Goal: Task Accomplishment & Management: Manage account settings

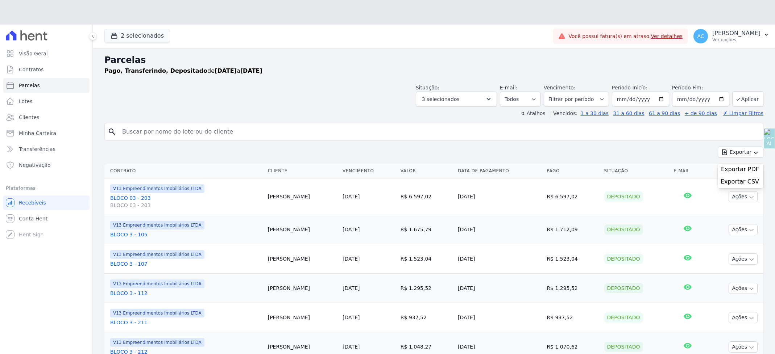
select select
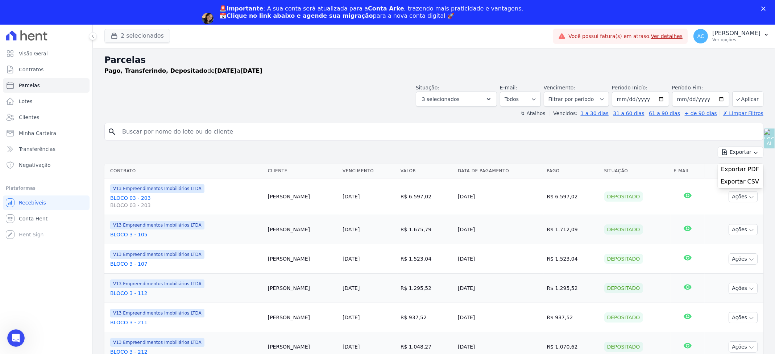
scroll to position [1, 0]
click at [128, 37] on button "2 selecionados" at bounding box center [137, 36] width 66 height 14
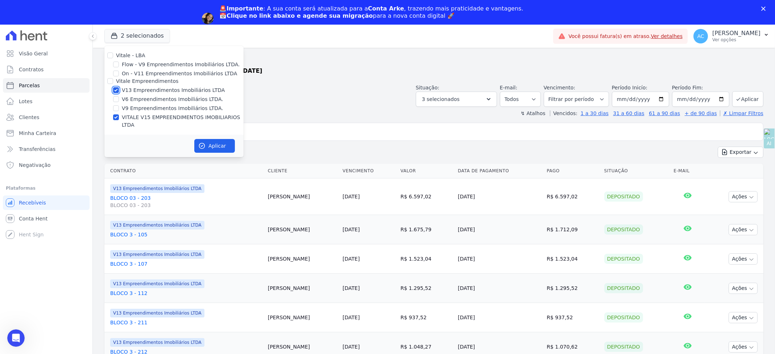
click at [117, 87] on input "V13 Empreendimentos Imobiliários LTDA" at bounding box center [116, 90] width 6 height 6
checkbox input "false"
click at [217, 139] on button "Aplicar" at bounding box center [214, 146] width 41 height 14
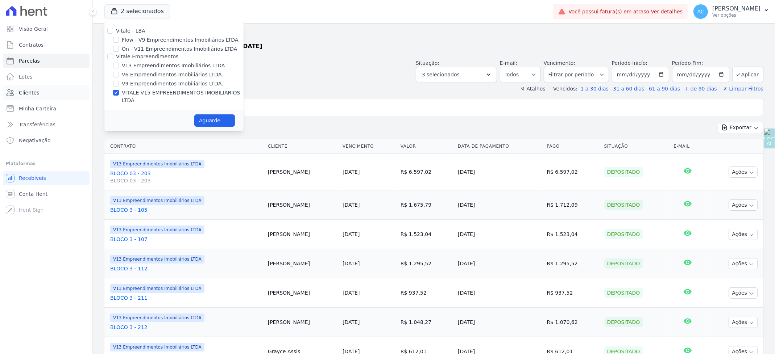
select select
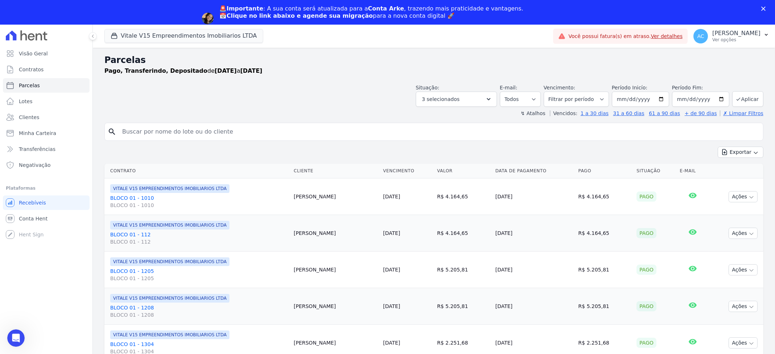
scroll to position [0, 0]
click at [34, 119] on span "Clientes" at bounding box center [29, 117] width 20 height 7
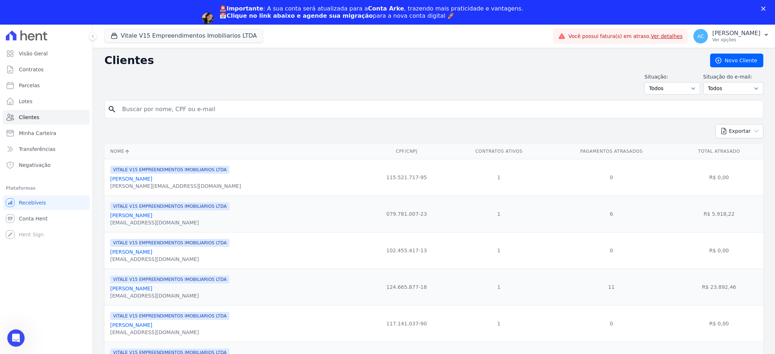
click at [147, 111] on input "search" at bounding box center [439, 109] width 642 height 14
type input "ANDERSON"
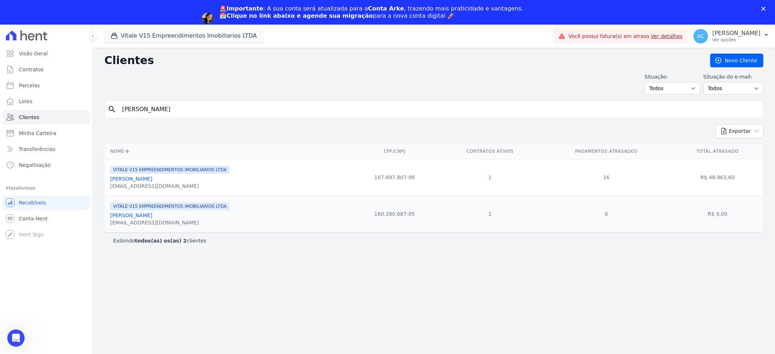
click at [152, 180] on link "[PERSON_NAME] [PERSON_NAME] [PERSON_NAME]" at bounding box center [131, 179] width 42 height 6
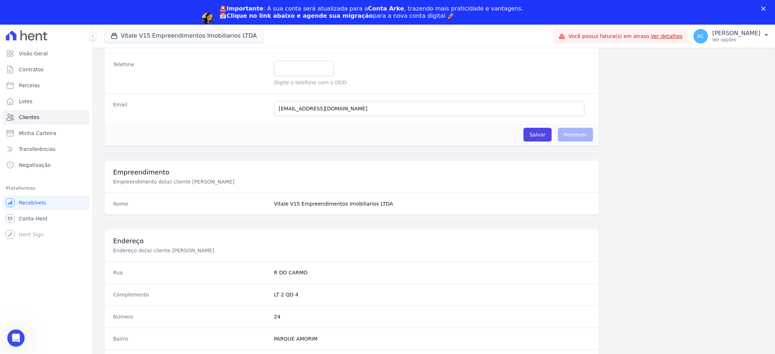
scroll to position [325, 0]
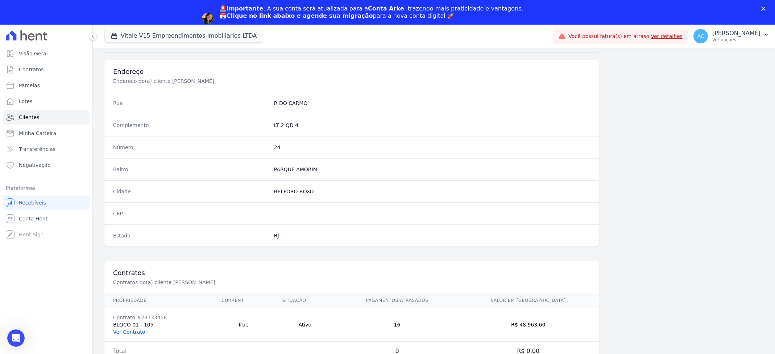
click at [133, 333] on link "Ver Contrato" at bounding box center [129, 332] width 32 height 6
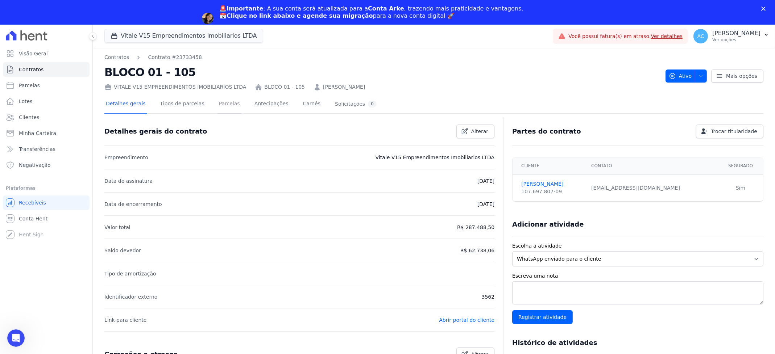
click at [225, 103] on link "Parcelas" at bounding box center [229, 104] width 24 height 19
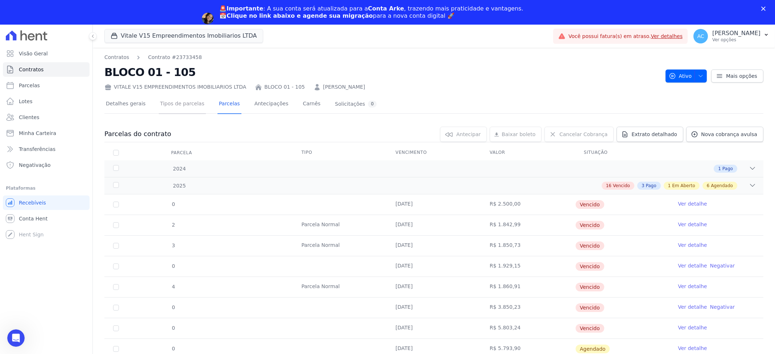
click at [173, 104] on link "Tipos de parcelas" at bounding box center [182, 104] width 47 height 19
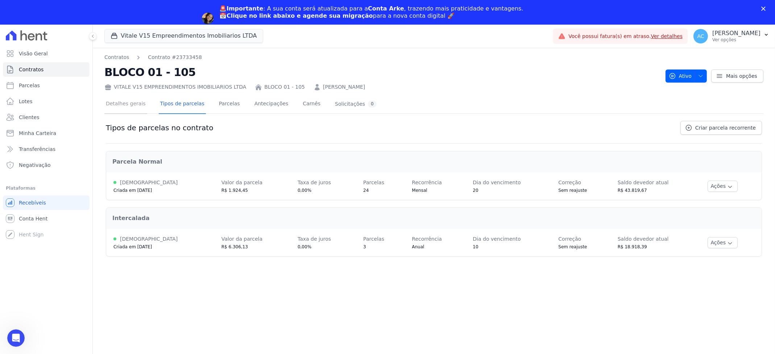
click at [112, 103] on link "Detalhes gerais" at bounding box center [125, 104] width 43 height 19
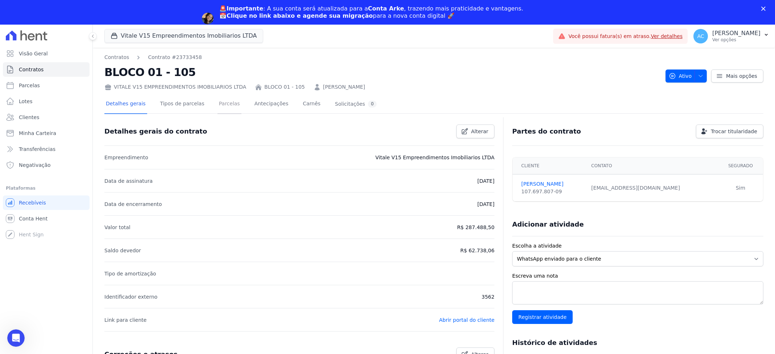
click at [217, 105] on link "Parcelas" at bounding box center [229, 104] width 24 height 19
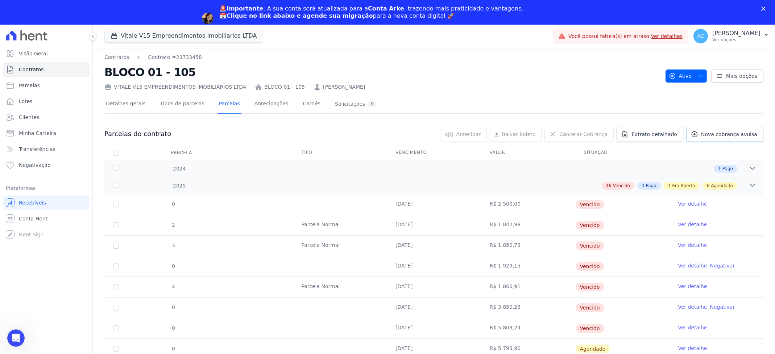
click at [705, 133] on span "Nova cobrança avulsa" at bounding box center [729, 134] width 56 height 7
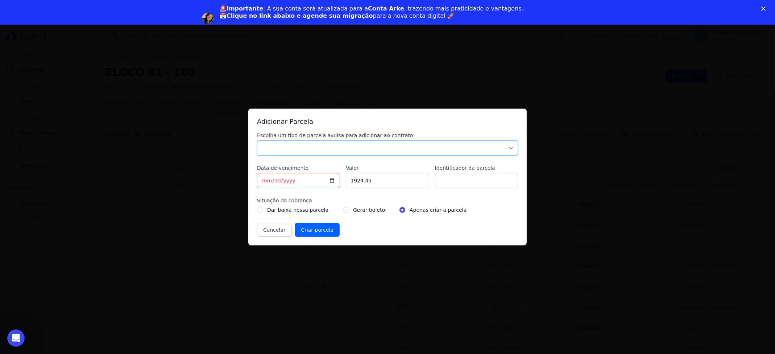
click at [510, 149] on select "Parcela Normal Sinal Caução Intercalada Chaves Pré Chaves Pós Chaves Taxas Quit…" at bounding box center [387, 148] width 261 height 15
select select "settling"
click at [257, 141] on select "Parcela Normal Sinal Caução Intercalada Chaves Pré Chaves Pós Chaves Taxas Quit…" at bounding box center [387, 148] width 261 height 15
drag, startPoint x: 265, startPoint y: 179, endPoint x: 242, endPoint y: 176, distance: 23.8
click at [242, 176] on div "Adicionar Parcela Escolha um tipo de parcela avulsa para adicionar ao contrato …" at bounding box center [387, 177] width 775 height 354
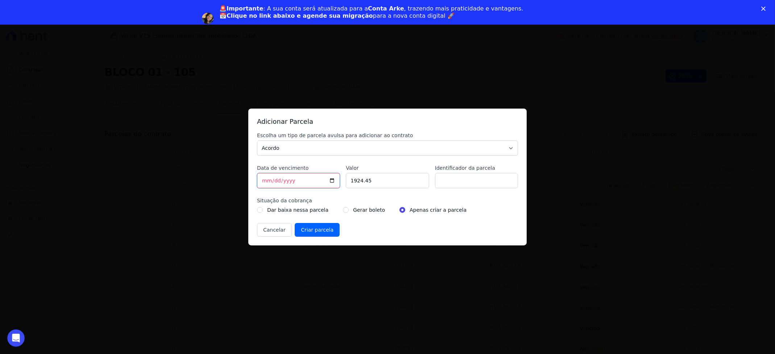
type input "[DATE]"
drag, startPoint x: 386, startPoint y: 176, endPoint x: 328, endPoint y: 174, distance: 57.3
click at [328, 177] on div "Escolha um tipo de parcela avulsa para adicionar ao contrato Parcela Normal Sin…" at bounding box center [387, 184] width 261 height 105
type input "500.00"
type input "ACORDO"
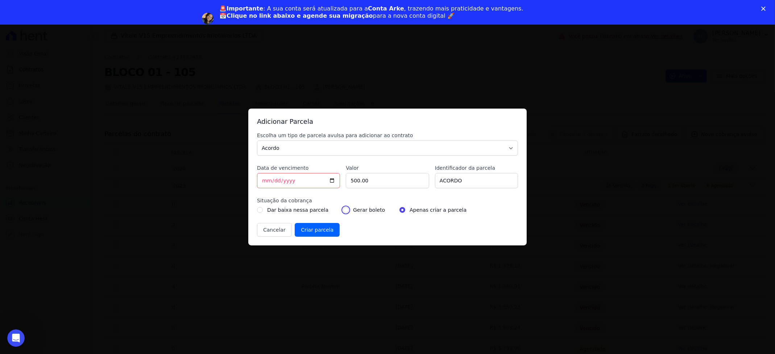
click at [343, 211] on input "radio" at bounding box center [346, 210] width 6 height 6
radio input "true"
click at [314, 229] on input "Criar parcela" at bounding box center [317, 230] width 45 height 14
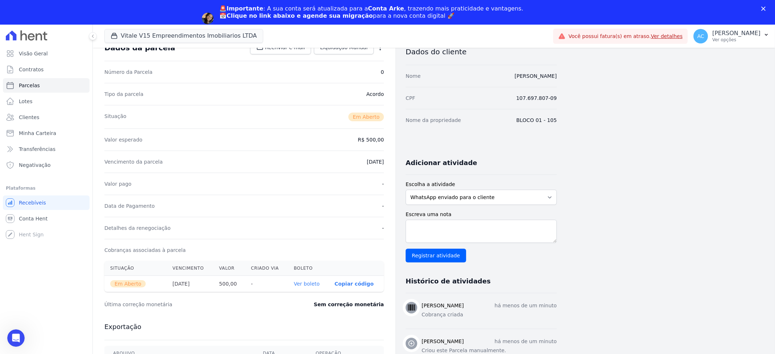
scroll to position [97, 0]
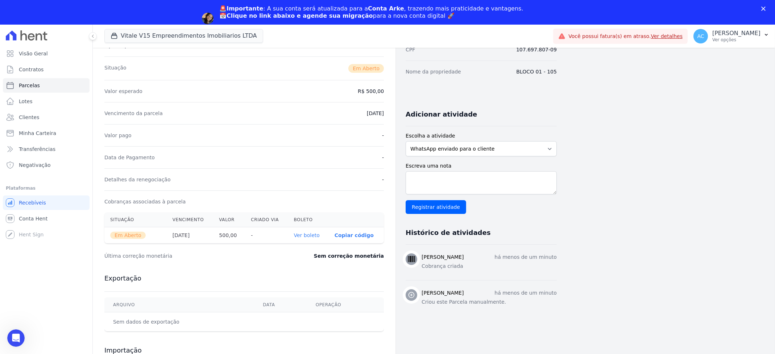
click at [310, 236] on link "Ver boleto" at bounding box center [307, 236] width 26 height 6
click at [26, 120] on span "Clientes" at bounding box center [29, 117] width 20 height 7
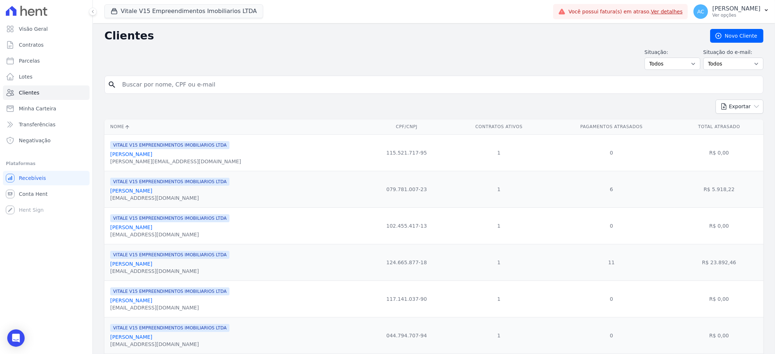
click at [215, 86] on input "search" at bounding box center [439, 85] width 642 height 14
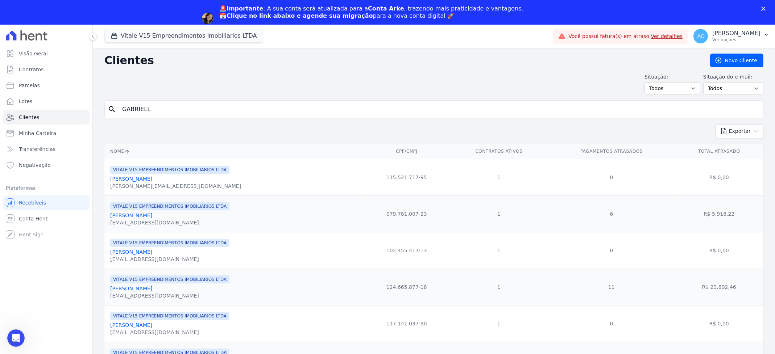
type input "GABRIELL"
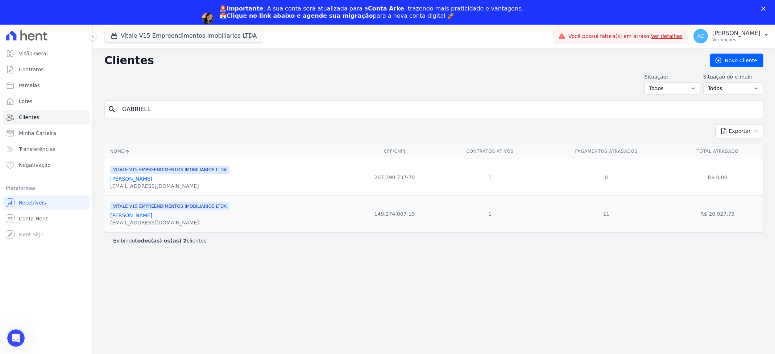
click at [152, 218] on link "Gabrielly Carvalho Nogueira" at bounding box center [131, 216] width 42 height 6
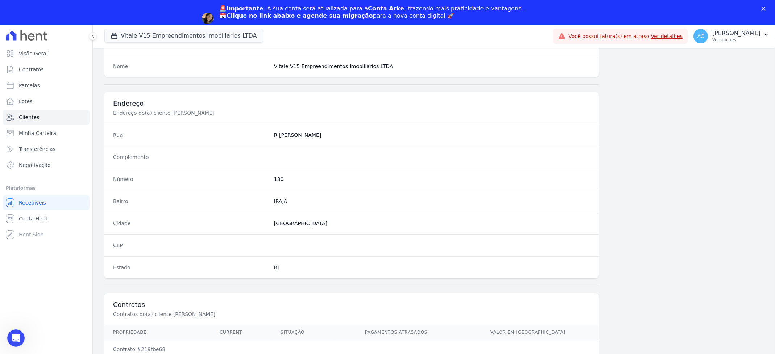
scroll to position [325, 0]
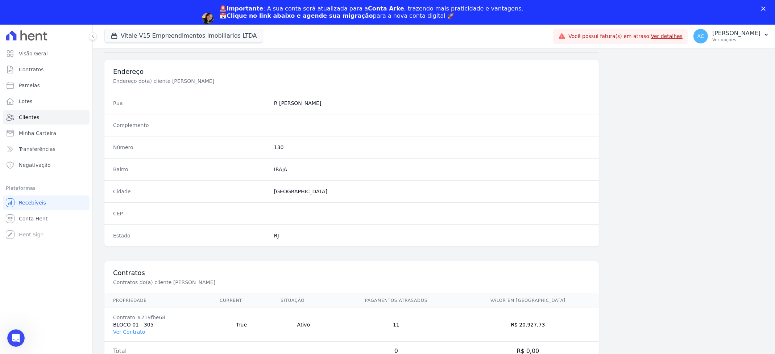
click at [140, 338] on td "Contrato #219fbe68 BLOCO 01 - 305 Ver Contrato" at bounding box center [157, 325] width 107 height 34
click at [134, 333] on link "Ver Contrato" at bounding box center [129, 332] width 32 height 6
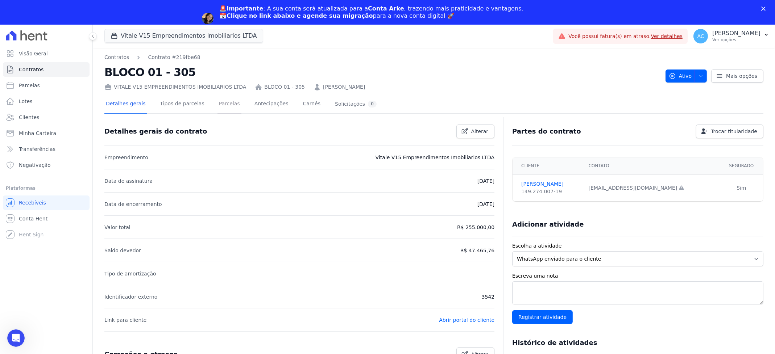
click at [217, 100] on link "Parcelas" at bounding box center [229, 104] width 24 height 19
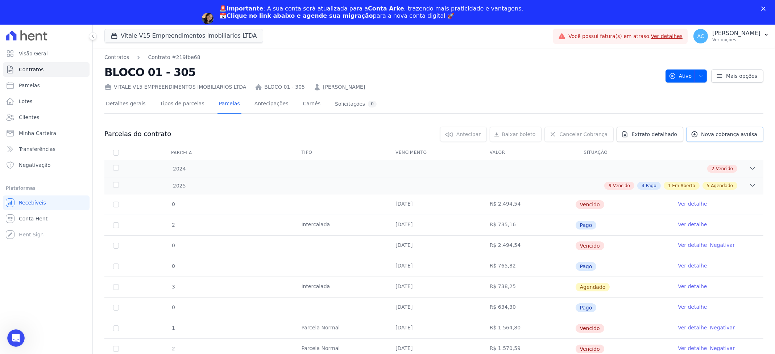
click at [719, 133] on span "Nova cobrança avulsa" at bounding box center [729, 134] width 56 height 7
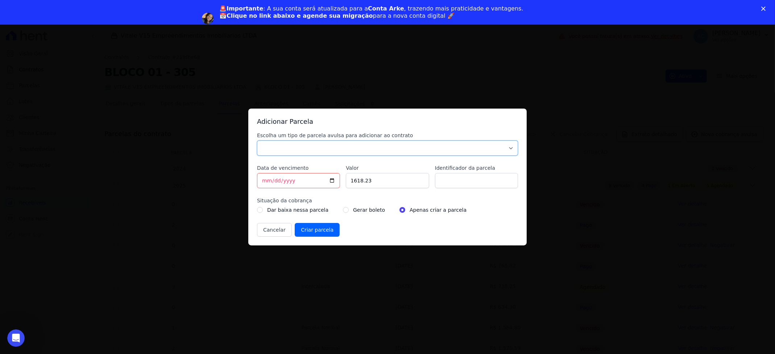
click at [310, 147] on select "Parcela Normal Sinal Caução Intercalada Chaves Pré Chaves Pós Chaves Taxas Quit…" at bounding box center [387, 148] width 261 height 15
select select "settling"
click at [257, 141] on select "Parcela Normal Sinal Caução Intercalada Chaves Pré Chaves Pós Chaves Taxas Quit…" at bounding box center [387, 148] width 261 height 15
drag, startPoint x: 268, startPoint y: 180, endPoint x: 247, endPoint y: 176, distance: 21.4
click at [247, 176] on div "Adicionar Parcela Escolha um tipo de parcela avulsa para adicionar ao contrato …" at bounding box center [387, 177] width 775 height 354
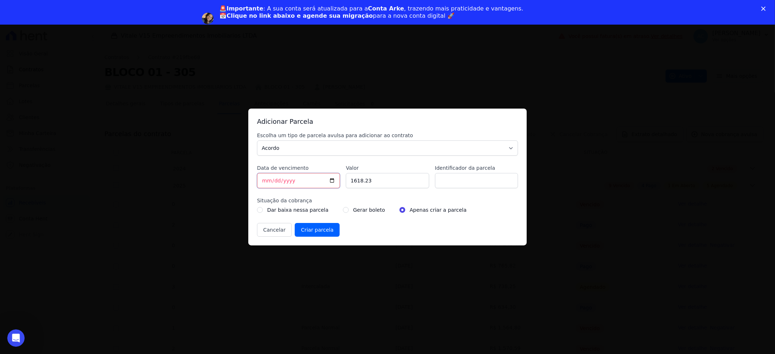
type input "[DATE]"
type input "500.00"
type input "ACORDO"
click at [343, 211] on input "radio" at bounding box center [346, 210] width 6 height 6
radio input "true"
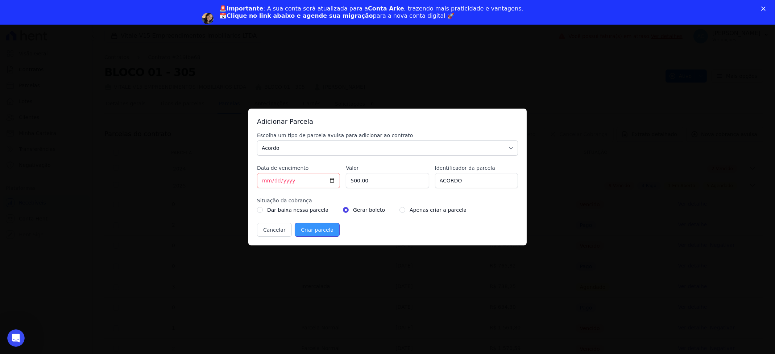
click at [319, 233] on input "Criar parcela" at bounding box center [317, 230] width 45 height 14
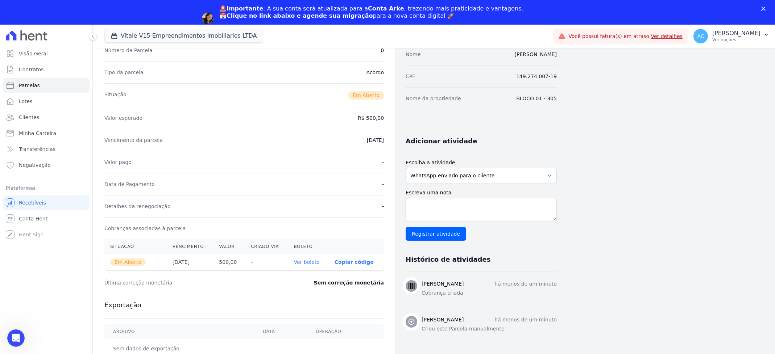
scroll to position [97, 0]
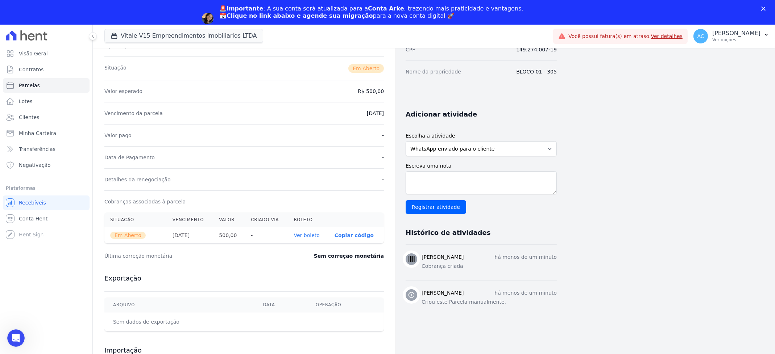
click at [318, 236] on link "Ver boleto" at bounding box center [307, 236] width 26 height 6
drag, startPoint x: 33, startPoint y: 113, endPoint x: 268, endPoint y: 136, distance: 236.3
click at [33, 113] on link "Clientes" at bounding box center [46, 117] width 87 height 14
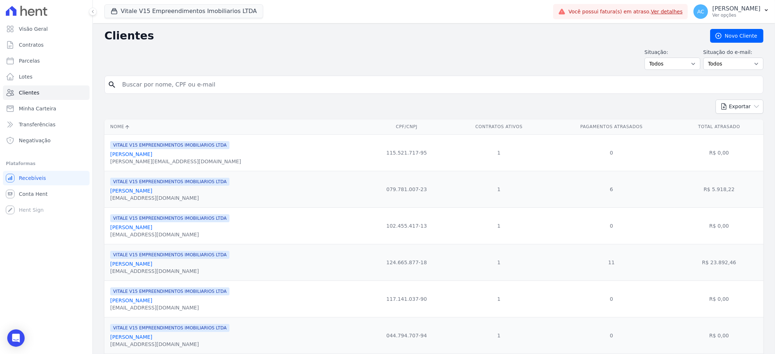
click at [162, 83] on input "search" at bounding box center [439, 85] width 642 height 14
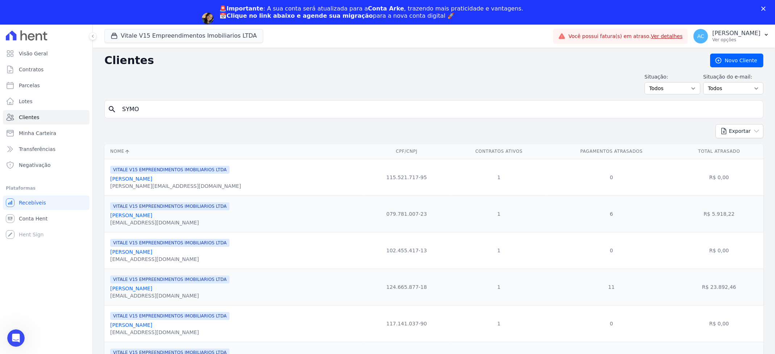
type input "SYMO"
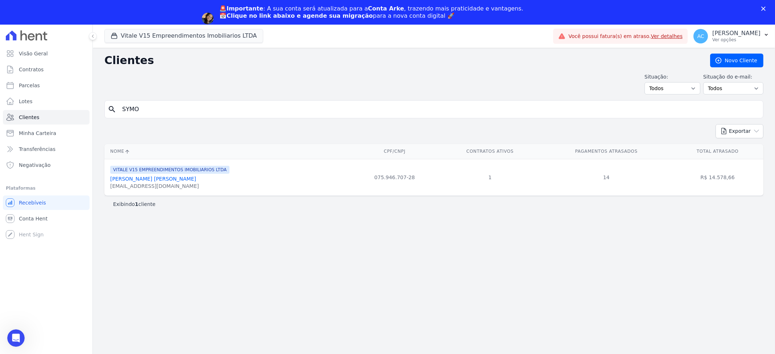
click at [166, 178] on link "Symone Da Silva Vitor Netto" at bounding box center [153, 179] width 86 height 6
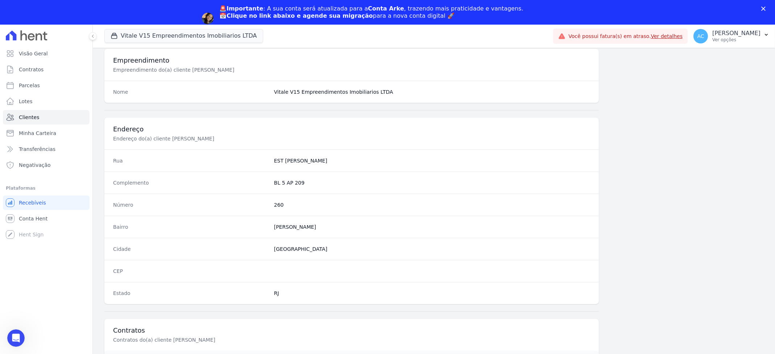
scroll to position [325, 0]
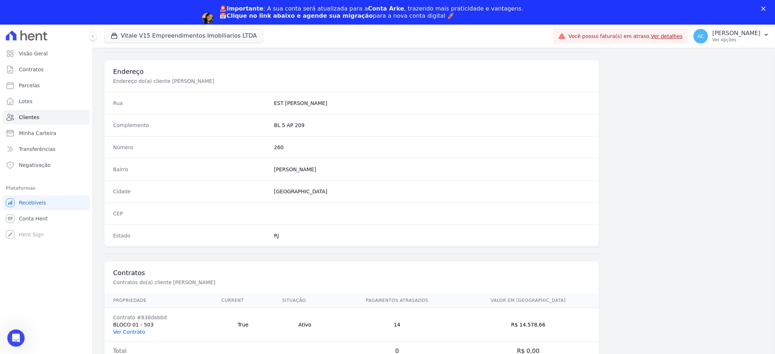
click at [138, 333] on link "Ver Contrato" at bounding box center [129, 332] width 32 height 6
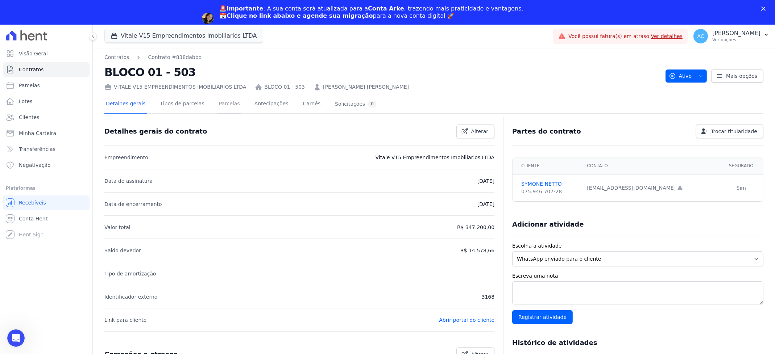
click at [220, 105] on link "Parcelas" at bounding box center [229, 104] width 24 height 19
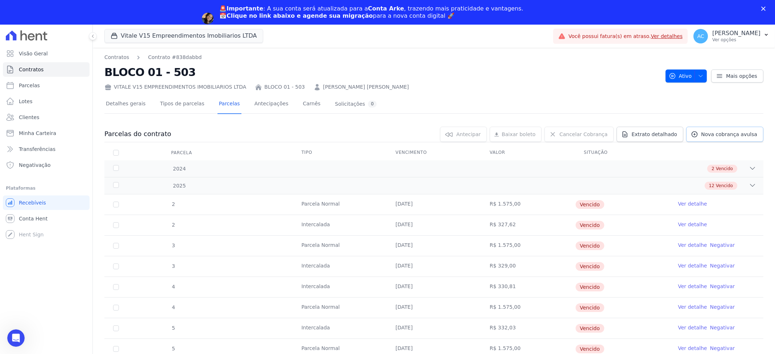
click at [723, 134] on span "Nova cobrança avulsa" at bounding box center [729, 134] width 56 height 7
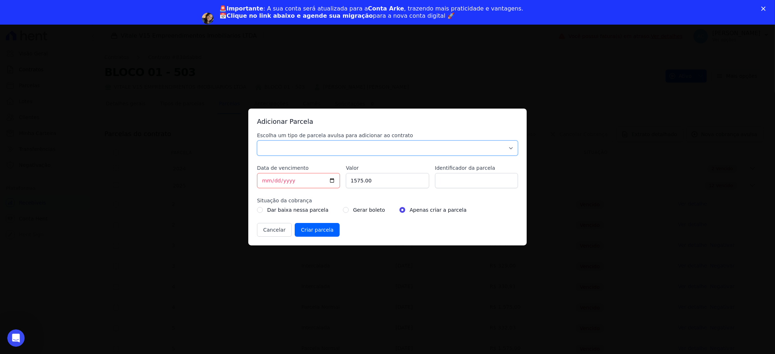
click at [353, 146] on select "Parcela Normal Sinal Caução Intercalada Chaves Pré Chaves Pós Chaves Taxas Quit…" at bounding box center [387, 148] width 261 height 15
select select "settling"
click at [257, 141] on select "Parcela Normal Sinal Caução Intercalada Chaves Pré Chaves Pós Chaves Taxas Quit…" at bounding box center [387, 148] width 261 height 15
drag, startPoint x: 293, startPoint y: 180, endPoint x: 211, endPoint y: 172, distance: 81.9
click at [213, 172] on div "Adicionar Parcela Escolha um tipo de parcela avulsa para adicionar ao contrato …" at bounding box center [387, 177] width 775 height 354
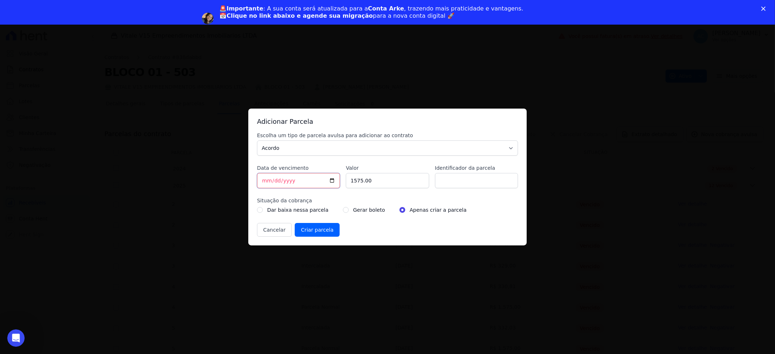
type input "[DATE]"
type input "509.02"
type input "ACORDO"
click at [343, 209] on input "radio" at bounding box center [346, 210] width 6 height 6
radio input "true"
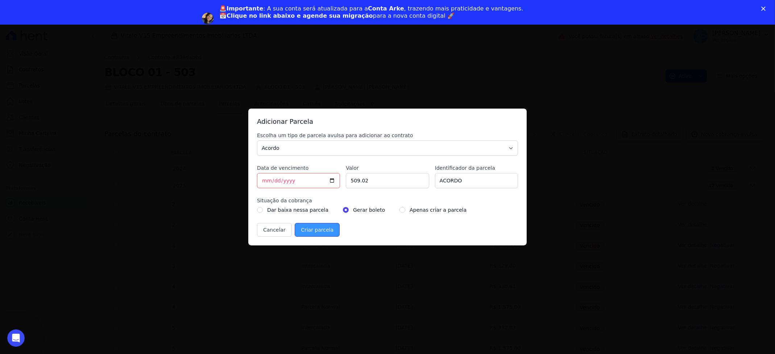
click at [312, 229] on input "Criar parcela" at bounding box center [317, 230] width 45 height 14
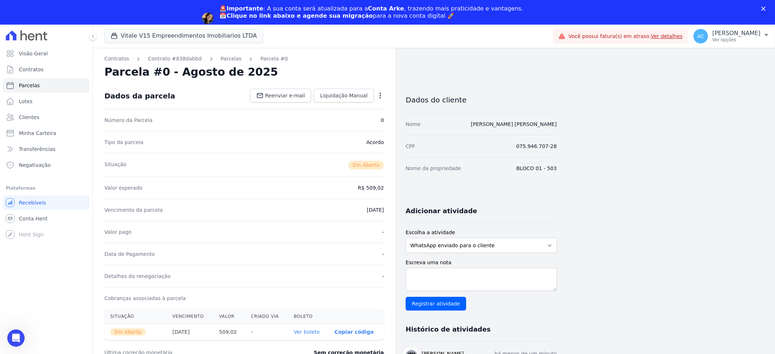
click at [315, 333] on link "Ver boleto" at bounding box center [307, 332] width 26 height 6
click at [29, 116] on span "Clientes" at bounding box center [29, 117] width 20 height 7
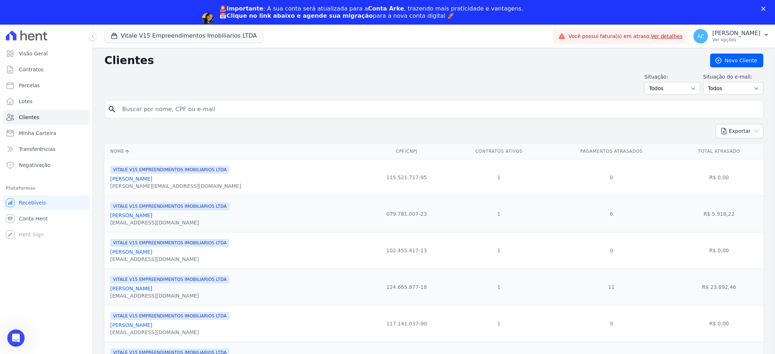
click at [206, 108] on input "search" at bounding box center [439, 109] width 642 height 14
type input "FERNANDA AL"
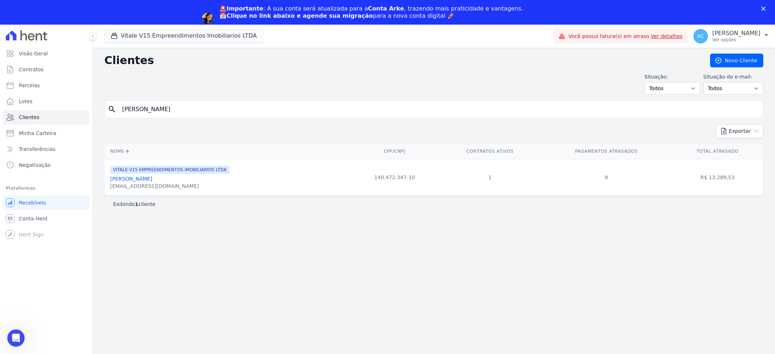
click at [152, 181] on link "Fernanda Alves De Carvalho Lima" at bounding box center [131, 179] width 42 height 6
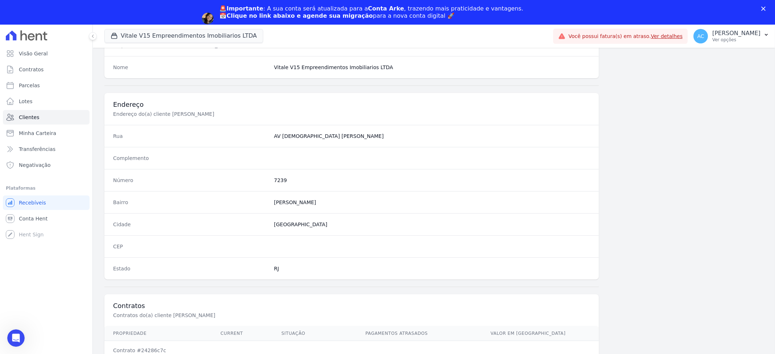
scroll to position [325, 0]
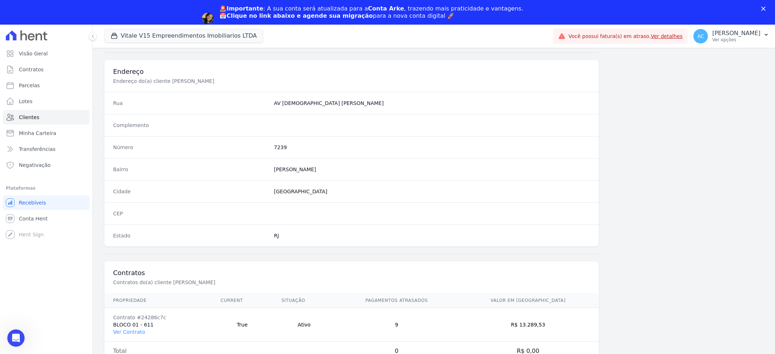
click at [133, 331] on link "Ver Contrato" at bounding box center [129, 332] width 32 height 6
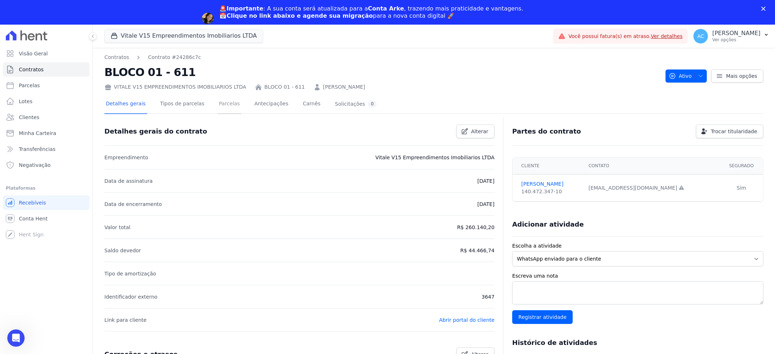
click at [217, 103] on link "Parcelas" at bounding box center [229, 104] width 24 height 19
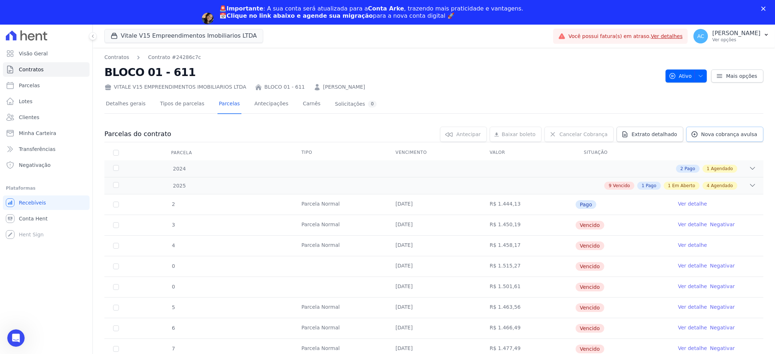
click at [731, 136] on span "Nova cobrança avulsa" at bounding box center [729, 134] width 56 height 7
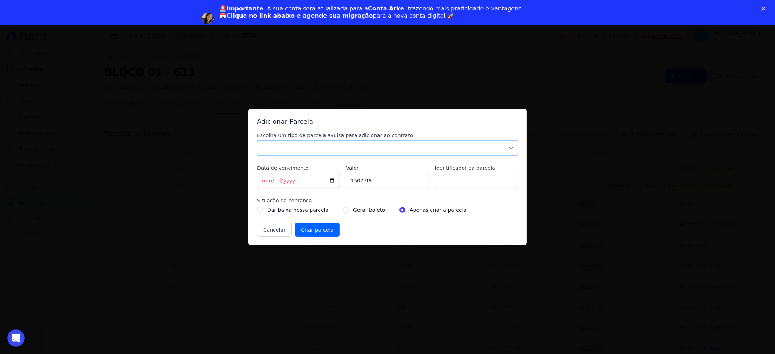
click at [356, 149] on select "Parcela Normal Sinal Caução Intercalada Chaves Pré Chaves Pós Chaves Taxas Quit…" at bounding box center [387, 148] width 261 height 15
select select "settling"
click at [257, 141] on select "Parcela Normal Sinal Caução Intercalada Chaves Pré Chaves Pós Chaves Taxas Quit…" at bounding box center [387, 148] width 261 height 15
drag, startPoint x: 266, startPoint y: 178, endPoint x: 237, endPoint y: 176, distance: 29.4
click at [238, 176] on div "Adicionar Parcela Escolha um tipo de parcela avulsa para adicionar ao contrato …" at bounding box center [387, 177] width 775 height 354
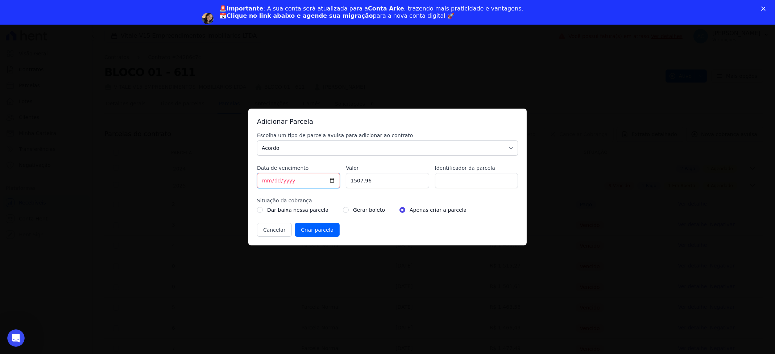
type input "[DATE]"
type input "500.00"
type input "ACORDO"
click at [343, 211] on input "radio" at bounding box center [346, 210] width 6 height 6
radio input "true"
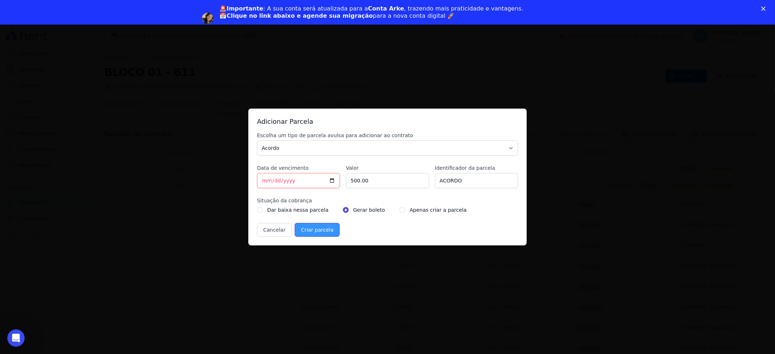
click at [315, 230] on input "Criar parcela" at bounding box center [317, 230] width 45 height 14
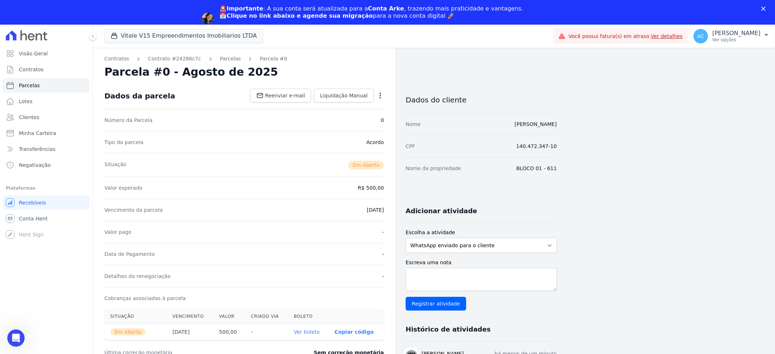
click at [305, 331] on link "Ver boleto" at bounding box center [307, 332] width 26 height 6
click at [24, 116] on span "Clientes" at bounding box center [29, 117] width 20 height 7
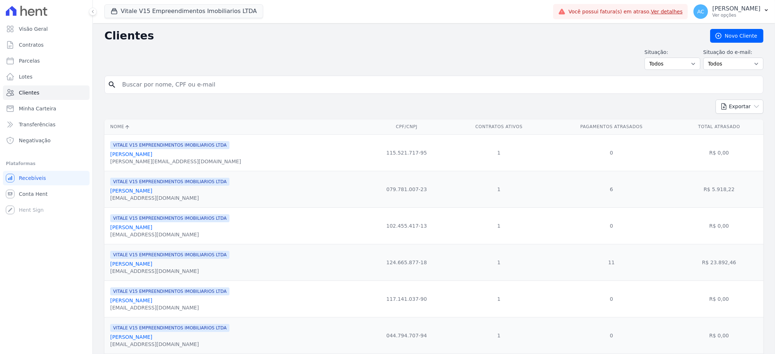
click at [202, 79] on input "search" at bounding box center [439, 85] width 642 height 14
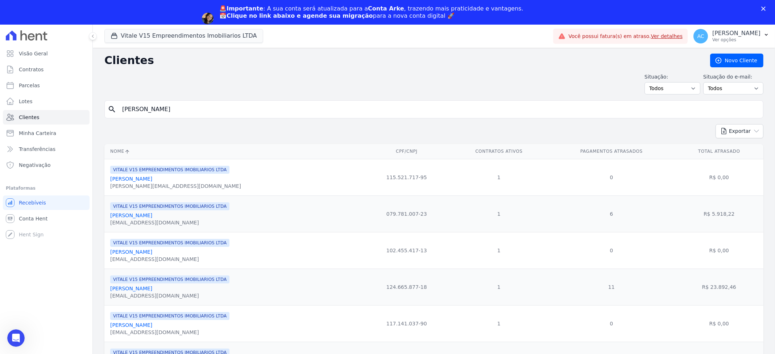
type input "ALEXANDRE G"
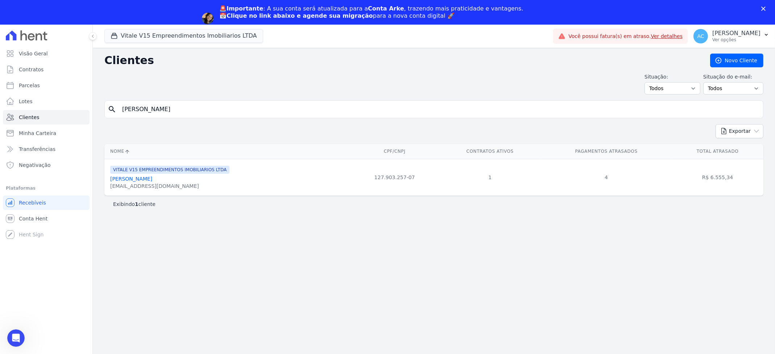
click at [146, 179] on link "[PERSON_NAME]" at bounding box center [131, 179] width 42 height 6
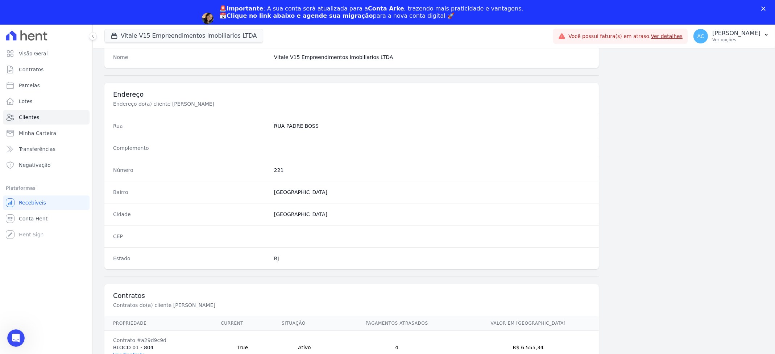
scroll to position [325, 0]
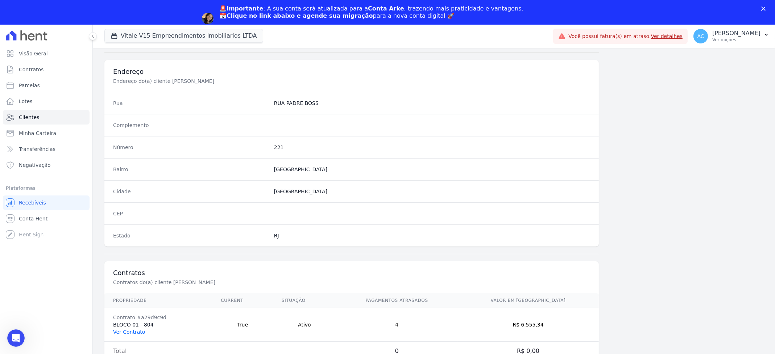
click at [137, 335] on link "Ver Contrato" at bounding box center [129, 332] width 32 height 6
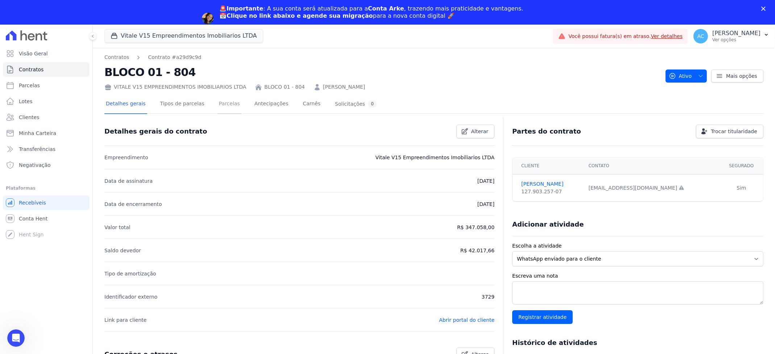
click at [218, 104] on link "Parcelas" at bounding box center [229, 104] width 24 height 19
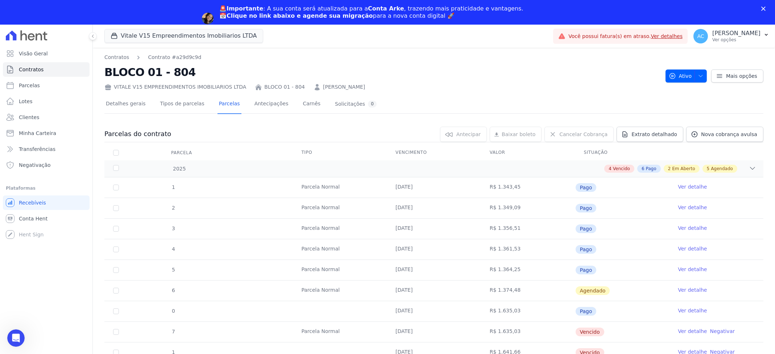
click at [708, 116] on div at bounding box center [433, 116] width 659 height 6
click at [708, 133] on span "Nova cobrança avulsa" at bounding box center [729, 134] width 56 height 7
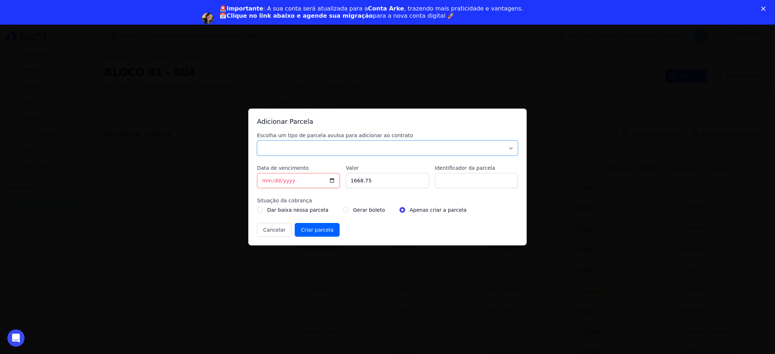
drag, startPoint x: 352, startPoint y: 144, endPoint x: 334, endPoint y: 143, distance: 17.8
click at [352, 144] on select "Parcela Normal Sinal Caução Intercalada Chaves Pré Chaves Pós Chaves Taxas Quit…" at bounding box center [387, 148] width 261 height 15
select select "settling"
click at [257, 141] on select "Parcela Normal Sinal Caução Intercalada Chaves Pré Chaves Pós Chaves Taxas Quit…" at bounding box center [387, 148] width 261 height 15
drag, startPoint x: 265, startPoint y: 180, endPoint x: 238, endPoint y: 175, distance: 27.6
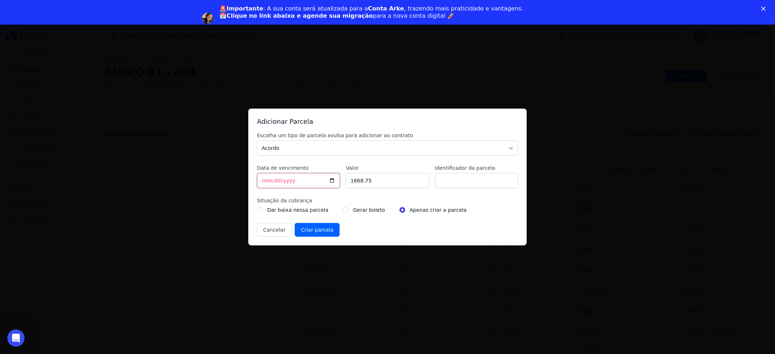
click at [240, 175] on div "Adicionar Parcela Escolha um tipo de parcela avulsa para adicionar ao contrato …" at bounding box center [387, 177] width 775 height 354
type input "[DATE]"
type input "500.00"
type input "ACORDO"
click at [343, 207] on div "Gerar boleto" at bounding box center [364, 210] width 42 height 9
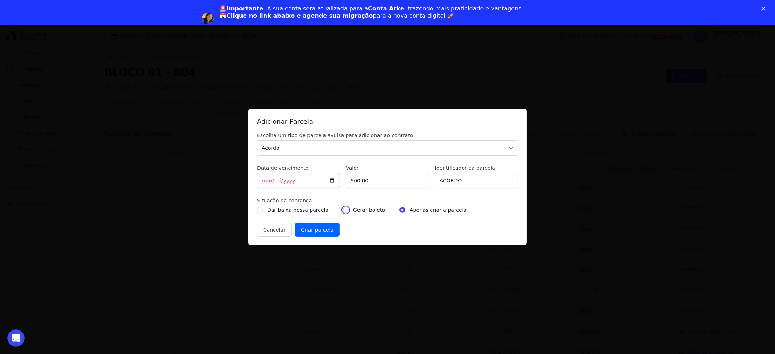
click at [343, 211] on input "radio" at bounding box center [346, 210] width 6 height 6
radio input "true"
click at [479, 176] on input "ACORDO" at bounding box center [476, 180] width 83 height 15
click at [316, 229] on input "Criar parcela" at bounding box center [317, 230] width 45 height 14
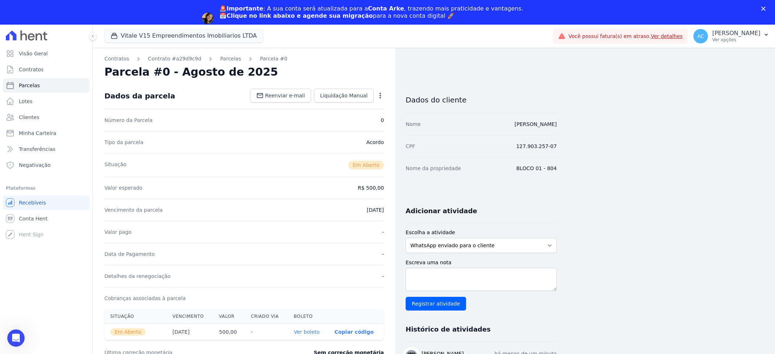
click at [311, 334] on link "Ver boleto" at bounding box center [307, 332] width 26 height 6
click at [33, 119] on span "Clientes" at bounding box center [29, 117] width 20 height 7
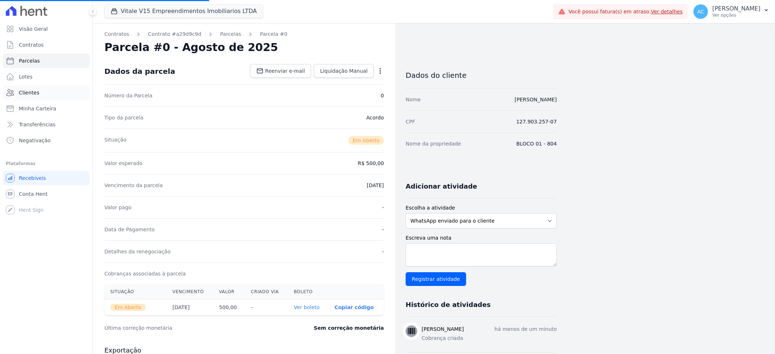
click at [30, 91] on span "Clientes" at bounding box center [29, 92] width 20 height 7
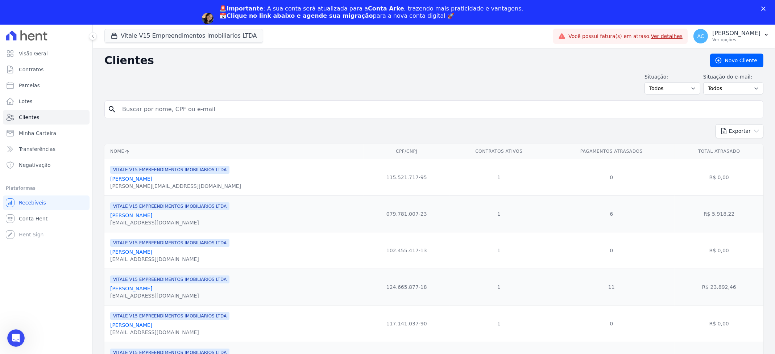
click at [219, 105] on input "search" at bounding box center [439, 109] width 642 height 14
type input "THAMY"
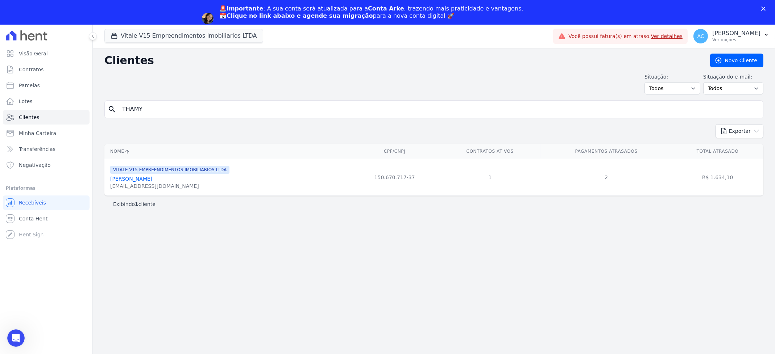
click at [134, 181] on link "Thamyres Reis Carneiro" at bounding box center [131, 179] width 42 height 6
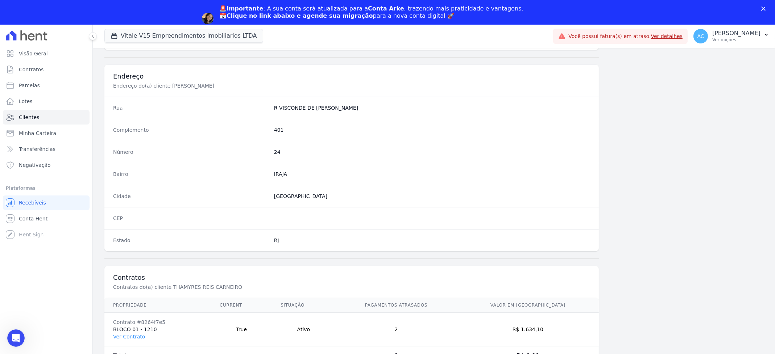
scroll to position [325, 0]
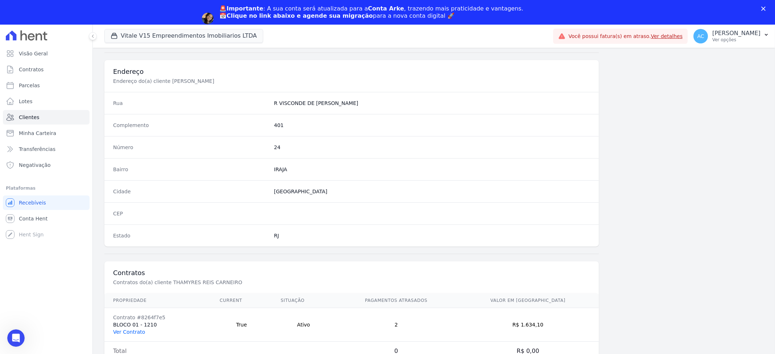
click at [132, 335] on link "Ver Contrato" at bounding box center [129, 332] width 32 height 6
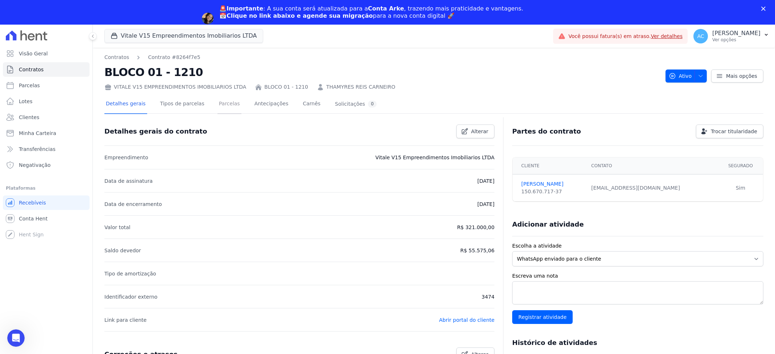
click at [228, 104] on link "Parcelas" at bounding box center [229, 104] width 24 height 19
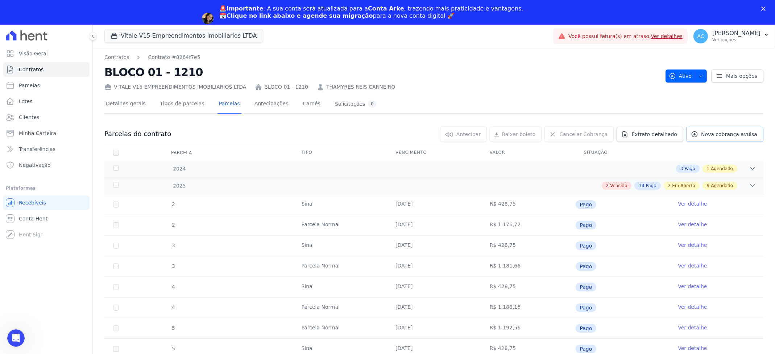
click at [730, 136] on span "Nova cobrança avulsa" at bounding box center [729, 134] width 56 height 7
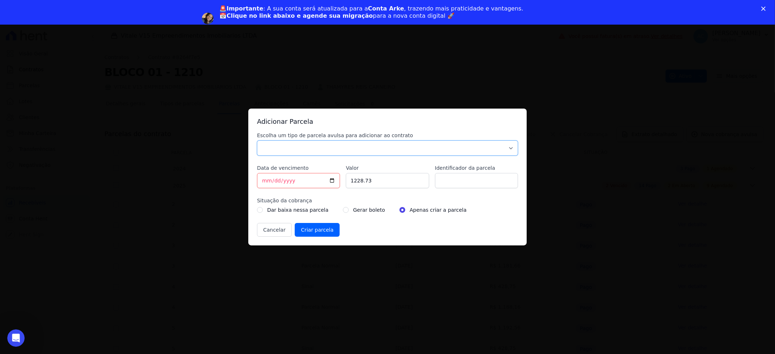
click at [324, 149] on select "Parcela Normal Sinal Caução Intercalada Chaves Pré Chaves Pós Chaves Taxas Quit…" at bounding box center [387, 148] width 261 height 15
select select "settling"
click at [257, 141] on select "Parcela Normal Sinal Caução Intercalada Chaves Pré Chaves Pós Chaves Taxas Quit…" at bounding box center [387, 148] width 261 height 15
drag, startPoint x: 268, startPoint y: 181, endPoint x: 240, endPoint y: 171, distance: 29.7
click at [245, 173] on div "Adicionar Parcela Escolha um tipo de parcela avulsa para adicionar ao contrato …" at bounding box center [387, 177] width 775 height 354
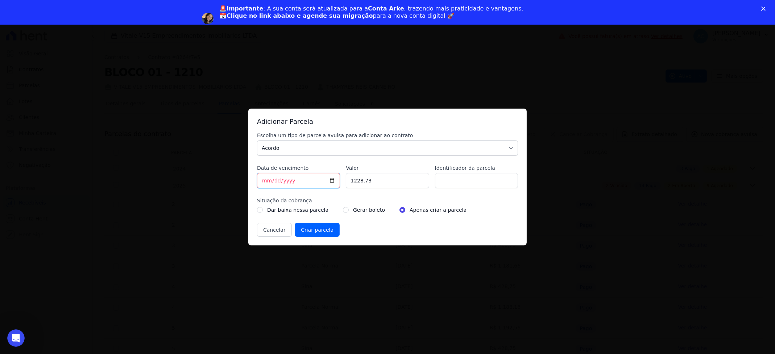
type input "[DATE]"
type input "500.00"
type input "ACORDO"
click at [344, 210] on div "Gerar boleto" at bounding box center [364, 210] width 42 height 9
click at [343, 209] on input "radio" at bounding box center [346, 210] width 6 height 6
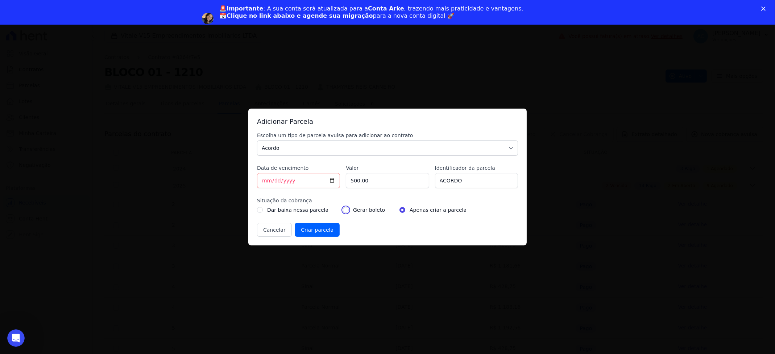
radio input "true"
click at [323, 227] on input "Criar parcela" at bounding box center [317, 230] width 45 height 14
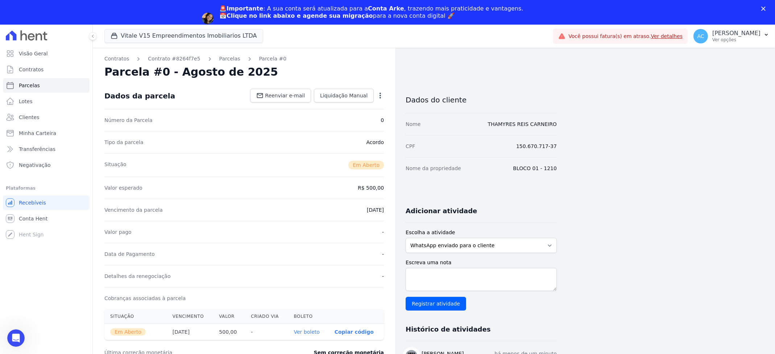
click at [310, 335] on link "Ver boleto" at bounding box center [307, 332] width 26 height 6
click at [21, 122] on link "Clientes" at bounding box center [46, 117] width 87 height 14
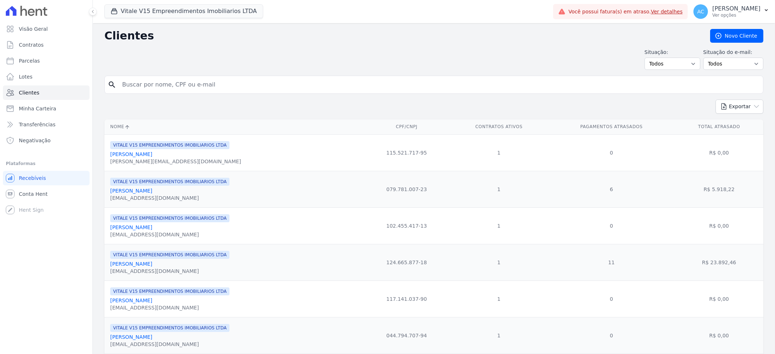
click at [168, 87] on input "search" at bounding box center [439, 85] width 642 height 14
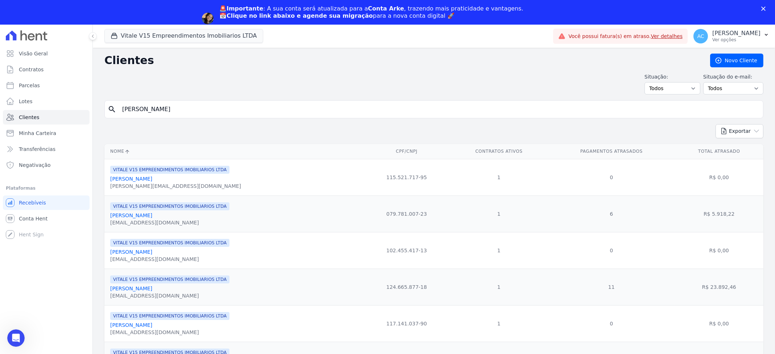
type input "VALERIA M"
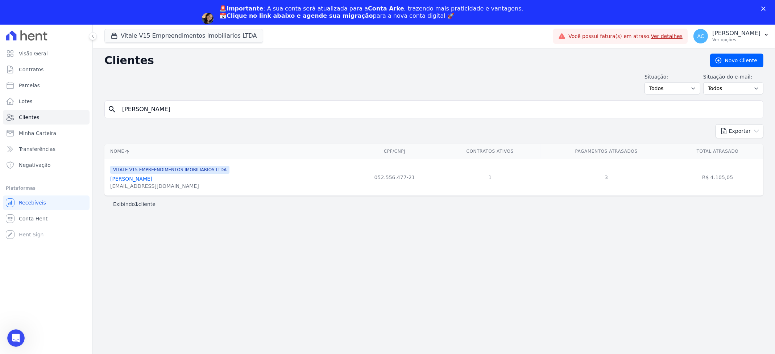
click at [152, 177] on link "Valeria Maria Go Nc Alves" at bounding box center [131, 179] width 42 height 6
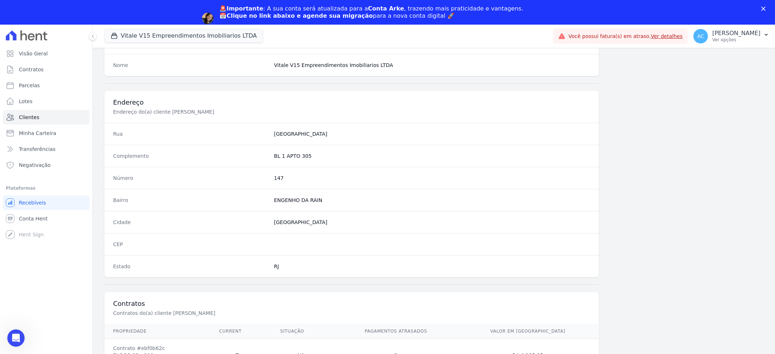
scroll to position [325, 0]
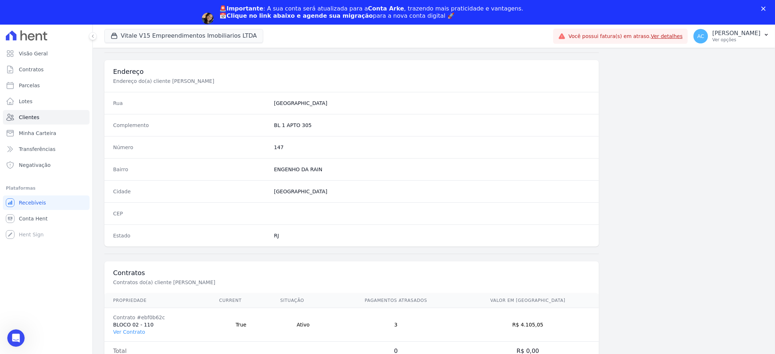
click at [136, 337] on td "Contrato #ebf0b62c BLOCO 02 - 110 Ver Contrato" at bounding box center [157, 325] width 106 height 34
click at [134, 336] on td "Contrato #ebf0b62c BLOCO 02 - 110 Ver Contrato" at bounding box center [157, 325] width 106 height 34
click at [137, 332] on link "Ver Contrato" at bounding box center [129, 332] width 32 height 6
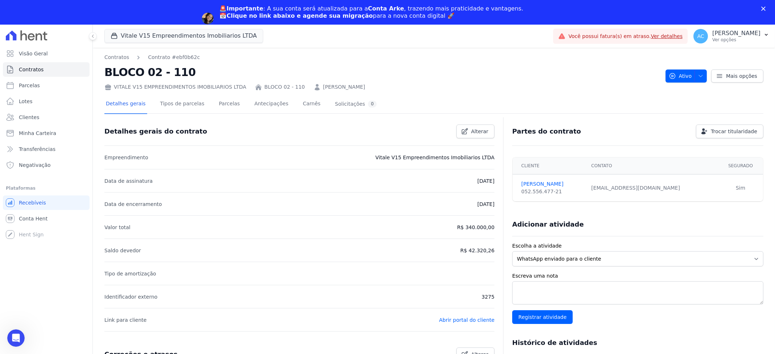
click at [215, 82] on div "VITALE V15 EMPREENDIMENTOS IMOBILIARIOS LTDA BLOCO 02 - 110 VALERIA MARIA GONcA…" at bounding box center [381, 85] width 555 height 11
click at [222, 104] on link "Parcelas" at bounding box center [229, 104] width 24 height 19
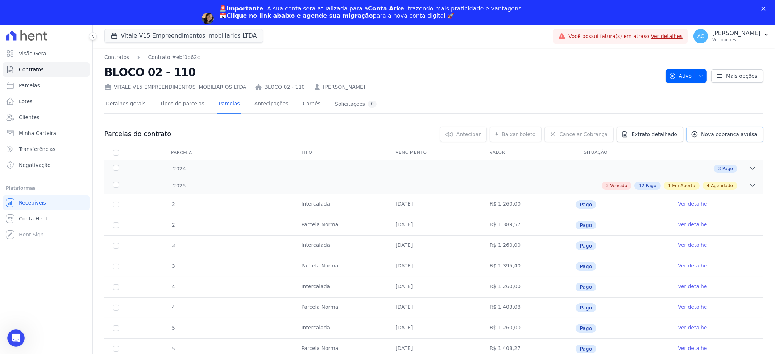
click at [718, 131] on span "Nova cobrança avulsa" at bounding box center [729, 134] width 56 height 7
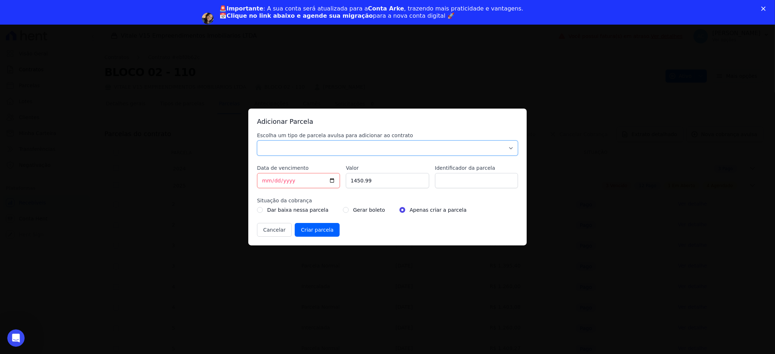
click at [313, 145] on select "Parcela Normal Sinal Caução Intercalada Chaves Pré Chaves Pós Chaves Taxas Quit…" at bounding box center [387, 148] width 261 height 15
select select "settling"
click at [257, 141] on select "Parcela Normal Sinal Caução Intercalada Chaves Pré Chaves Pós Chaves Taxas Quit…" at bounding box center [387, 148] width 261 height 15
drag, startPoint x: 253, startPoint y: 175, endPoint x: 224, endPoint y: 169, distance: 30.2
click at [236, 173] on div "Adicionar Parcela Escolha um tipo de parcela avulsa para adicionar ao contrato …" at bounding box center [387, 177] width 775 height 354
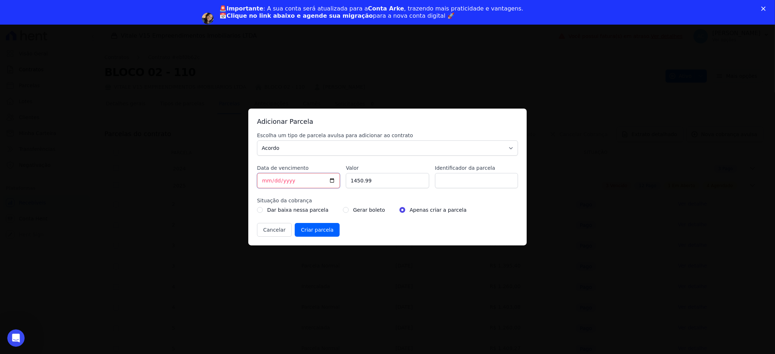
type input "[DATE]"
type input "500.00"
type input "ACORDO"
click at [343, 212] on input "radio" at bounding box center [346, 210] width 6 height 6
radio input "true"
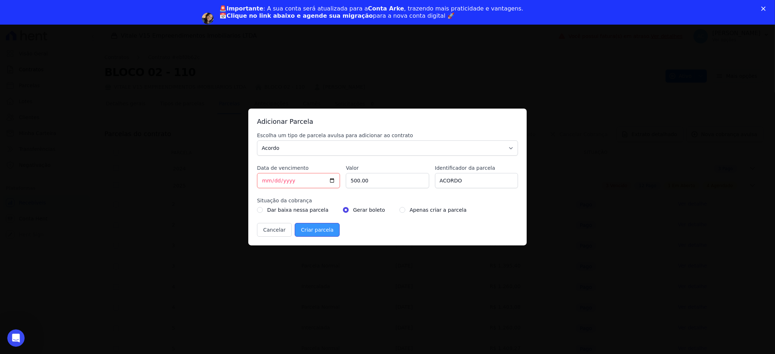
click at [313, 231] on input "Criar parcela" at bounding box center [317, 230] width 45 height 14
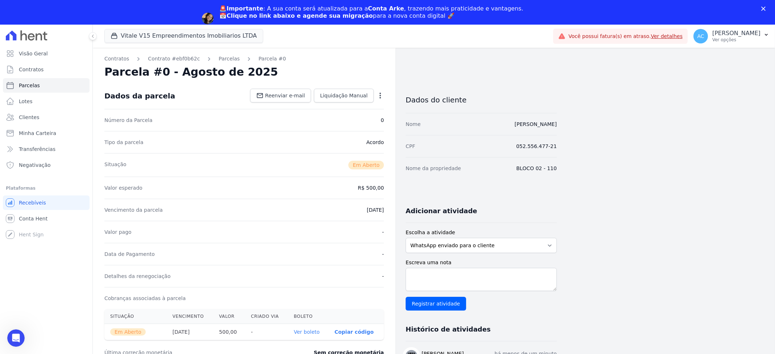
click at [310, 333] on link "Ver boleto" at bounding box center [307, 332] width 26 height 6
click at [29, 113] on link "Clientes" at bounding box center [46, 117] width 87 height 14
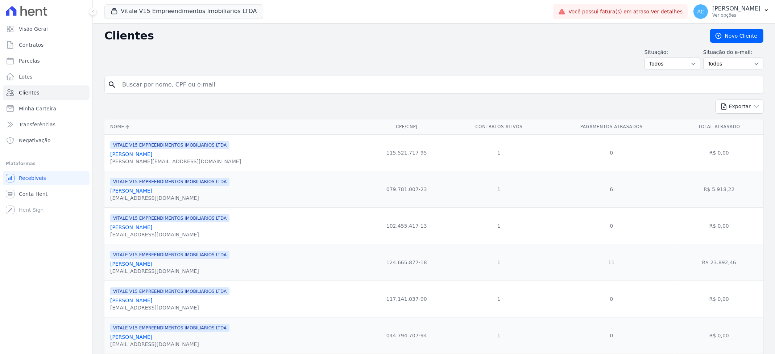
drag, startPoint x: 166, startPoint y: 83, endPoint x: 165, endPoint y: 90, distance: 6.3
click at [166, 83] on input "search" at bounding box center [439, 85] width 642 height 14
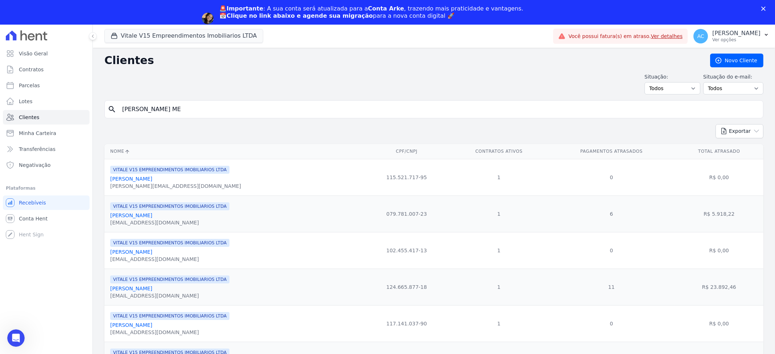
type input "AMANDA ME"
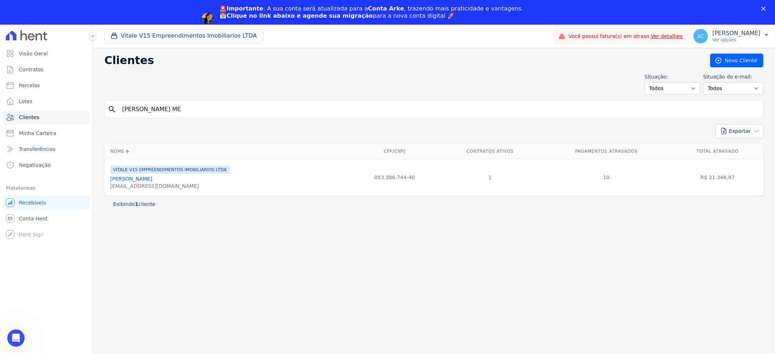
click at [152, 180] on link "[PERSON_NAME] [PERSON_NAME]" at bounding box center [131, 179] width 42 height 6
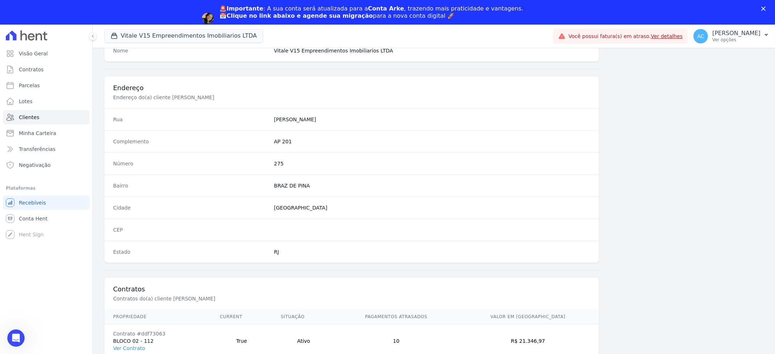
scroll to position [325, 0]
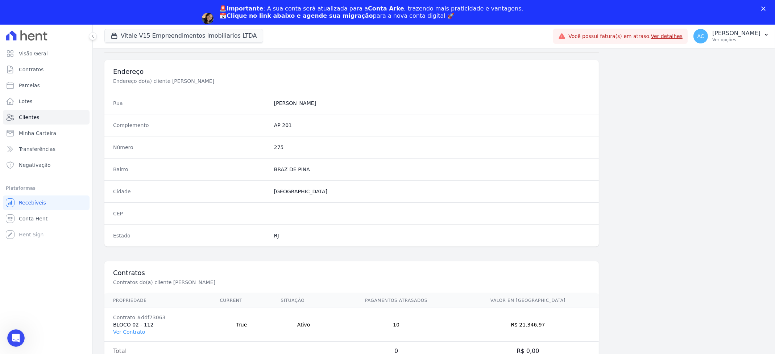
click at [134, 336] on td "Contrato #ddf73063 BLOCO 02 - 112 Ver Contrato" at bounding box center [157, 325] width 107 height 34
click at [135, 332] on link "Ver Contrato" at bounding box center [129, 332] width 32 height 6
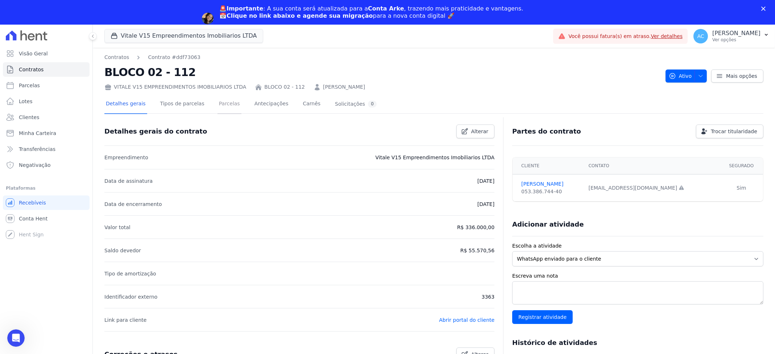
click at [219, 104] on link "Parcelas" at bounding box center [229, 104] width 24 height 19
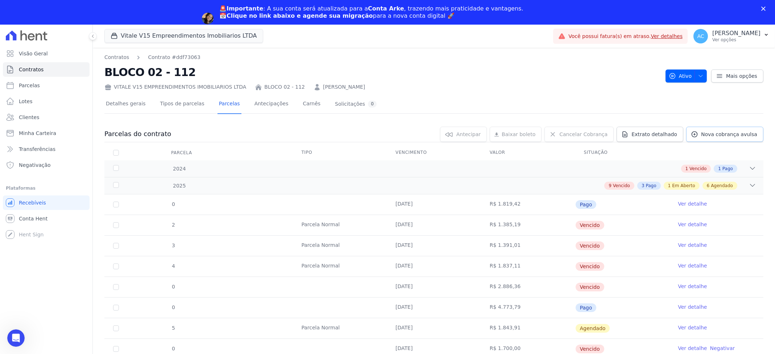
click at [717, 136] on span "Nova cobrança avulsa" at bounding box center [729, 134] width 56 height 7
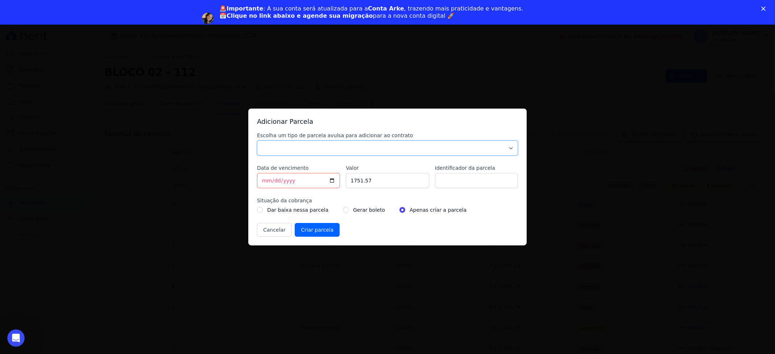
drag, startPoint x: 308, startPoint y: 145, endPoint x: 304, endPoint y: 148, distance: 5.0
click at [308, 145] on select "Parcela Normal Sinal Caução Intercalada Chaves Pré Chaves Pós Chaves Taxas Quit…" at bounding box center [387, 148] width 261 height 15
select select "settling"
click at [257, 141] on select "Parcela Normal Sinal Caução Intercalada Chaves Pré Chaves Pós Chaves Taxas Quit…" at bounding box center [387, 148] width 261 height 15
drag, startPoint x: 267, startPoint y: 184, endPoint x: 248, endPoint y: 179, distance: 19.3
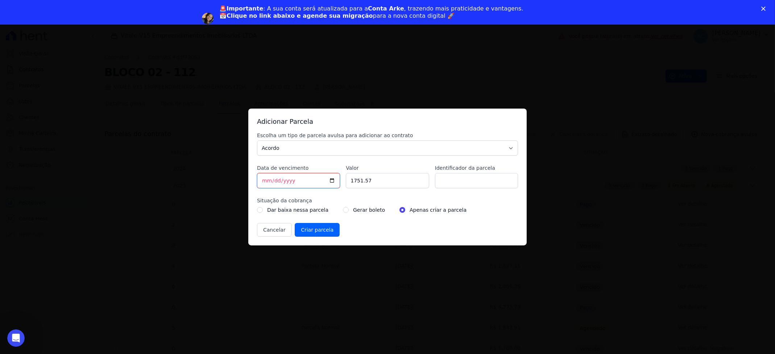
click at [248, 179] on div "Adicionar Parcela Escolha um tipo de parcela avulsa para adicionar ao contrato …" at bounding box center [387, 177] width 278 height 137
type input "[DATE]"
type input "500.00"
type input "ACORDO"
click at [343, 212] on div "Gerar boleto" at bounding box center [364, 210] width 42 height 9
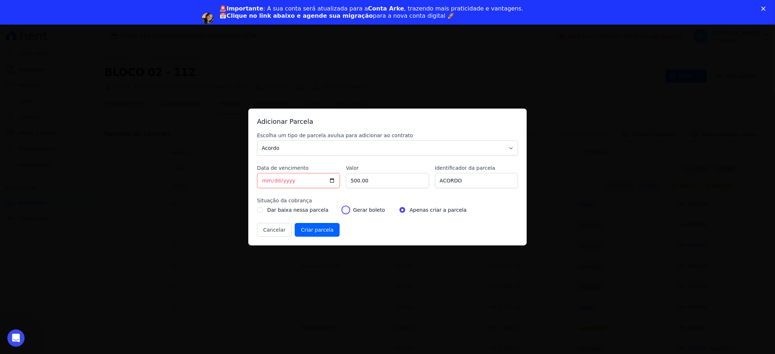
click at [343, 212] on input "radio" at bounding box center [346, 210] width 6 height 6
radio input "true"
click at [317, 233] on input "Criar parcela" at bounding box center [317, 230] width 45 height 14
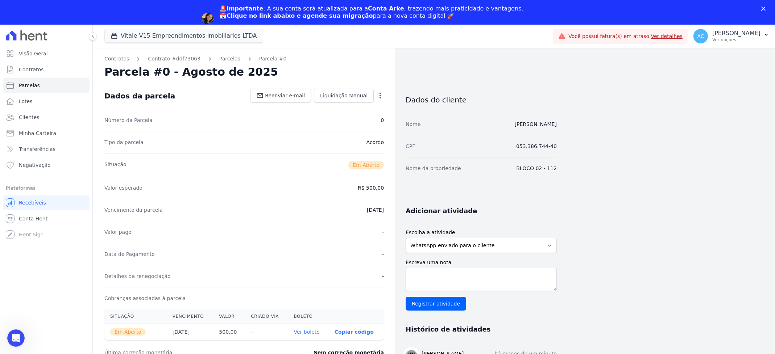
click at [310, 331] on link "Ver boleto" at bounding box center [307, 332] width 26 height 6
click at [29, 88] on span "Parcelas" at bounding box center [29, 85] width 21 height 7
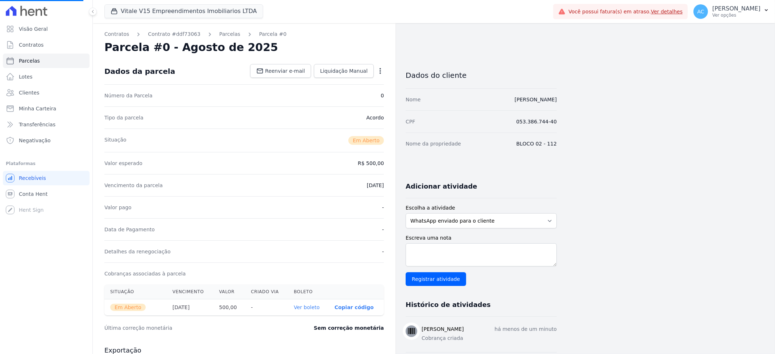
select select
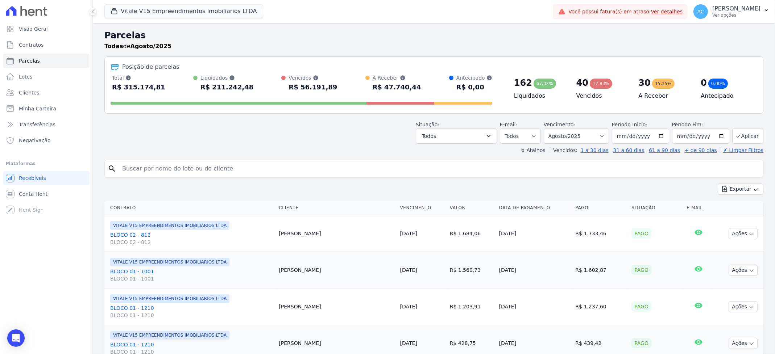
click at [34, 93] on ul "Visão Geral Contratos Parcelas Lotes Clientes Minha Carteira Transferências Neg…" at bounding box center [46, 85] width 87 height 126
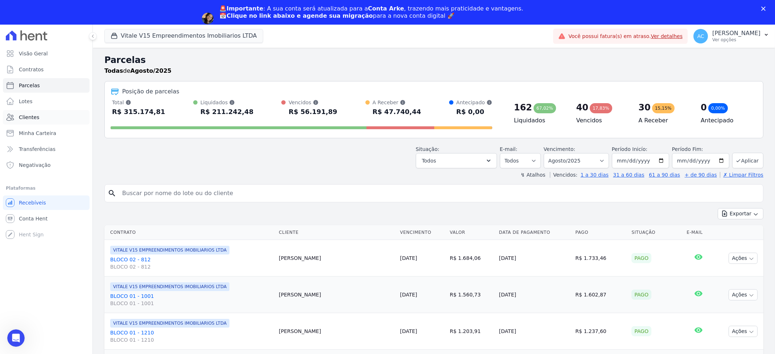
click at [30, 117] on span "Clientes" at bounding box center [29, 117] width 20 height 7
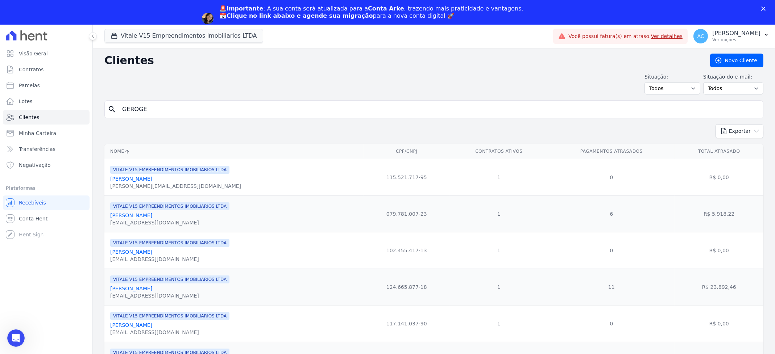
type input "GEROGE"
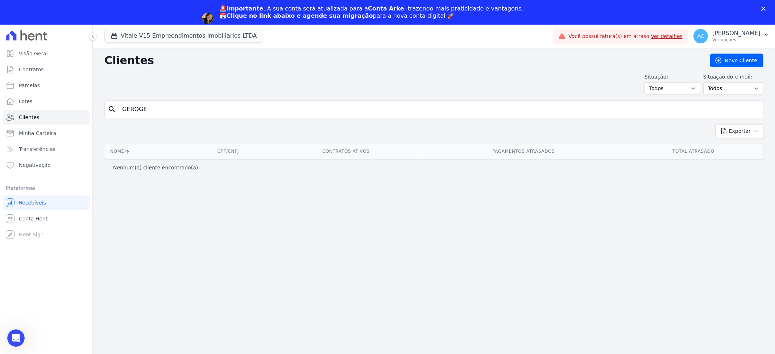
click at [169, 105] on input "GEROGE" at bounding box center [439, 109] width 642 height 14
type input "GEORGE"
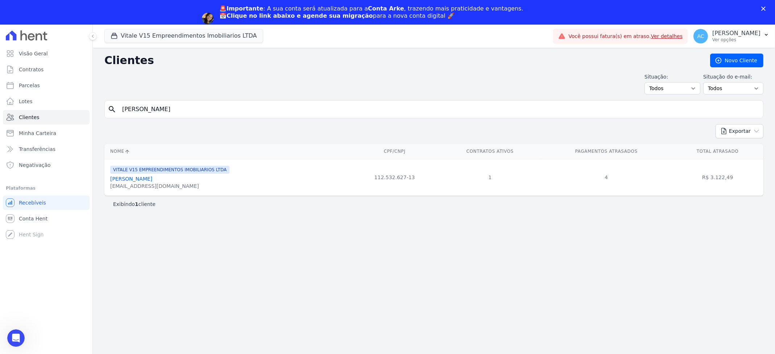
click at [152, 179] on link "George Damiao Martins Da Silva" at bounding box center [131, 179] width 42 height 6
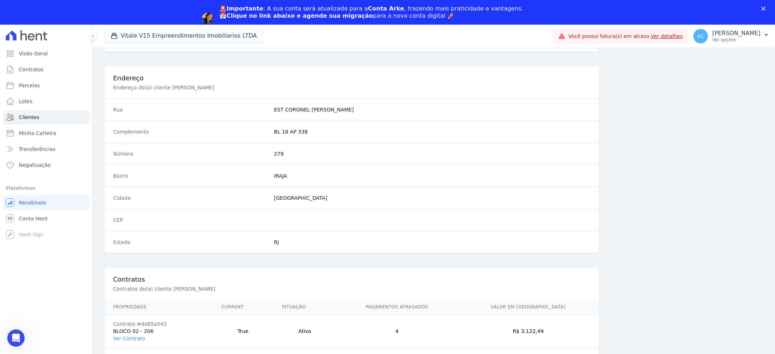
scroll to position [325, 0]
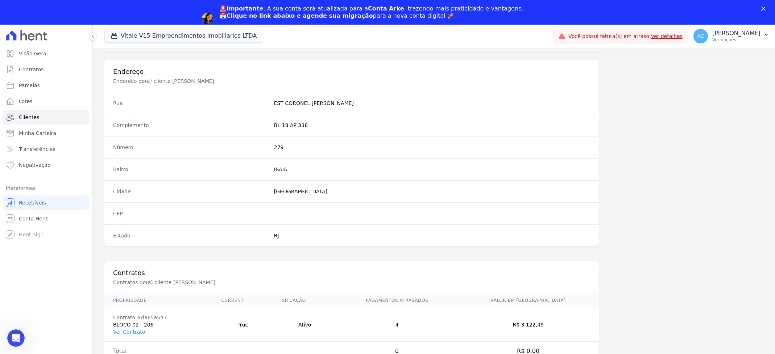
click at [136, 336] on td "Contrato #da85a543 BLOCO 02 - 206 Ver Contrato" at bounding box center [158, 325] width 108 height 34
click at [136, 331] on link "Ver Contrato" at bounding box center [129, 332] width 32 height 6
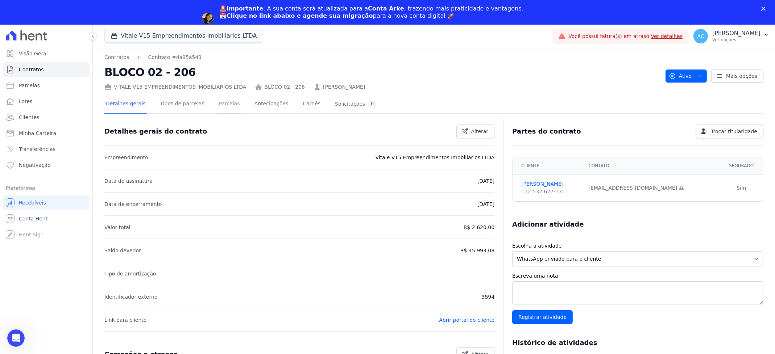
click at [217, 100] on link "Parcelas" at bounding box center [229, 104] width 24 height 19
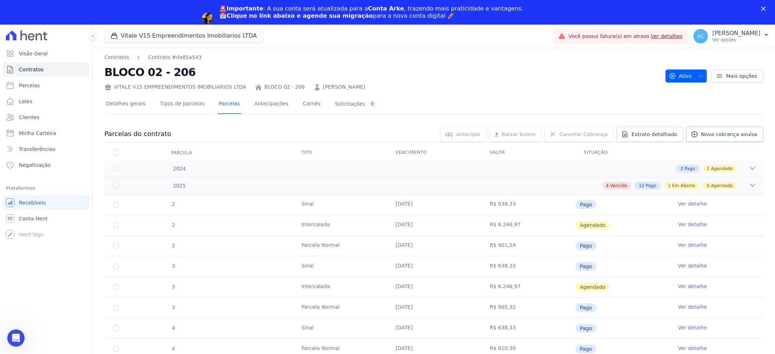
click at [729, 133] on span "Nova cobrança avulsa" at bounding box center [729, 134] width 56 height 7
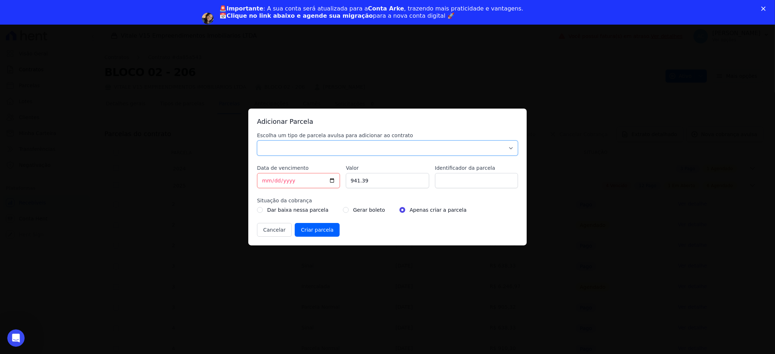
click at [304, 147] on select "Parcela Normal Sinal Caução Intercalada Chaves Pré Chaves Pós Chaves Taxas Quit…" at bounding box center [387, 148] width 261 height 15
select select "settling"
click at [257, 141] on select "Parcela Normal Sinal Caução Intercalada Chaves Pré Chaves Pós Chaves Taxas Quit…" at bounding box center [387, 148] width 261 height 15
type input "[DATE]"
type input "500.00"
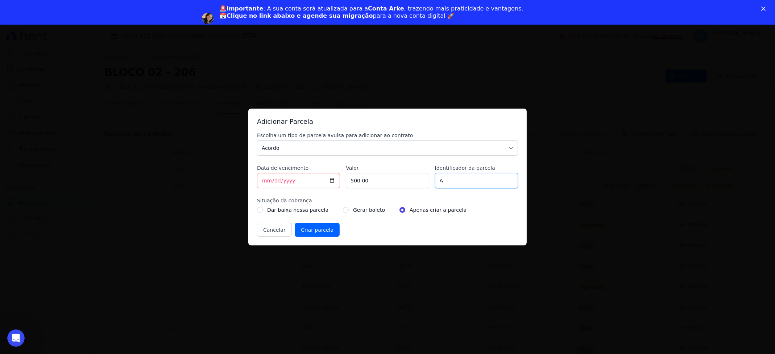
type input "ACORDO"
click at [343, 206] on div "Gerar boleto" at bounding box center [364, 210] width 42 height 9
click at [343, 213] on div "Gerar boleto" at bounding box center [364, 210] width 42 height 9
click at [343, 214] on div "Gerar boleto" at bounding box center [364, 210] width 42 height 9
drag, startPoint x: 337, startPoint y: 209, endPoint x: 337, endPoint y: 212, distance: 3.6
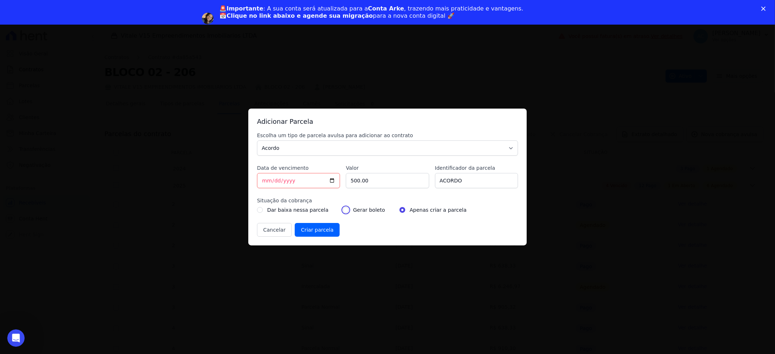
click at [343, 209] on input "radio" at bounding box center [346, 210] width 6 height 6
radio input "true"
click at [312, 232] on input "Criar parcela" at bounding box center [317, 230] width 45 height 14
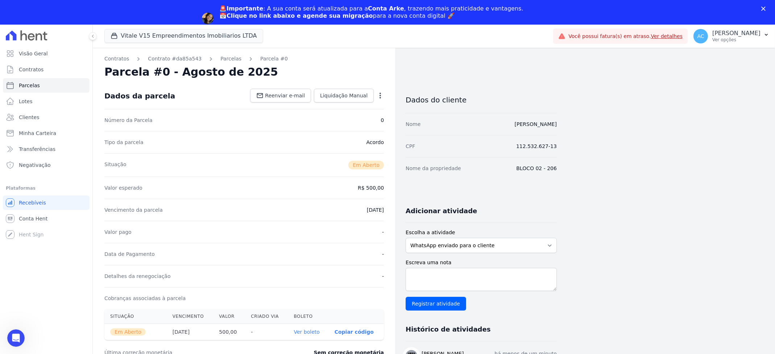
click at [318, 334] on link "Ver boleto" at bounding box center [307, 332] width 26 height 6
click at [32, 115] on span "Clientes" at bounding box center [29, 117] width 20 height 7
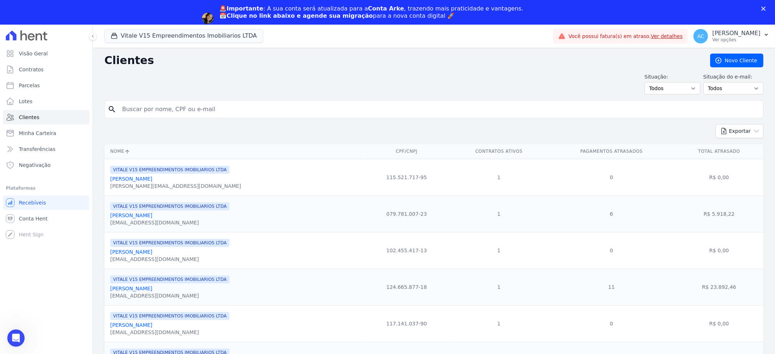
click at [160, 112] on input "search" at bounding box center [439, 109] width 642 height 14
type input "ALAN V"
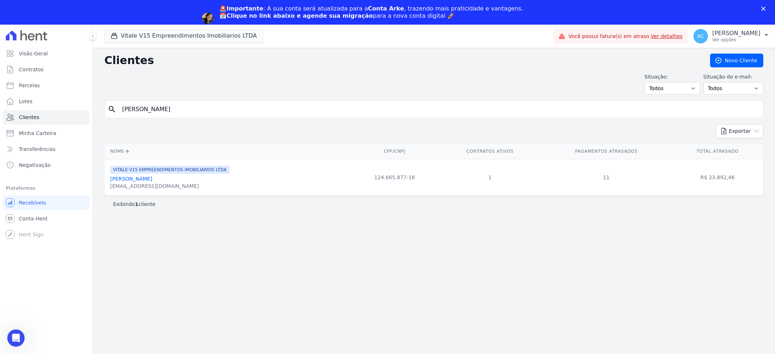
click at [152, 179] on link "[PERSON_NAME] [PERSON_NAME]" at bounding box center [131, 179] width 42 height 6
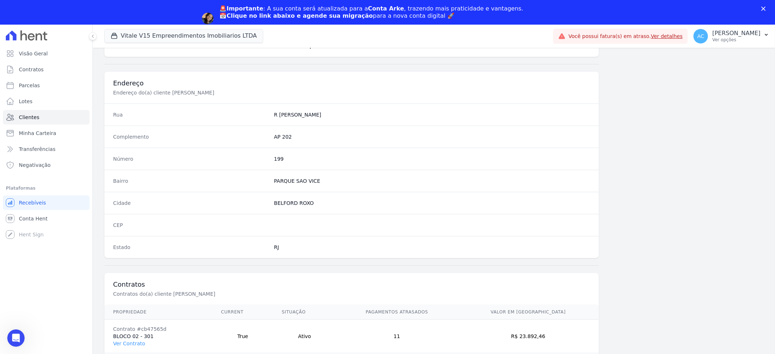
scroll to position [325, 0]
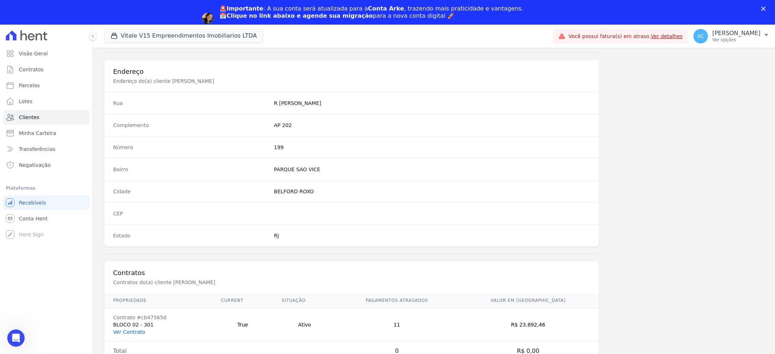
click at [135, 329] on link "Ver Contrato" at bounding box center [129, 332] width 32 height 6
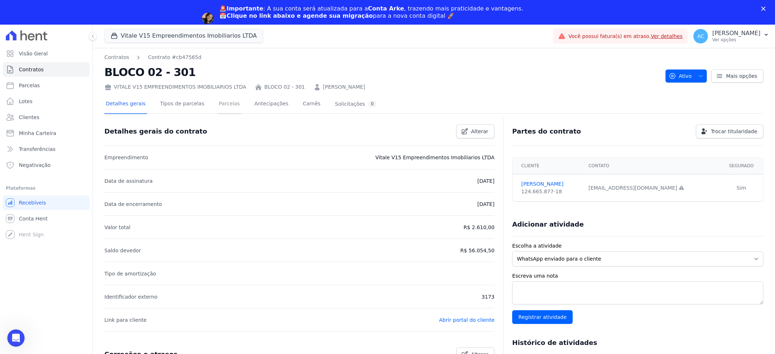
click at [220, 108] on link "Parcelas" at bounding box center [229, 104] width 24 height 19
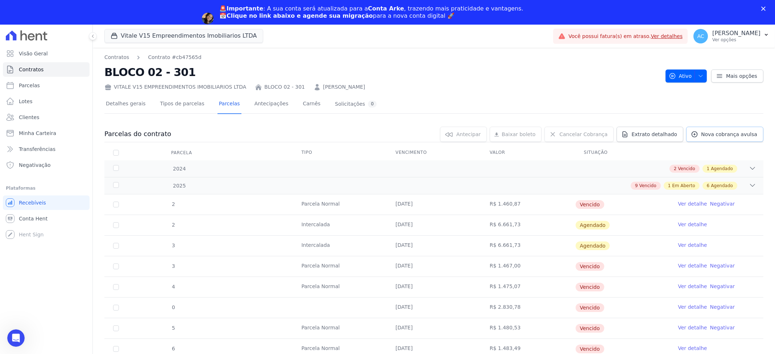
click at [712, 137] on span "Nova cobrança avulsa" at bounding box center [729, 134] width 56 height 7
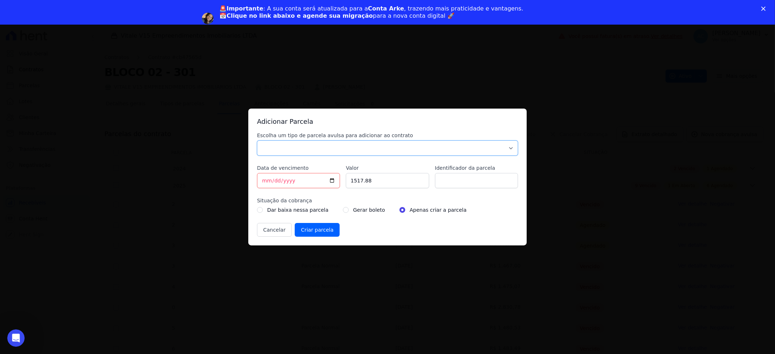
click at [320, 150] on select "Parcela Normal Sinal Caução Intercalada Chaves Pré Chaves Pós Chaves Taxas Quit…" at bounding box center [387, 148] width 261 height 15
select select "settling"
click at [257, 141] on select "Parcela Normal Sinal Caução Intercalada Chaves Pré Chaves Pós Chaves Taxas Quit…" at bounding box center [387, 148] width 261 height 15
drag, startPoint x: 264, startPoint y: 179, endPoint x: 252, endPoint y: 179, distance: 12.0
click at [252, 180] on div "Adicionar Parcela Escolha um tipo de parcela avulsa para adicionar ao contrato …" at bounding box center [387, 177] width 278 height 137
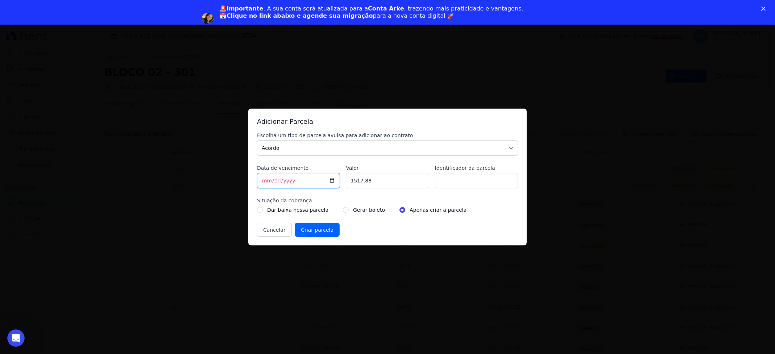
type input "[DATE]"
type input "500.00"
type input "ACORDO"
click at [343, 210] on input "radio" at bounding box center [346, 210] width 6 height 6
radio input "true"
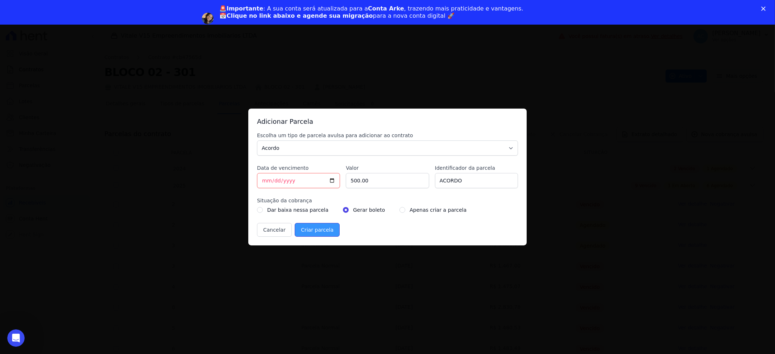
click at [324, 229] on input "Criar parcela" at bounding box center [317, 230] width 45 height 14
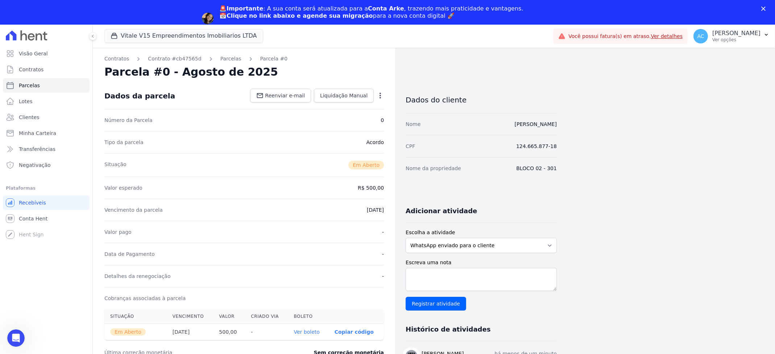
click at [317, 333] on link "Ver boleto" at bounding box center [307, 332] width 26 height 6
click at [25, 119] on span "Clientes" at bounding box center [29, 117] width 20 height 7
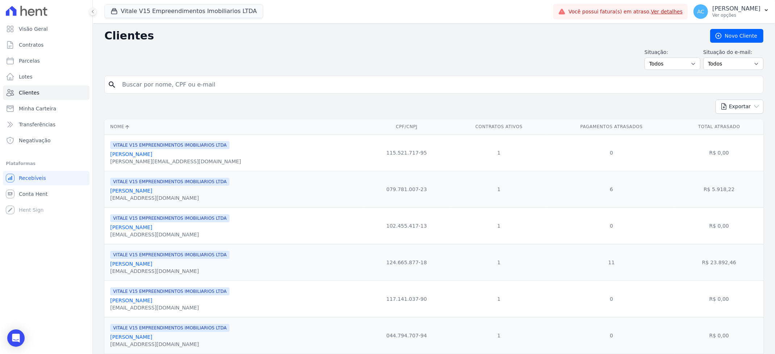
drag, startPoint x: 161, startPoint y: 43, endPoint x: 191, endPoint y: 81, distance: 48.2
click at [184, 79] on input "search" at bounding box center [439, 85] width 642 height 14
type input "DANIEL"
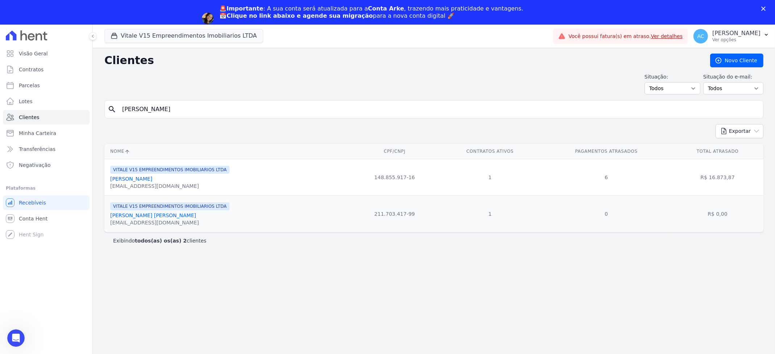
click at [148, 179] on link "Daniel Gomes Cesario" at bounding box center [131, 179] width 42 height 6
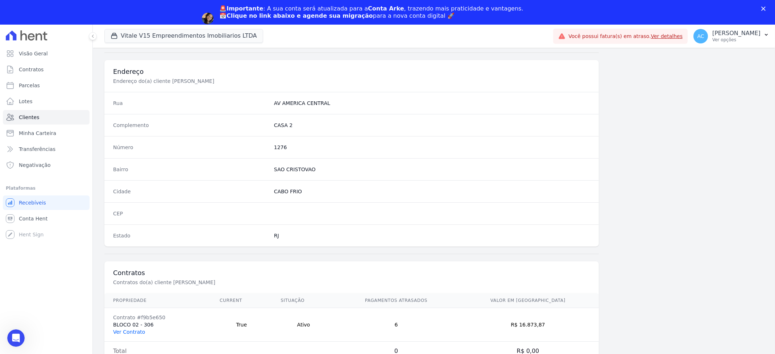
click at [141, 333] on link "Ver Contrato" at bounding box center [129, 332] width 32 height 6
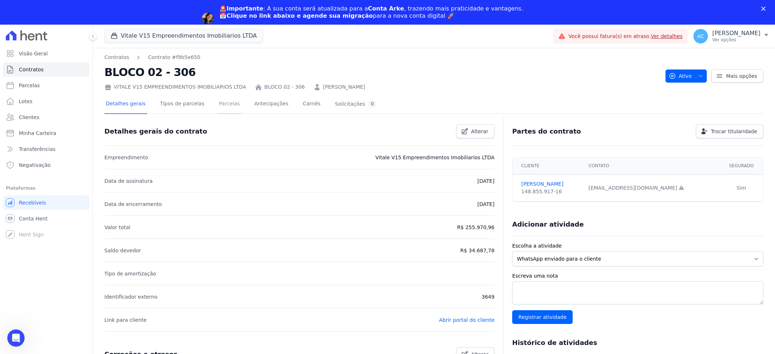
click at [217, 101] on link "Parcelas" at bounding box center [229, 104] width 24 height 19
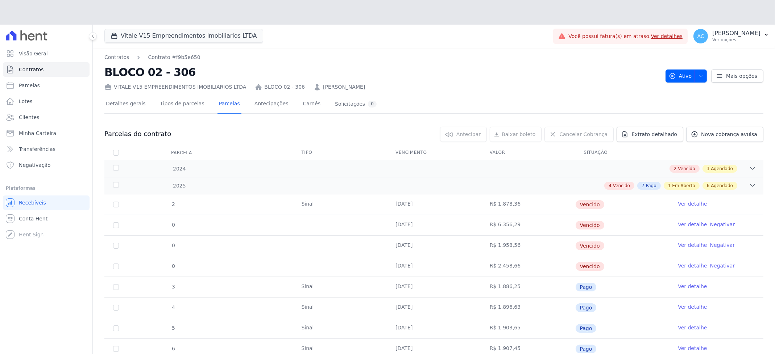
click at [726, 112] on div "Detalhes gerais Tipos de parcelas [GEOGRAPHIC_DATA] Antecipações [PERSON_NAME] …" at bounding box center [433, 355] width 659 height 521
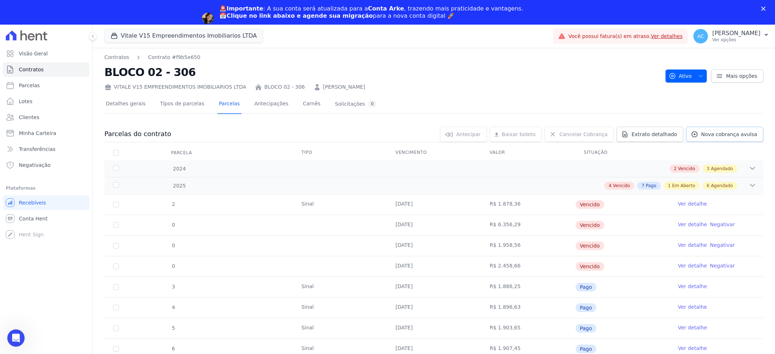
click at [719, 134] on span "Nova cobrança avulsa" at bounding box center [729, 134] width 56 height 7
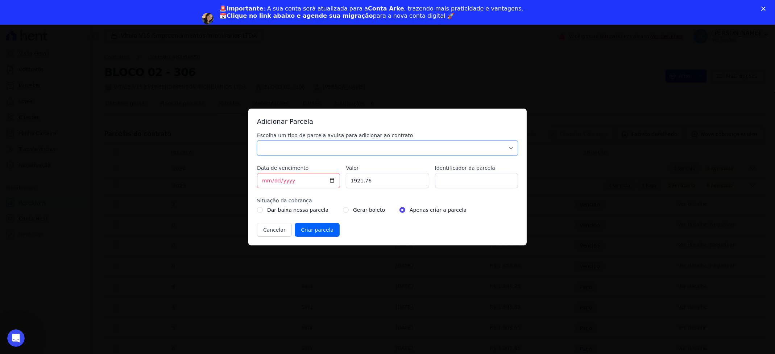
click at [274, 148] on select "Parcela Normal Sinal Caução Intercalada Chaves Pré Chaves Pós Chaves Taxas Quit…" at bounding box center [387, 148] width 261 height 15
select select "settling"
click at [257, 141] on select "Parcela Normal Sinal Caução Intercalada Chaves Pré Chaves Pós Chaves Taxas Quit…" at bounding box center [387, 148] width 261 height 15
type input "2025-09-29"
type input "[DATE]"
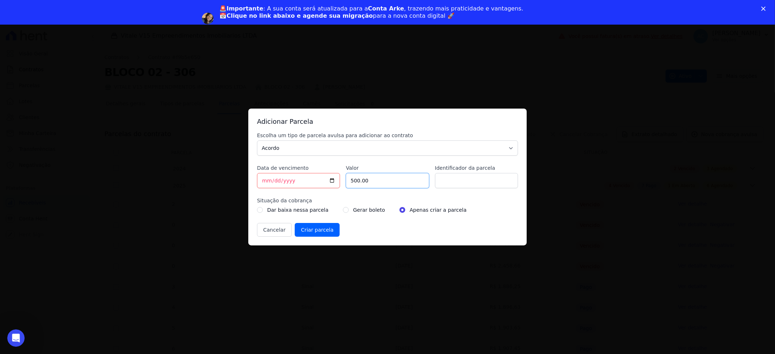
type input "500.00"
type input "ACORDO"
click at [343, 212] on input "radio" at bounding box center [346, 210] width 6 height 6
radio input "true"
click at [318, 231] on input "Criar parcela" at bounding box center [317, 230] width 45 height 14
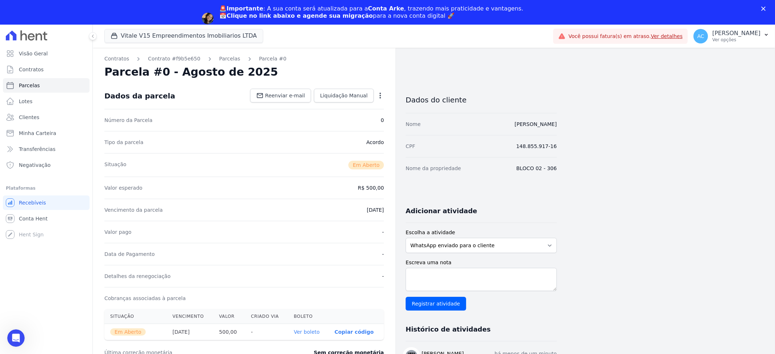
click at [316, 333] on link "Ver boleto" at bounding box center [307, 332] width 26 height 6
click at [35, 117] on span "Clientes" at bounding box center [29, 117] width 20 height 7
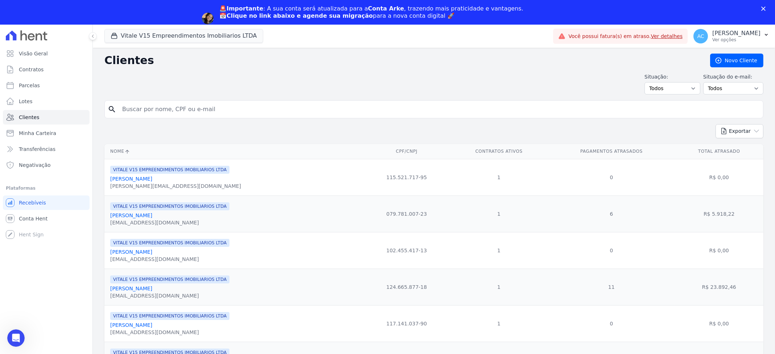
click at [153, 111] on input "search" at bounding box center [439, 109] width 642 height 14
type input "BEATRIZ"
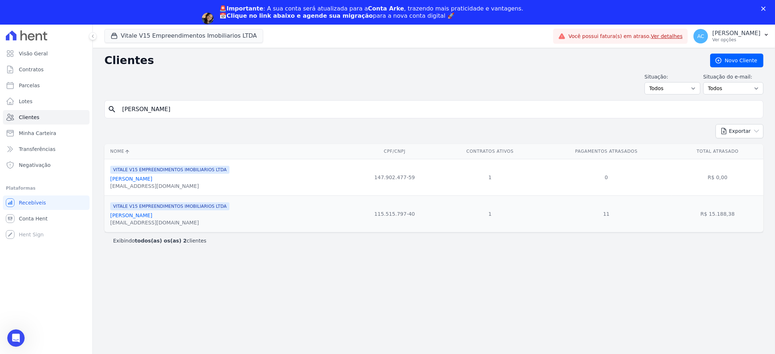
click at [145, 218] on link "[PERSON_NAME]" at bounding box center [131, 216] width 42 height 6
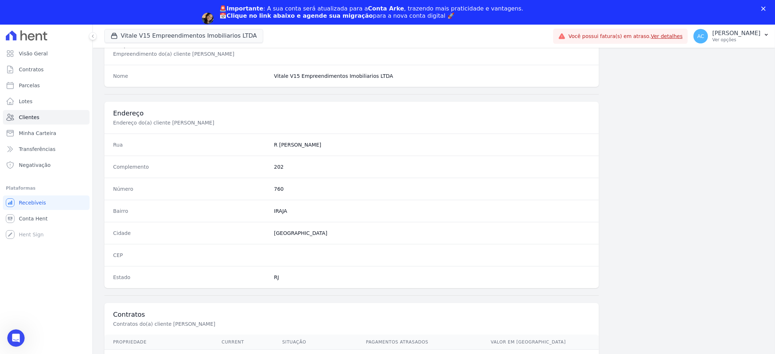
scroll to position [325, 0]
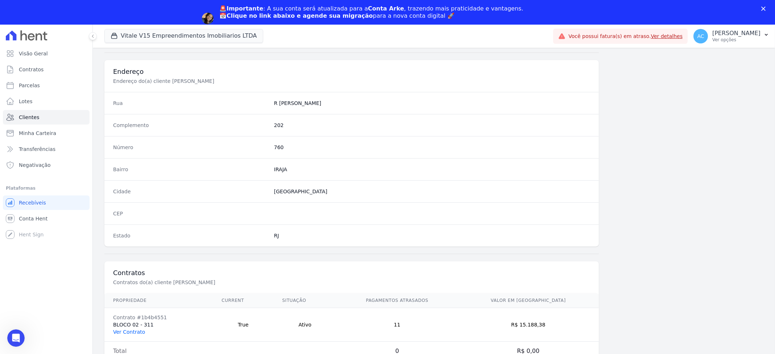
click at [137, 333] on link "Ver Contrato" at bounding box center [129, 332] width 32 height 6
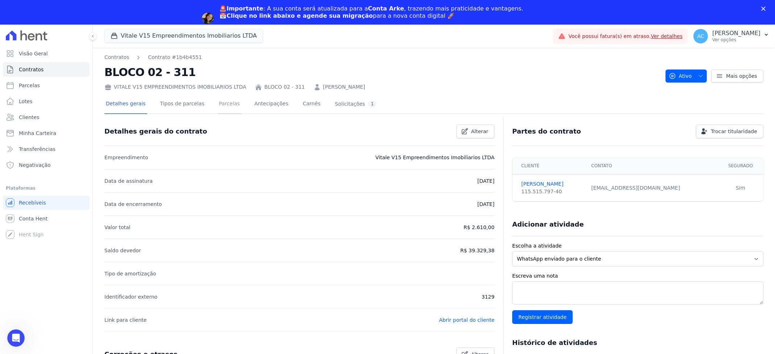
click at [217, 107] on link "Parcelas" at bounding box center [229, 104] width 24 height 19
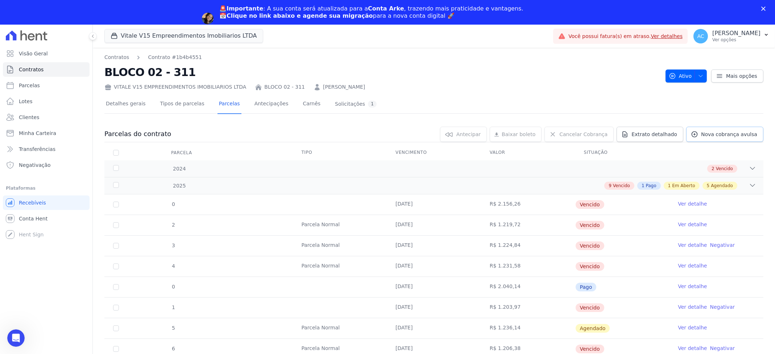
click at [732, 112] on div "Detalhes gerais Tipos de parcelas Parcelas Antecipações Carnês Solicitações 1 P…" at bounding box center [433, 326] width 659 height 463
click at [723, 134] on span "Nova cobrança avulsa" at bounding box center [729, 134] width 56 height 7
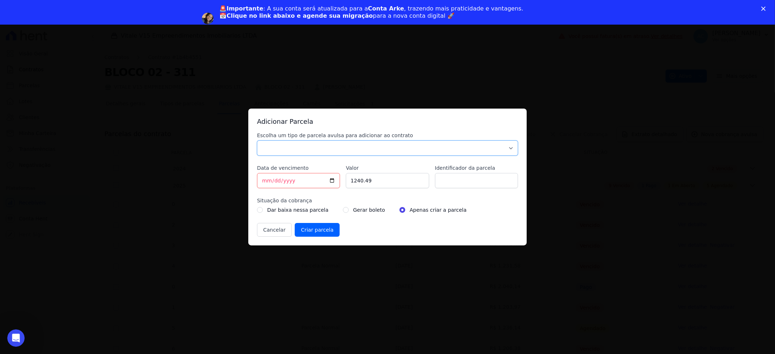
drag, startPoint x: 341, startPoint y: 144, endPoint x: 311, endPoint y: 138, distance: 30.0
click at [340, 144] on select "Parcela Normal Sinal Caução Intercalada Chaves Pré Chaves Pós Chaves Taxas Quit…" at bounding box center [387, 148] width 261 height 15
select select "settling"
click at [257, 141] on select "Parcela Normal Sinal Caução Intercalada Chaves Pré Chaves Pós Chaves Taxas Quit…" at bounding box center [387, 148] width 261 height 15
drag, startPoint x: 266, startPoint y: 179, endPoint x: 269, endPoint y: 181, distance: 4.1
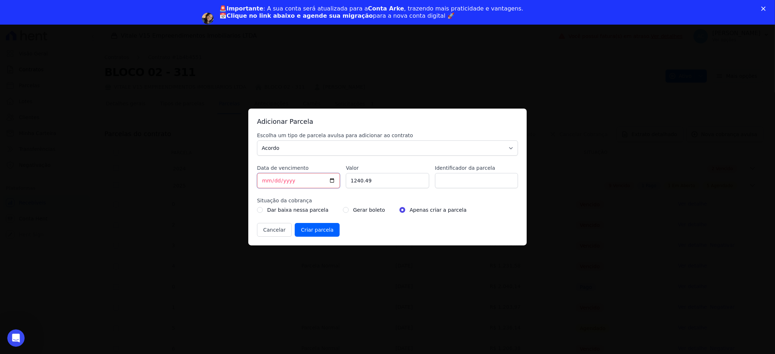
click at [266, 179] on input "[DATE]" at bounding box center [298, 180] width 83 height 15
type input "[DATE]"
type input "500.00"
type input "ACORDO"
drag, startPoint x: 337, startPoint y: 205, endPoint x: 336, endPoint y: 210, distance: 5.2
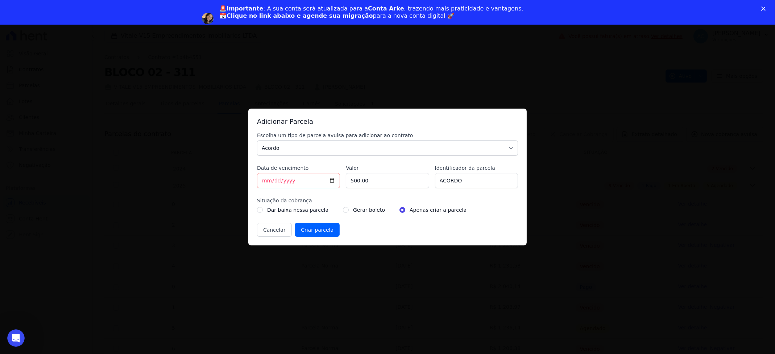
click at [337, 205] on div "Situação da cobrança Dar baixa nessa parcela Gerar boleto Apenas criar a parcela" at bounding box center [387, 205] width 261 height 17
click at [343, 209] on input "radio" at bounding box center [346, 210] width 6 height 6
radio input "true"
click at [318, 234] on input "Criar parcela" at bounding box center [317, 230] width 45 height 14
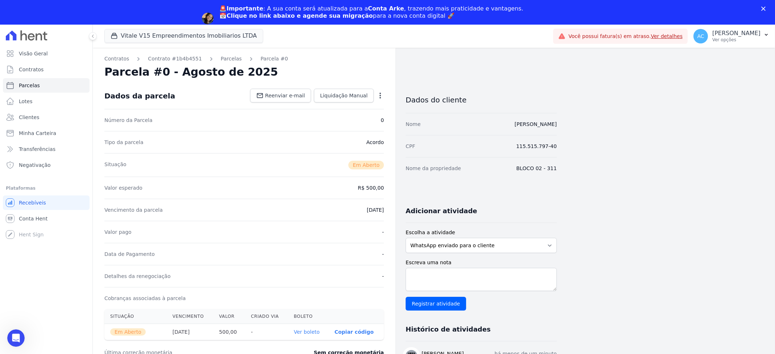
click at [308, 333] on link "Ver boleto" at bounding box center [307, 332] width 26 height 6
click at [29, 116] on span "Clientes" at bounding box center [29, 117] width 20 height 7
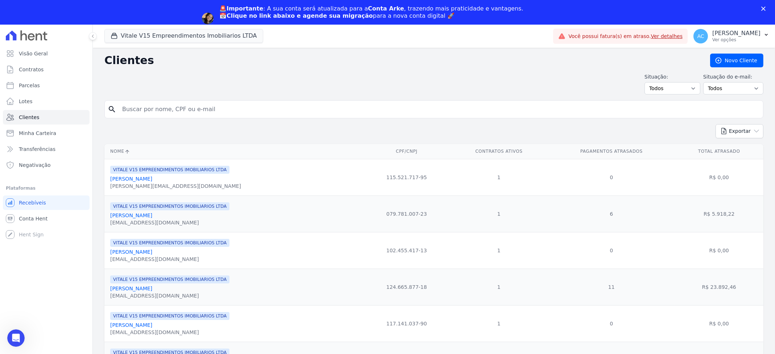
drag, startPoint x: 201, startPoint y: 86, endPoint x: 202, endPoint y: 99, distance: 13.5
click at [201, 86] on div "Situação: Todos Adimplentes Inadimplentes Situação do e-mail: Todos Confirmado …" at bounding box center [433, 83] width 659 height 21
click at [202, 105] on input "search" at bounding box center [439, 109] width 642 height 14
type input "RACHEL"
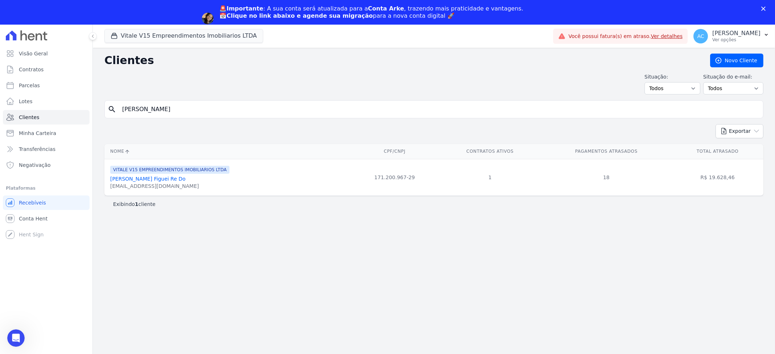
click at [154, 182] on link "Rachel Dos Santos Figuei Re Do" at bounding box center [147, 179] width 75 height 6
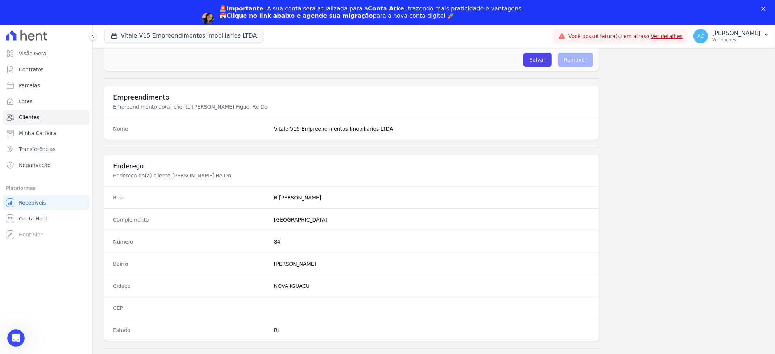
scroll to position [325, 0]
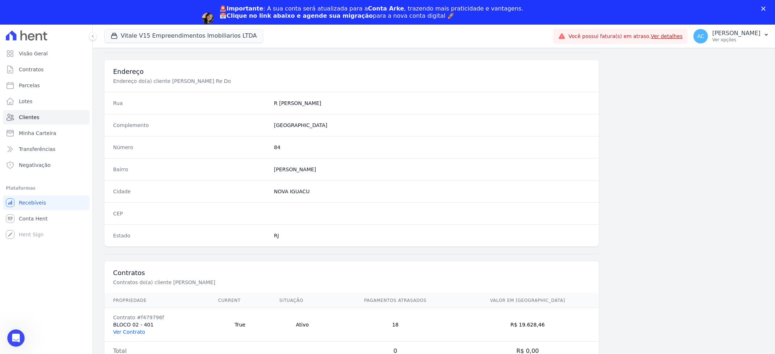
click at [136, 335] on link "Ver Contrato" at bounding box center [129, 332] width 32 height 6
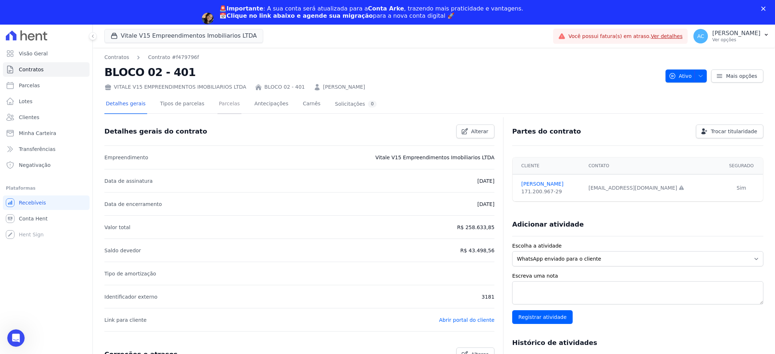
click at [219, 104] on link "Parcelas" at bounding box center [229, 104] width 24 height 19
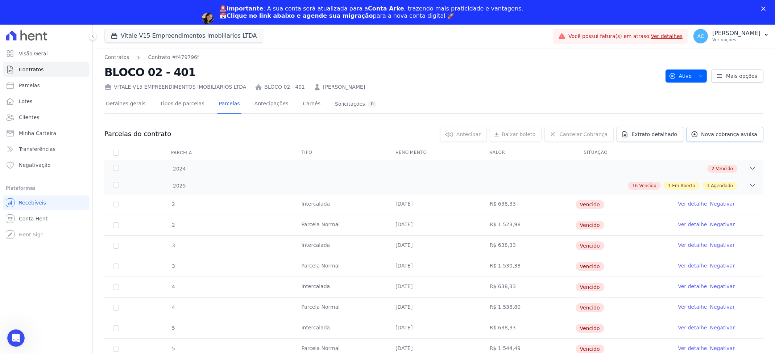
click at [729, 132] on span "Nova cobrança avulsa" at bounding box center [729, 134] width 56 height 7
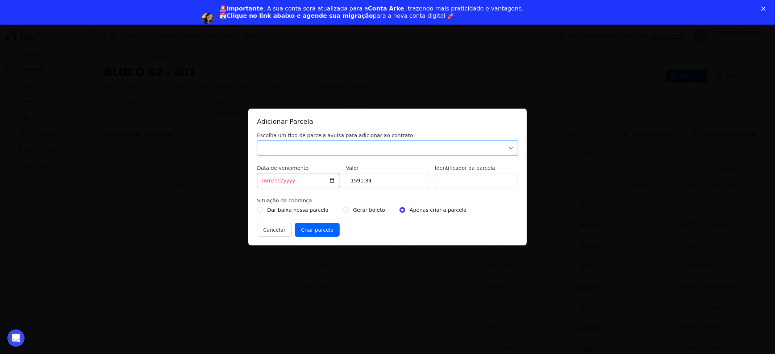
click at [303, 147] on select "Parcela Normal Sinal Caução Intercalada Chaves Pré Chaves Pós Chaves Taxas Quit…" at bounding box center [387, 148] width 261 height 15
select select "settling"
click at [257, 141] on select "Parcela Normal Sinal Caução Intercalada Chaves Pré Chaves Pós Chaves Taxas Quit…" at bounding box center [387, 148] width 261 height 15
drag, startPoint x: 266, startPoint y: 179, endPoint x: 240, endPoint y: 184, distance: 25.9
click at [244, 183] on div "Adicionar Parcela Escolha um tipo de parcela avulsa para adicionar ao contrato …" at bounding box center [387, 177] width 775 height 354
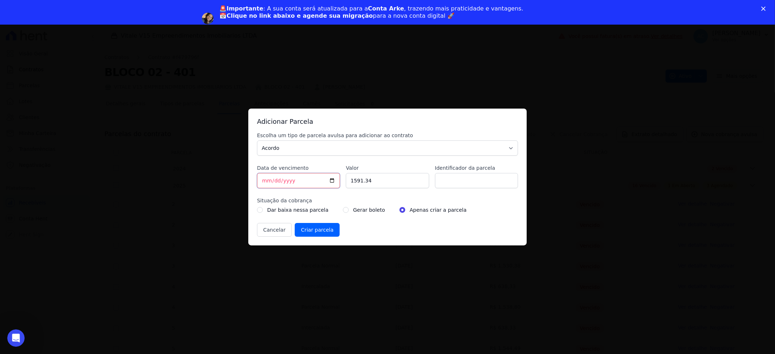
type input "[DATE]"
drag, startPoint x: 399, startPoint y: 182, endPoint x: 315, endPoint y: 171, distance: 84.1
click at [319, 175] on div "Escolha um tipo de parcela avulsa para adicionar ao contrato Parcela Normal Sin…" at bounding box center [387, 184] width 261 height 105
type input "496.98"
type input "ACORDO"
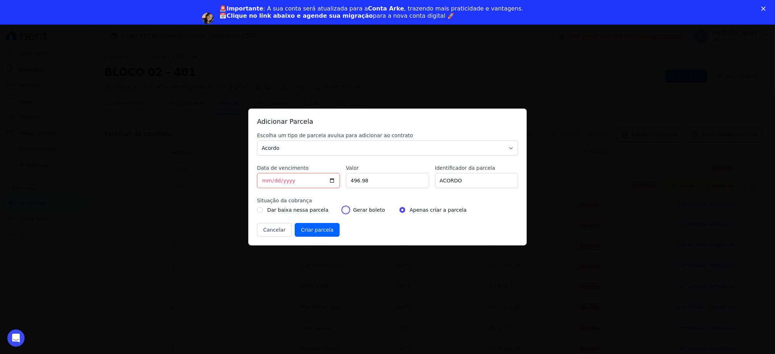
click at [343, 208] on input "radio" at bounding box center [346, 210] width 6 height 6
radio input "true"
click at [311, 231] on input "Criar parcela" at bounding box center [317, 230] width 45 height 14
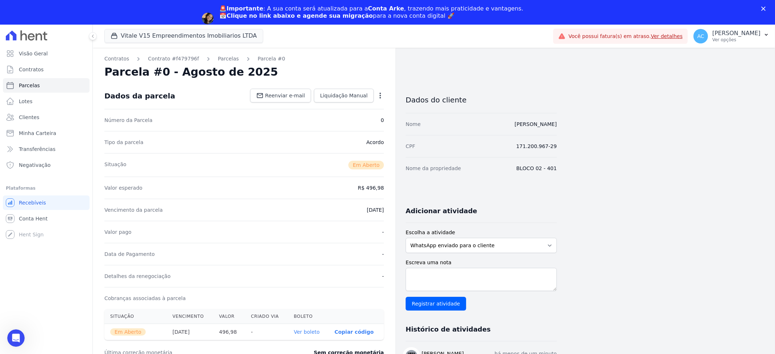
click at [313, 333] on link "Ver boleto" at bounding box center [307, 332] width 26 height 6
click at [29, 116] on span "Clientes" at bounding box center [29, 117] width 20 height 7
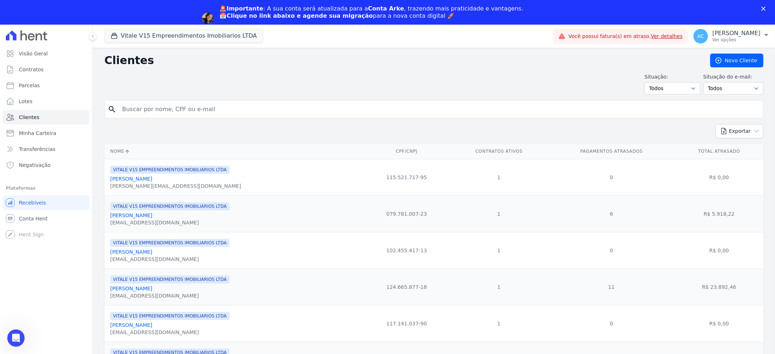
click at [166, 87] on div "Situação: Todos Adimplentes Inadimplentes Situação do e-mail: Todos Confirmado …" at bounding box center [433, 83] width 659 height 21
click at [166, 105] on input "search" at bounding box center [439, 109] width 642 height 14
type input "RAQUEL M"
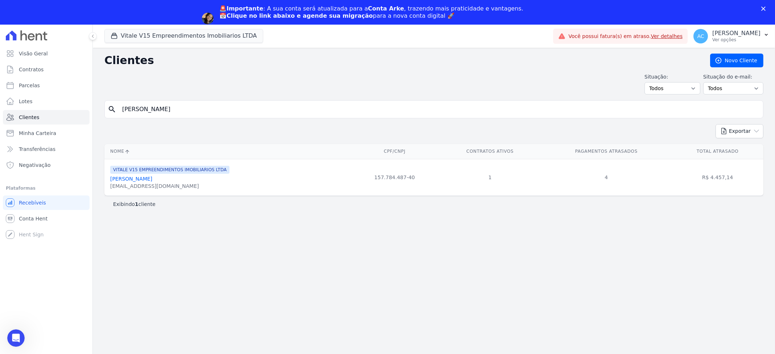
click at [152, 178] on link "Raquel Mendes Da Silva Gimenes" at bounding box center [131, 179] width 42 height 6
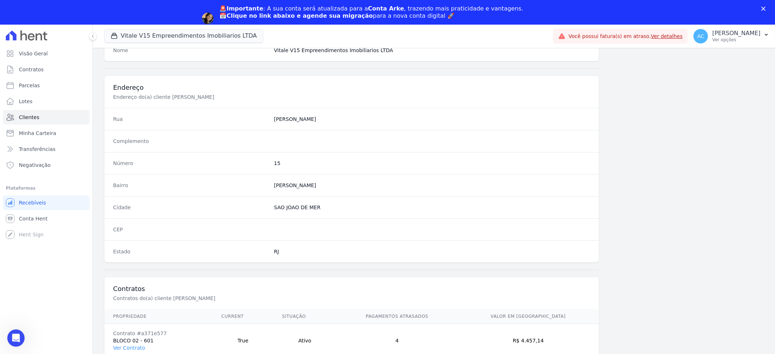
scroll to position [325, 0]
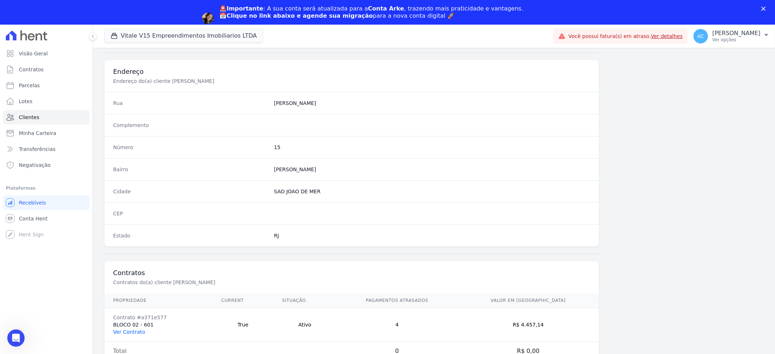
click at [137, 332] on link "Ver Contrato" at bounding box center [129, 332] width 32 height 6
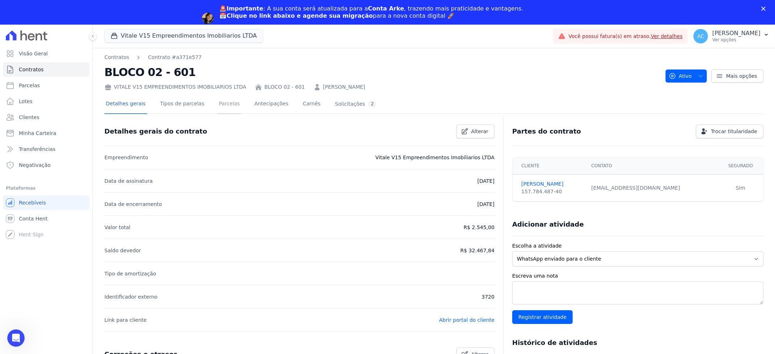
click at [217, 103] on link "Parcelas" at bounding box center [229, 104] width 24 height 19
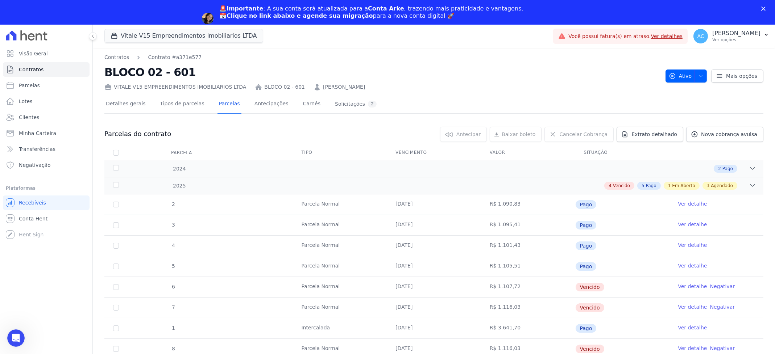
click at [729, 111] on div "Detalhes gerais Tipos de parcelas Parcelas Antecipações Carnês Solicitações 2" at bounding box center [433, 104] width 659 height 18
click at [730, 132] on span "Nova cobrança avulsa" at bounding box center [729, 134] width 56 height 7
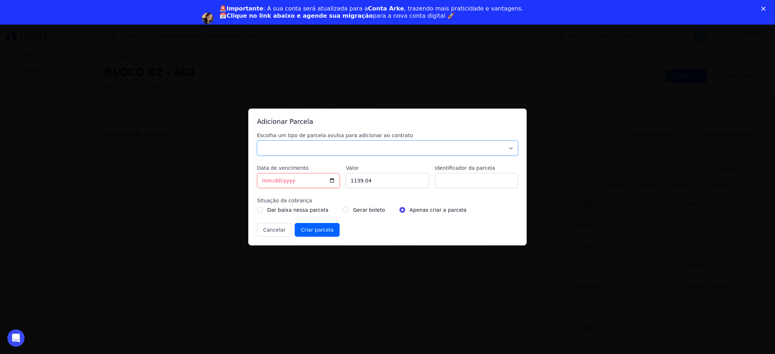
click at [303, 151] on select "Parcela Normal Sinal Caução Intercalada Chaves Pré Chaves Pós Chaves Taxas Quit…" at bounding box center [387, 148] width 261 height 15
select select "settling"
click at [257, 141] on select "Parcela Normal Sinal Caução Intercalada Chaves Pré Chaves Pós Chaves Taxas Quit…" at bounding box center [387, 148] width 261 height 15
drag, startPoint x: 266, startPoint y: 180, endPoint x: 256, endPoint y: 177, distance: 11.1
click at [259, 179] on input "[DATE]" at bounding box center [298, 180] width 83 height 15
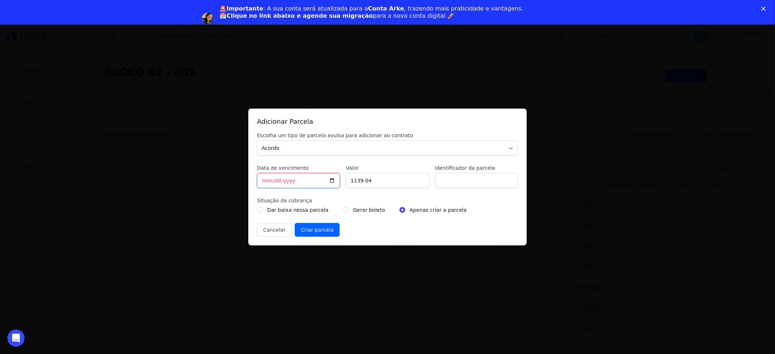
type input "[DATE]"
type input "500.00"
type input "ACORDO"
click at [343, 207] on div "Gerar boleto" at bounding box center [364, 210] width 42 height 9
click at [343, 211] on input "radio" at bounding box center [346, 210] width 6 height 6
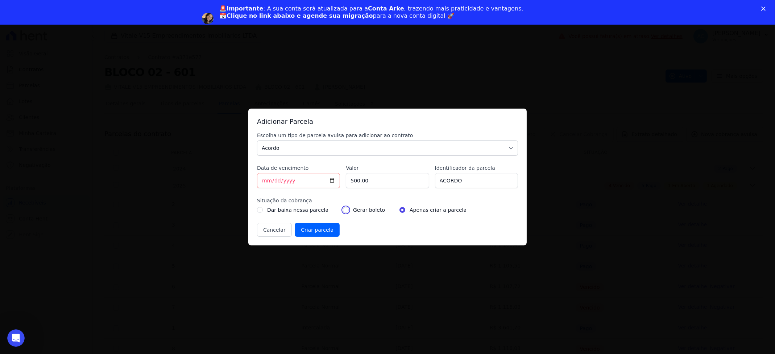
radio input "true"
click at [311, 231] on input "Criar parcela" at bounding box center [317, 230] width 45 height 14
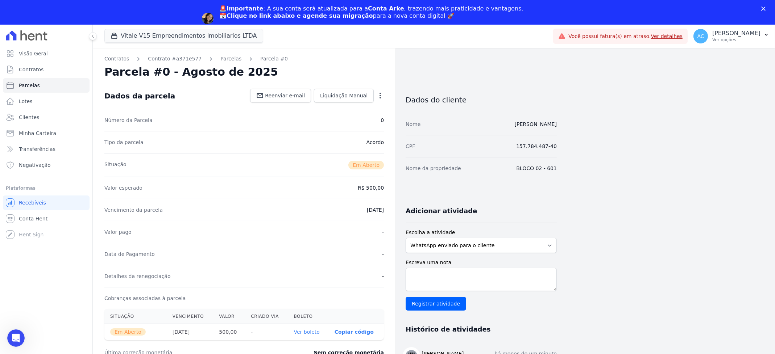
click at [317, 333] on link "Ver boleto" at bounding box center [307, 332] width 26 height 6
click at [33, 117] on span "Clientes" at bounding box center [29, 117] width 20 height 7
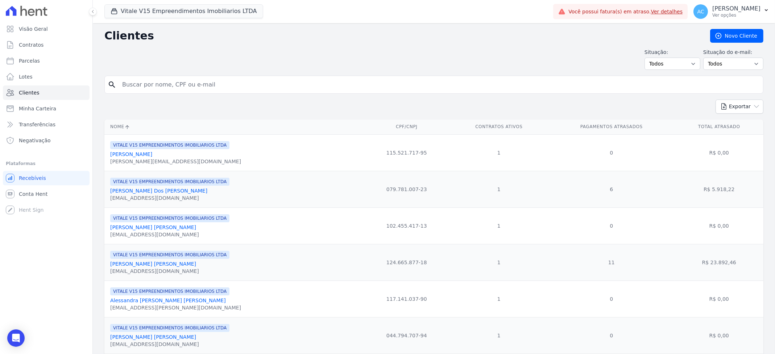
click at [169, 84] on input "search" at bounding box center [439, 85] width 642 height 14
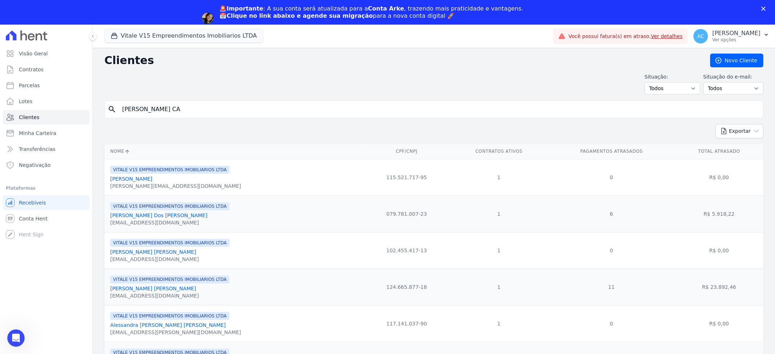
type input "[PERSON_NAME] CA"
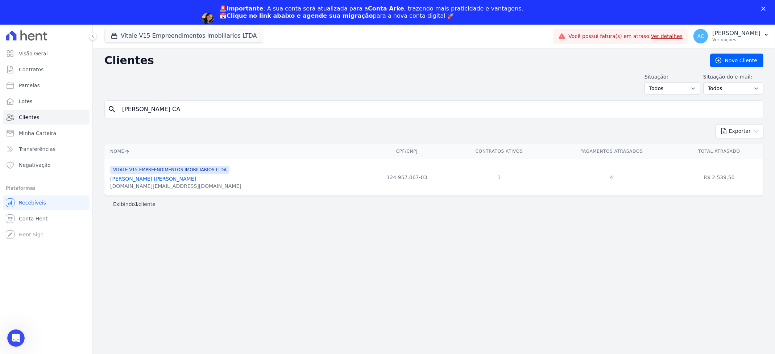
click at [170, 157] on th "Nome" at bounding box center [234, 151] width 260 height 15
click at [163, 179] on link "[PERSON_NAME] [PERSON_NAME]" at bounding box center [153, 179] width 86 height 6
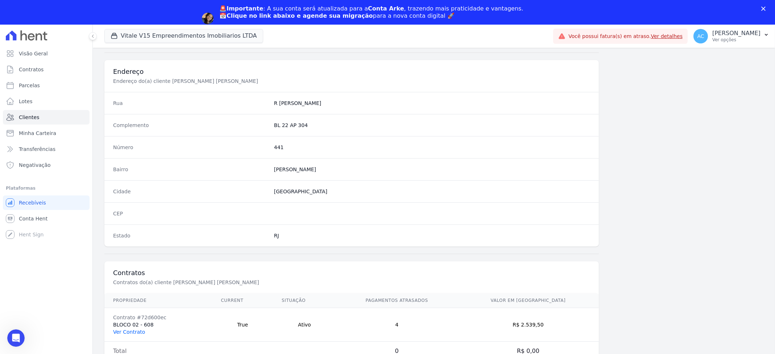
click at [133, 334] on link "Ver Contrato" at bounding box center [129, 332] width 32 height 6
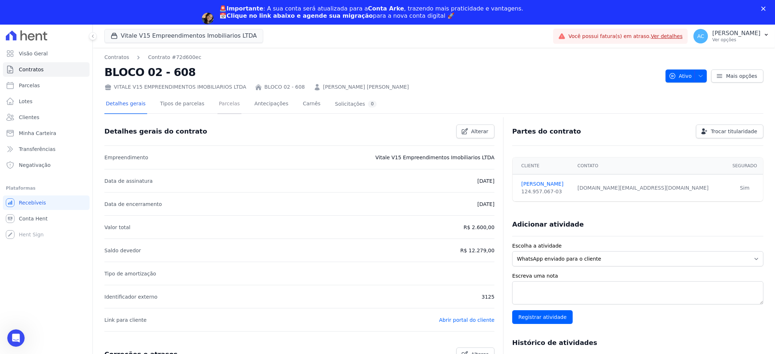
click at [223, 104] on link "Parcelas" at bounding box center [229, 104] width 24 height 19
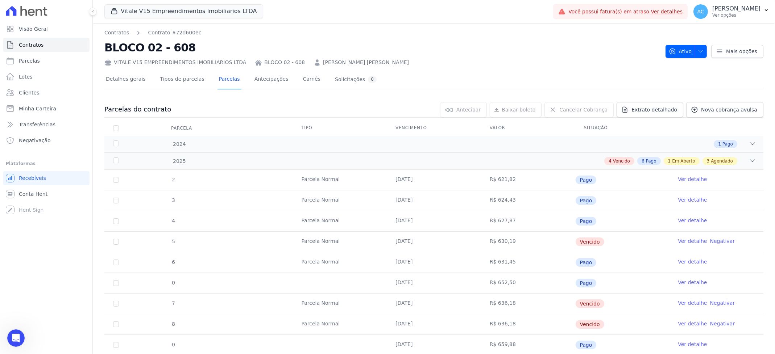
click at [735, 109] on div "Detalhes gerais Tipos de parcelas [GEOGRAPHIC_DATA] Antecipações [PERSON_NAME] …" at bounding box center [433, 281] width 659 height 421
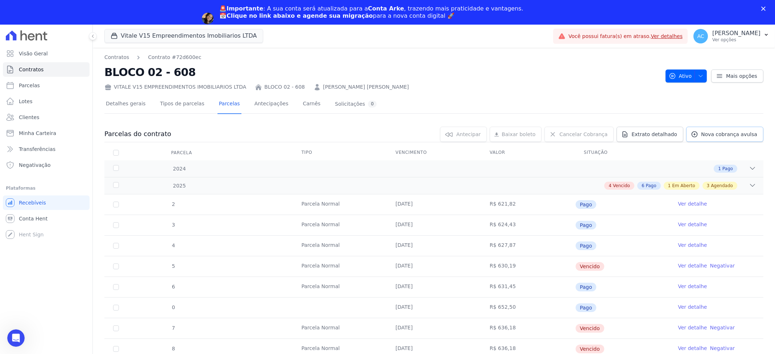
click at [737, 131] on span "Nova cobrança avulsa" at bounding box center [729, 134] width 56 height 7
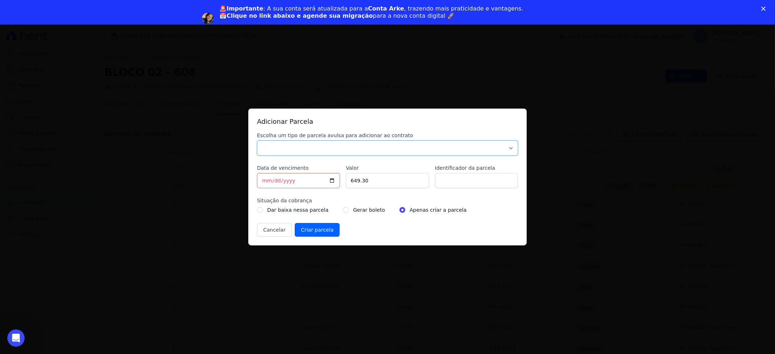
drag, startPoint x: 368, startPoint y: 145, endPoint x: 337, endPoint y: 148, distance: 30.9
click at [366, 143] on select "Parcela Normal Sinal Caução Intercalada Chaves Pré Chaves Pós Chaves Taxas Quit…" at bounding box center [387, 148] width 261 height 15
select select "settling"
click at [257, 141] on select "Parcela Normal Sinal Caução Intercalada Chaves Pré Chaves Pós Chaves Taxas Quit…" at bounding box center [387, 148] width 261 height 15
click at [266, 182] on input "[DATE]" at bounding box center [298, 180] width 83 height 15
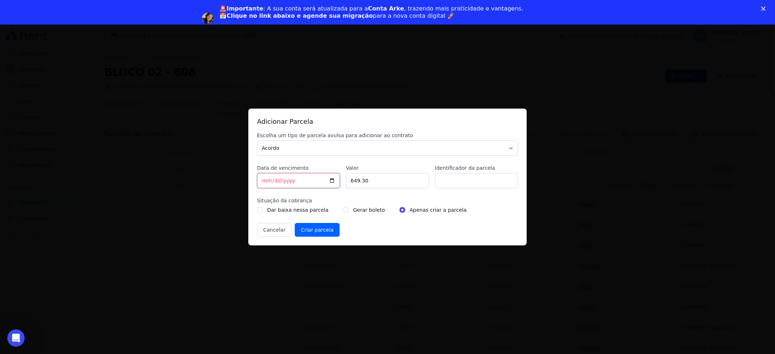
type input "[DATE]"
type input "500.00"
type input "ACORDO"
click at [343, 212] on div "Gerar boleto" at bounding box center [364, 210] width 42 height 9
click at [343, 212] on input "radio" at bounding box center [346, 210] width 6 height 6
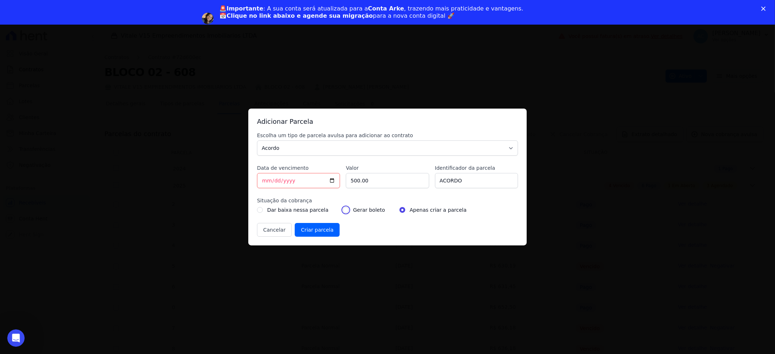
radio input "true"
click at [325, 232] on input "Criar parcela" at bounding box center [317, 230] width 45 height 14
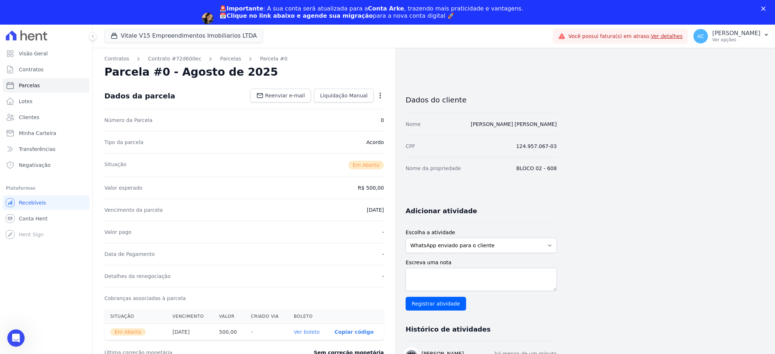
click at [314, 331] on link "Ver boleto" at bounding box center [307, 332] width 26 height 6
click at [35, 113] on link "Clientes" at bounding box center [46, 117] width 87 height 14
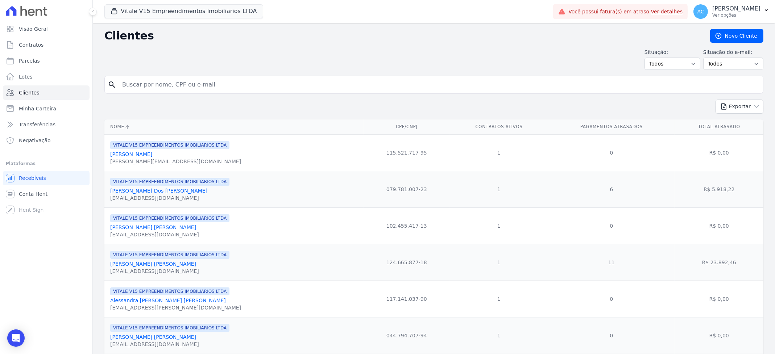
click at [178, 87] on input "search" at bounding box center [439, 85] width 642 height 14
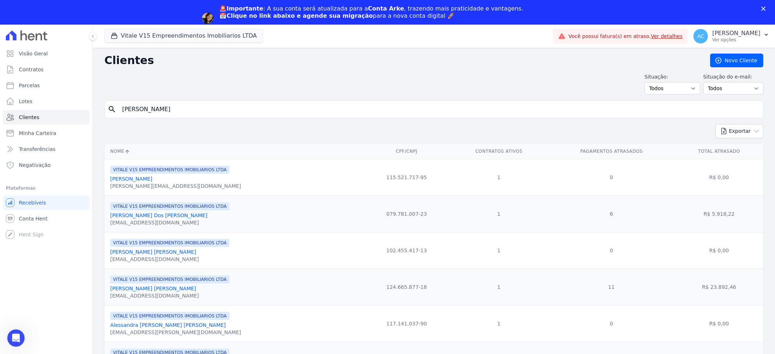
type input "[PERSON_NAME]"
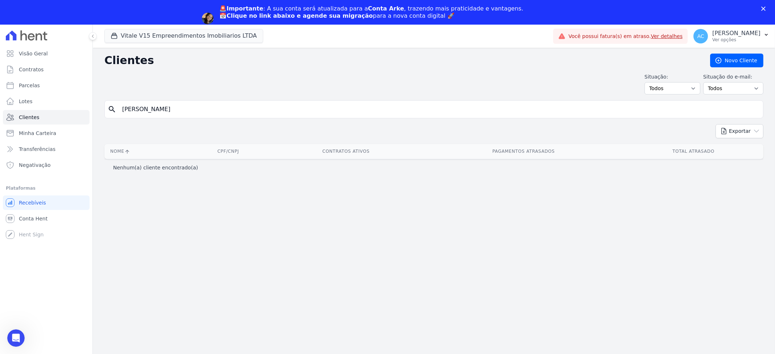
click at [204, 109] on input "[PERSON_NAME]" at bounding box center [439, 109] width 642 height 14
type input "[PERSON_NAME]"
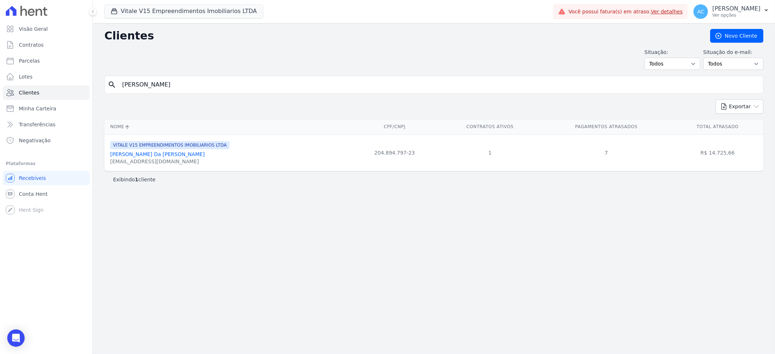
click at [155, 155] on link "[PERSON_NAME] Da [PERSON_NAME]" at bounding box center [157, 155] width 95 height 6
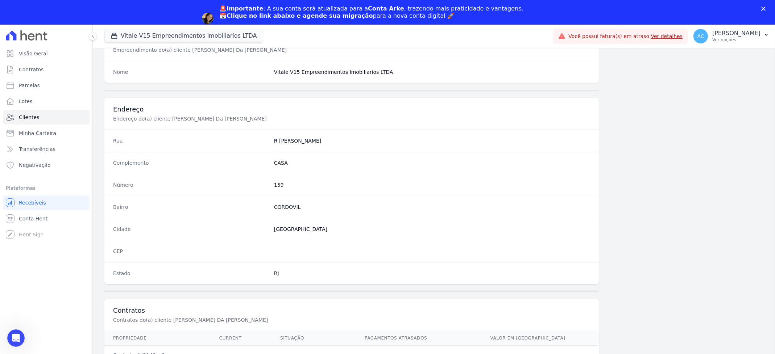
scroll to position [325, 0]
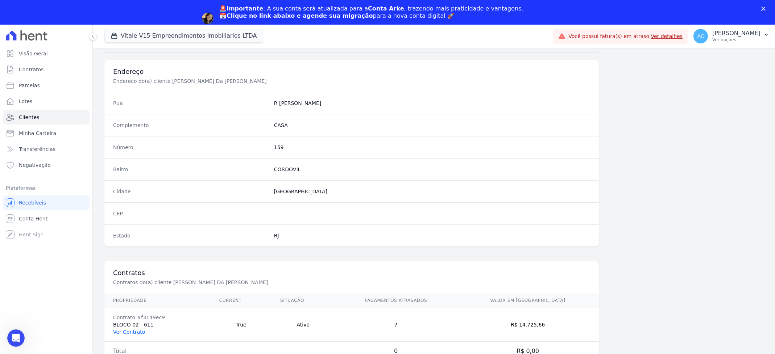
click at [134, 334] on link "Ver Contrato" at bounding box center [129, 332] width 32 height 6
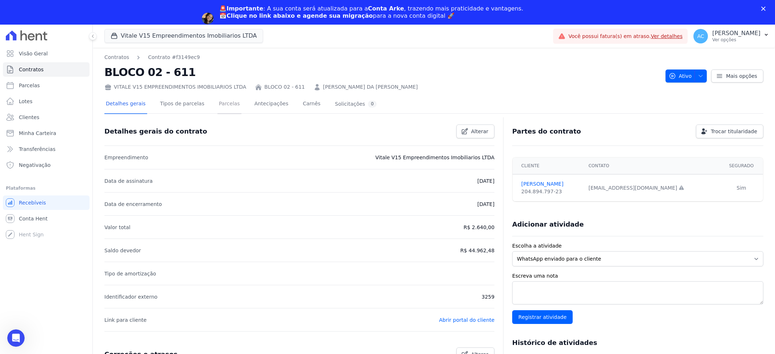
click at [222, 106] on link "Parcelas" at bounding box center [229, 104] width 24 height 19
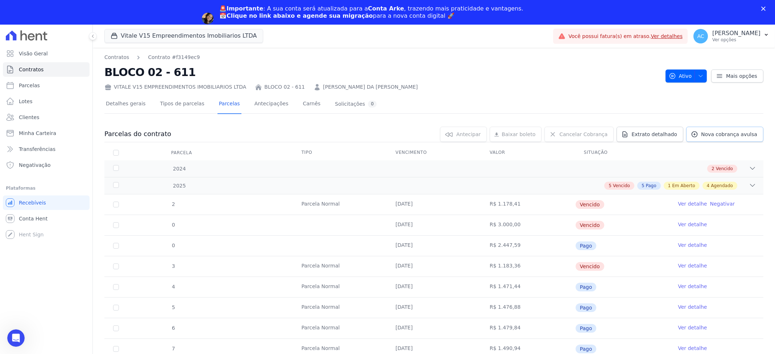
click at [716, 136] on span "Nova cobrança avulsa" at bounding box center [729, 134] width 56 height 7
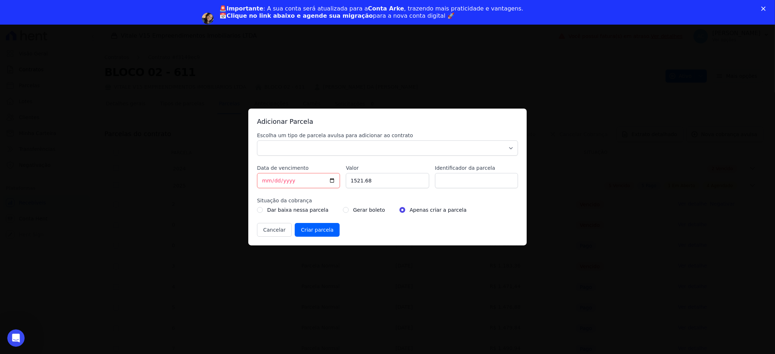
click at [327, 155] on div "Escolha um tipo de parcela avulsa para adicionar ao contrato Parcela Normal Sin…" at bounding box center [387, 184] width 261 height 105
click at [319, 148] on select "Parcela Normal Sinal Caução Intercalada Chaves Pré Chaves Pós Chaves Taxas Quit…" at bounding box center [387, 148] width 261 height 15
select select "settling"
click at [257, 141] on select "Parcela Normal Sinal Caução Intercalada Chaves Pré Chaves Pós Chaves Taxas Quit…" at bounding box center [387, 148] width 261 height 15
drag, startPoint x: 255, startPoint y: 179, endPoint x: 244, endPoint y: 178, distance: 10.9
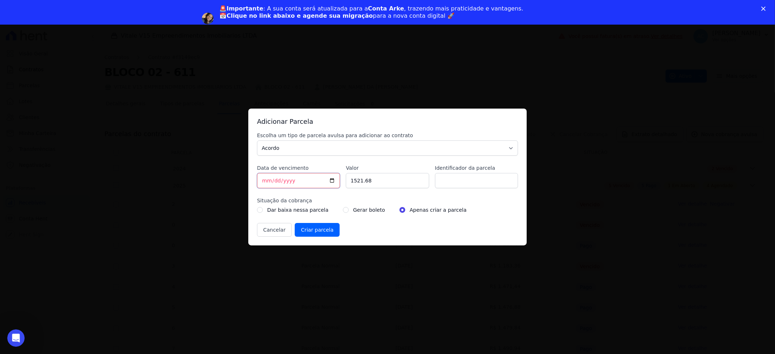
click at [252, 179] on div "Adicionar Parcela Escolha um tipo de parcela avulsa para adicionar ao contrato …" at bounding box center [387, 177] width 278 height 137
type input "[DATE]"
type input "500.00"
type input "S"
type input "ACORDO"
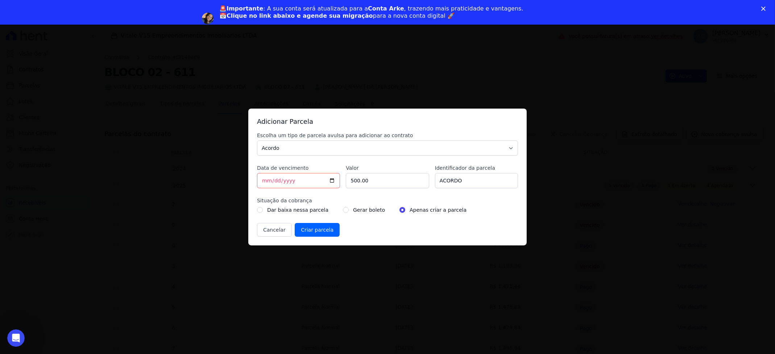
click at [344, 211] on div "Gerar boleto" at bounding box center [364, 210] width 42 height 9
click at [343, 211] on input "radio" at bounding box center [346, 210] width 6 height 6
radio input "true"
click at [317, 228] on input "Criar parcela" at bounding box center [317, 230] width 45 height 14
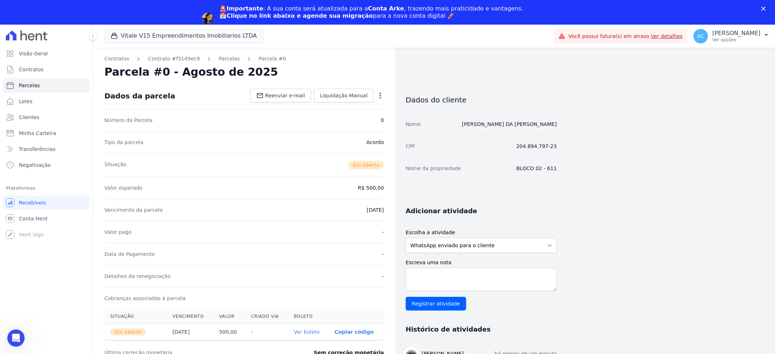
click at [315, 332] on link "Ver boleto" at bounding box center [307, 332] width 26 height 6
click at [30, 115] on span "Clientes" at bounding box center [29, 117] width 20 height 7
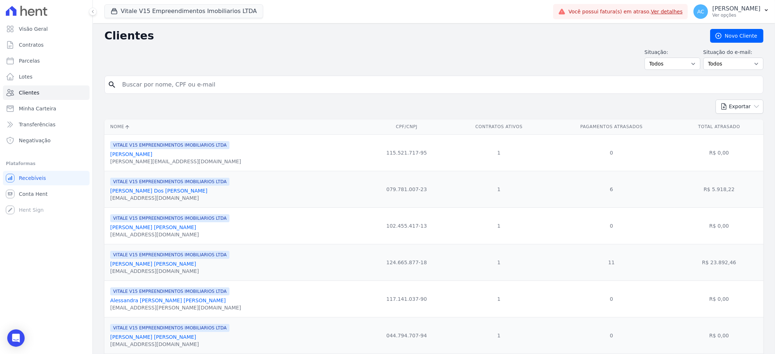
click at [207, 89] on input "search" at bounding box center [439, 85] width 642 height 14
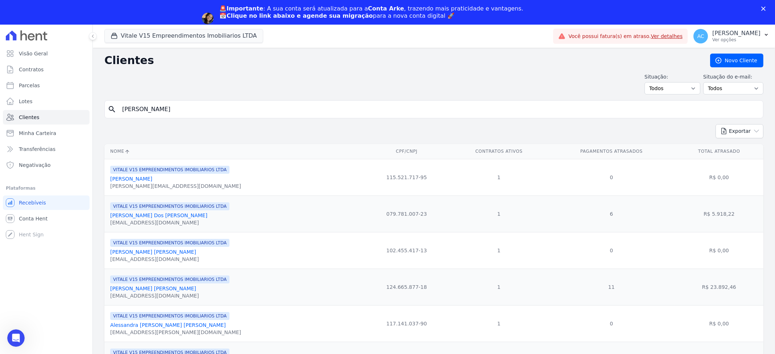
type input "[PERSON_NAME]"
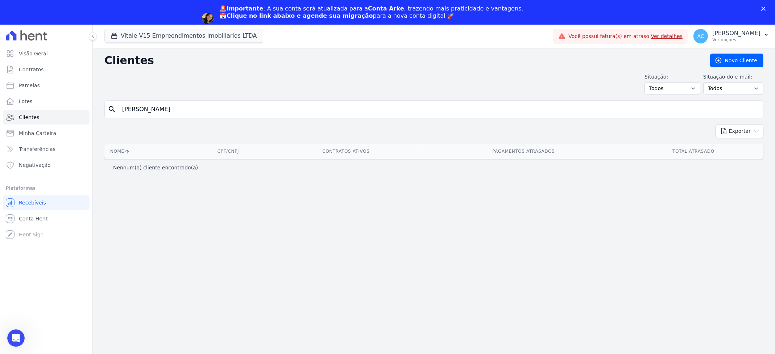
click at [207, 88] on div "Situação: Todos Adimplentes Inadimplentes Situação do e-mail: Todos Confirmado …" at bounding box center [433, 83] width 659 height 21
click at [184, 114] on input "[PERSON_NAME]" at bounding box center [439, 109] width 642 height 14
type input "[PERSON_NAME]"
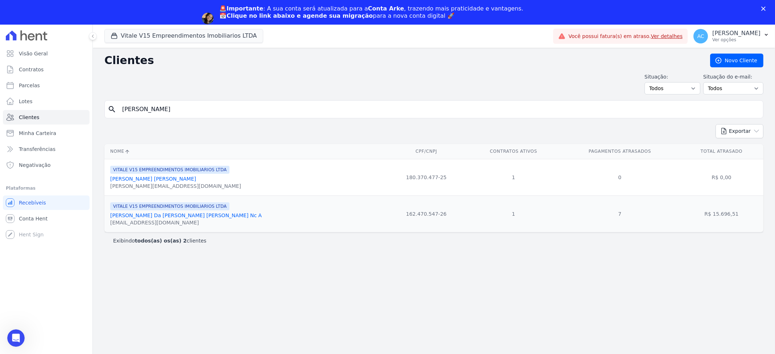
click at [177, 215] on link "[PERSON_NAME] Da [PERSON_NAME] [PERSON_NAME] Nc A" at bounding box center [186, 216] width 152 height 6
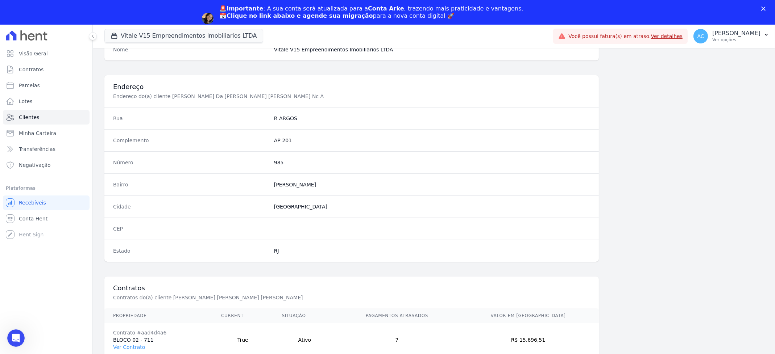
scroll to position [325, 0]
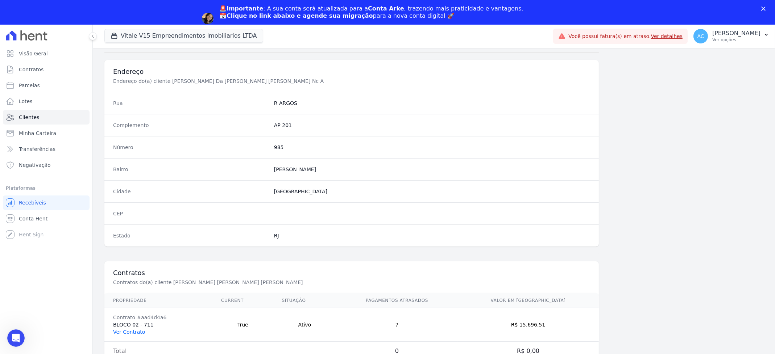
click at [134, 332] on link "Ver Contrato" at bounding box center [129, 332] width 32 height 6
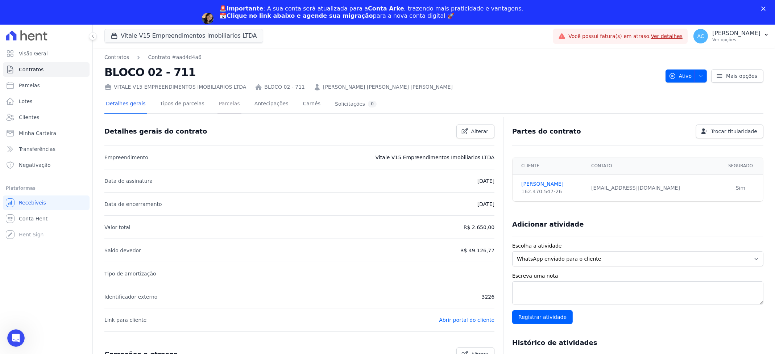
click at [219, 107] on link "Parcelas" at bounding box center [229, 104] width 24 height 19
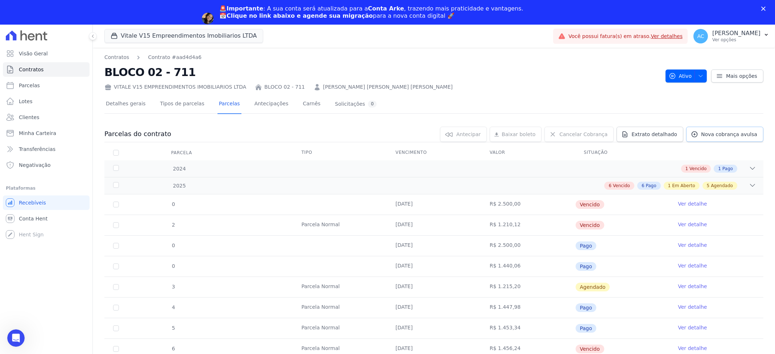
click at [725, 136] on span "Nova cobrança avulsa" at bounding box center [729, 134] width 56 height 7
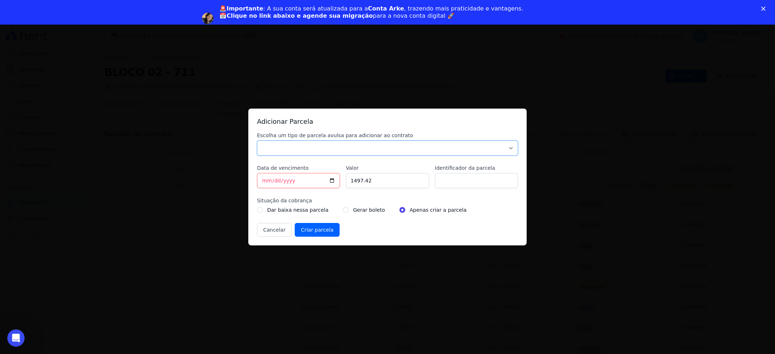
drag, startPoint x: 356, startPoint y: 150, endPoint x: 349, endPoint y: 152, distance: 7.4
click at [355, 149] on select "Parcela Normal Sinal Caução Intercalada Chaves Pré Chaves Pós Chaves Taxas Quit…" at bounding box center [387, 148] width 261 height 15
select select "settling"
click at [257, 141] on select "Parcela Normal Sinal Caução Intercalada Chaves Pré Chaves Pós Chaves Taxas Quit…" at bounding box center [387, 148] width 261 height 15
click at [265, 182] on input "[DATE]" at bounding box center [298, 180] width 83 height 15
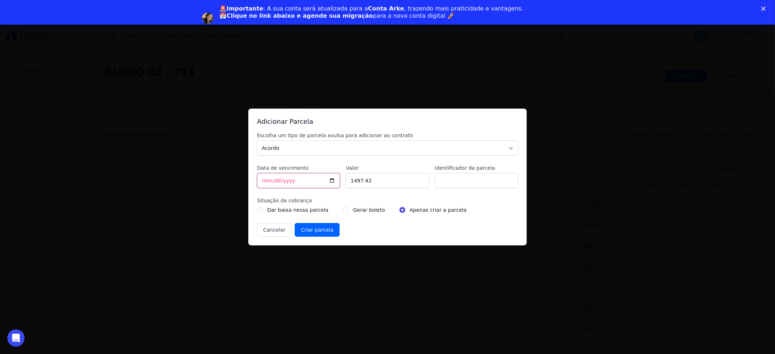
type input "[DATE]"
type input "500.00"
type input "ACORDO"
click at [343, 210] on input "radio" at bounding box center [346, 210] width 6 height 6
radio input "true"
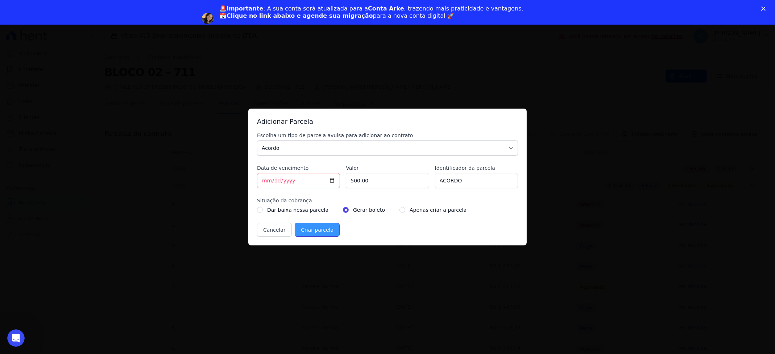
click at [314, 232] on input "Criar parcela" at bounding box center [317, 230] width 45 height 14
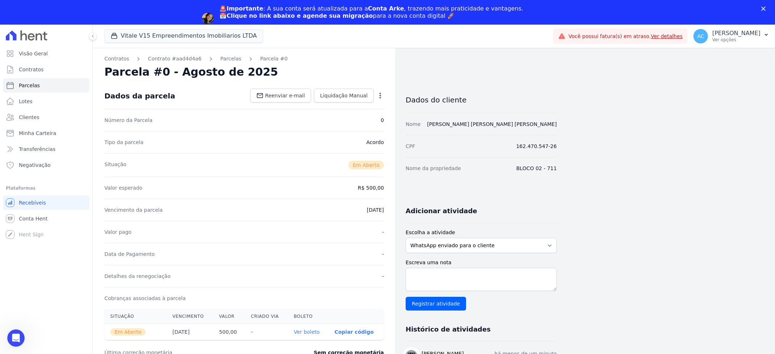
click at [302, 331] on link "Ver boleto" at bounding box center [307, 332] width 26 height 6
click at [24, 112] on link "Clientes" at bounding box center [46, 117] width 87 height 14
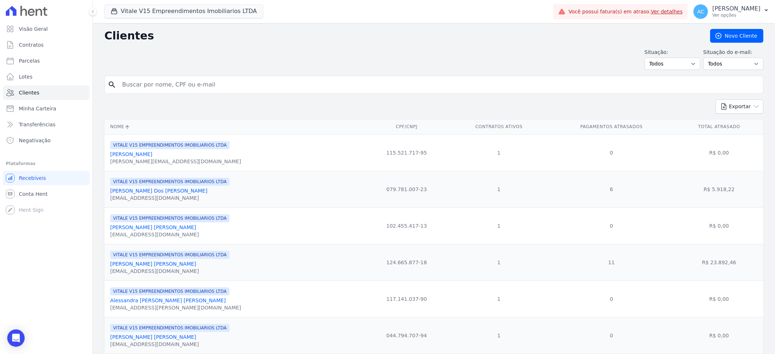
click at [173, 90] on input "search" at bounding box center [439, 85] width 642 height 14
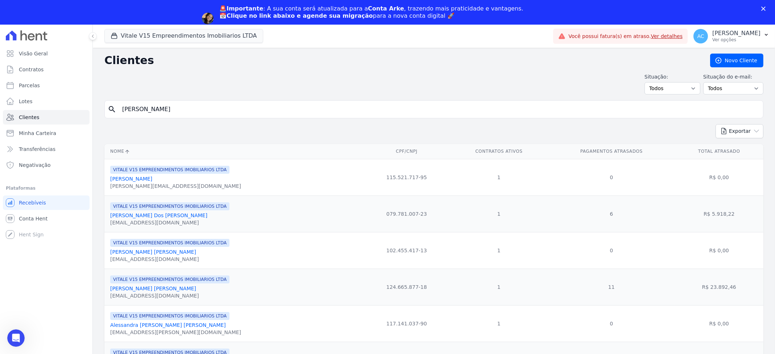
type input "[PERSON_NAME]"
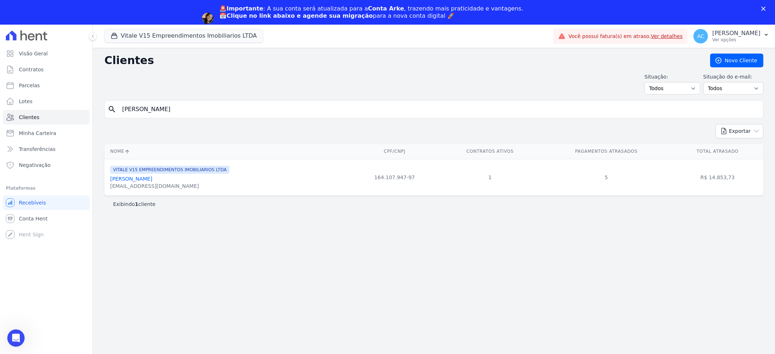
click at [146, 182] on link "[PERSON_NAME]" at bounding box center [131, 179] width 42 height 6
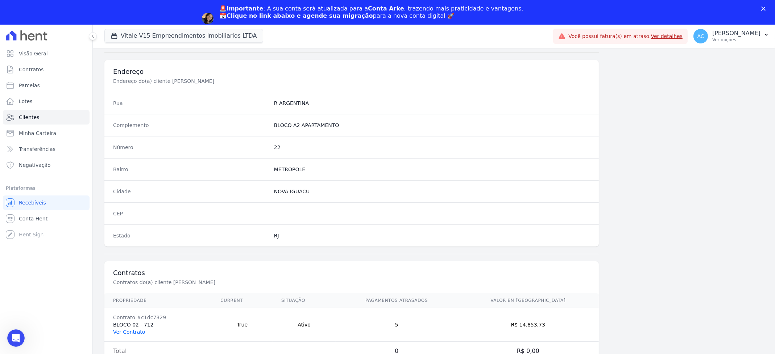
click at [134, 333] on link "Ver Contrato" at bounding box center [129, 332] width 32 height 6
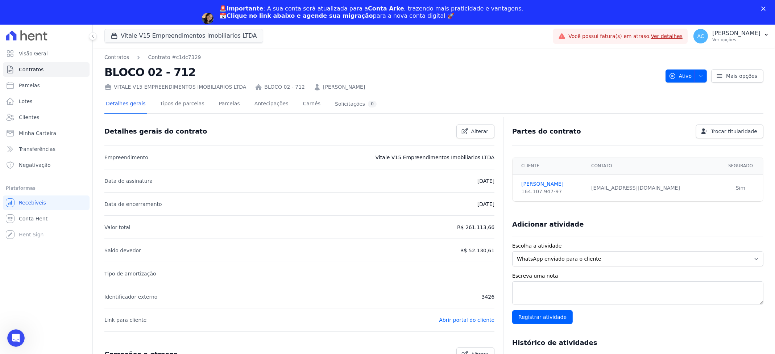
click at [222, 80] on div "[PERSON_NAME] V15 EMPREENDIMENTOS IMOBILIARIOS LTDA BLOCO 02 - 712 [PERSON_NAME]" at bounding box center [381, 85] width 555 height 11
click at [219, 98] on link "Parcelas" at bounding box center [229, 104] width 24 height 19
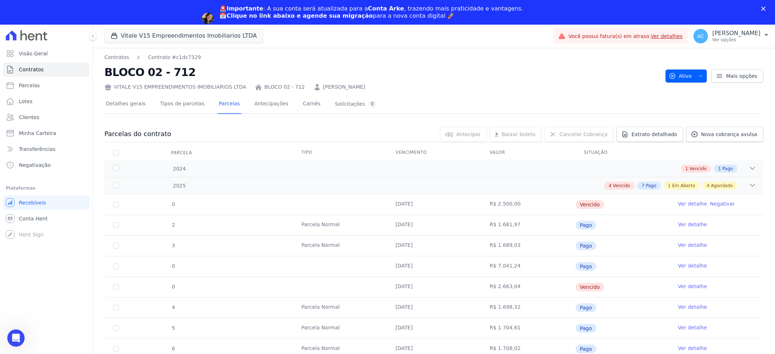
click at [719, 110] on div "Detalhes gerais Tipos de parcelas [GEOGRAPHIC_DATA] Antecipações [PERSON_NAME] …" at bounding box center [433, 104] width 659 height 18
drag, startPoint x: 723, startPoint y: 126, endPoint x: 725, endPoint y: 133, distance: 7.7
click at [723, 126] on div "Parcelas do contrato 0 selecionada(s) [GEOGRAPHIC_DATA] [GEOGRAPHIC_DATA] Reneg…" at bounding box center [433, 343] width 659 height 447
click at [725, 134] on span "Nova cobrança avulsa" at bounding box center [729, 134] width 56 height 7
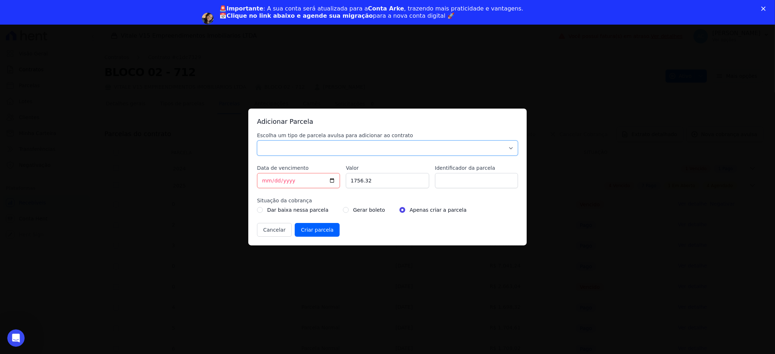
drag, startPoint x: 315, startPoint y: 146, endPoint x: 308, endPoint y: 154, distance: 10.9
click at [315, 146] on select "Parcela Normal Sinal Caução Intercalada Chaves Pré Chaves Pós Chaves Taxas Quit…" at bounding box center [387, 148] width 261 height 15
select select "settling"
click at [257, 141] on select "Parcela Normal Sinal Caução Intercalada Chaves Pré Chaves Pós Chaves Taxas Quit…" at bounding box center [387, 148] width 261 height 15
click at [260, 178] on input "[DATE]" at bounding box center [298, 180] width 83 height 15
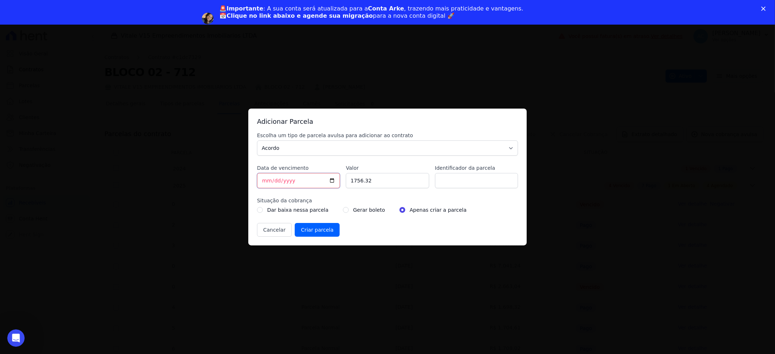
type input "[DATE]"
type input "500.00"
type input "ACORDO"
click at [343, 208] on input "radio" at bounding box center [346, 210] width 6 height 6
radio input "true"
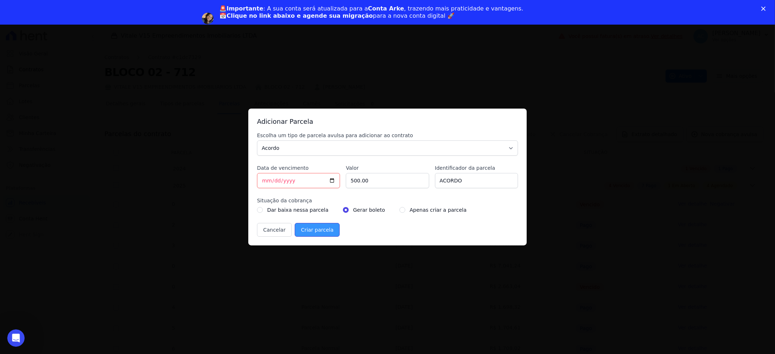
click at [318, 231] on input "Criar parcela" at bounding box center [317, 230] width 45 height 14
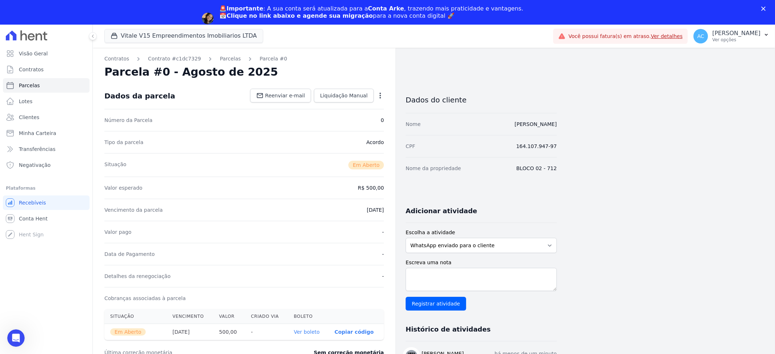
click at [312, 331] on link "Ver boleto" at bounding box center [307, 332] width 26 height 6
click at [30, 119] on span "Clientes" at bounding box center [29, 117] width 20 height 7
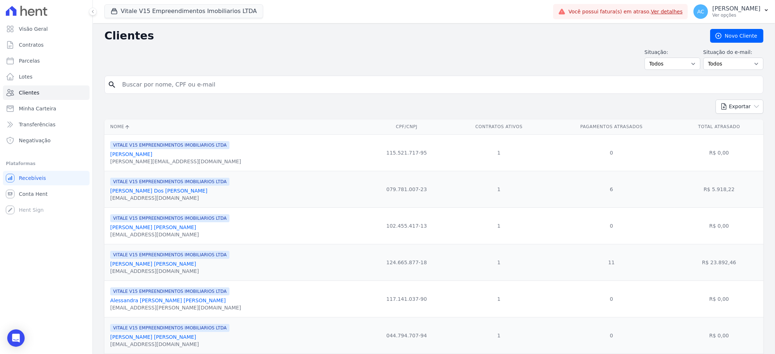
click at [166, 84] on input "search" at bounding box center [439, 85] width 642 height 14
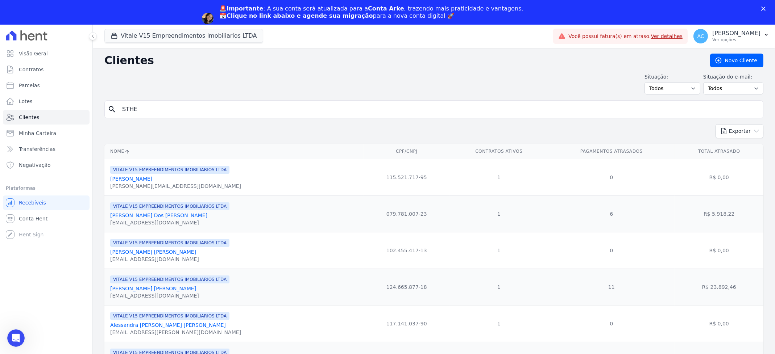
type input "STHE"
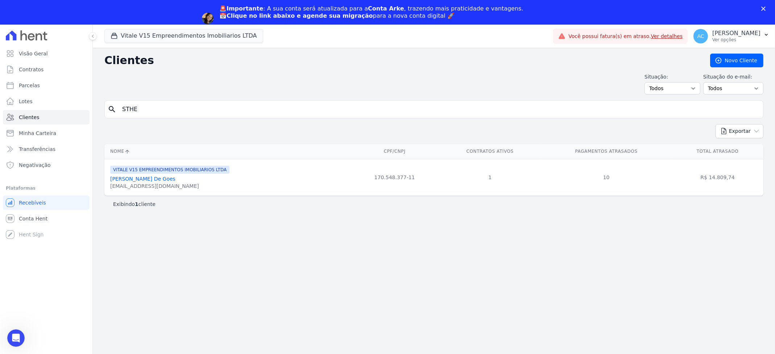
click at [133, 181] on link "[PERSON_NAME] De Goes" at bounding box center [142, 179] width 65 height 6
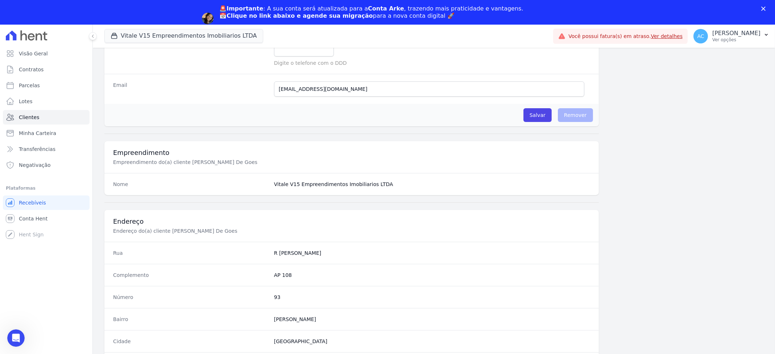
scroll to position [325, 0]
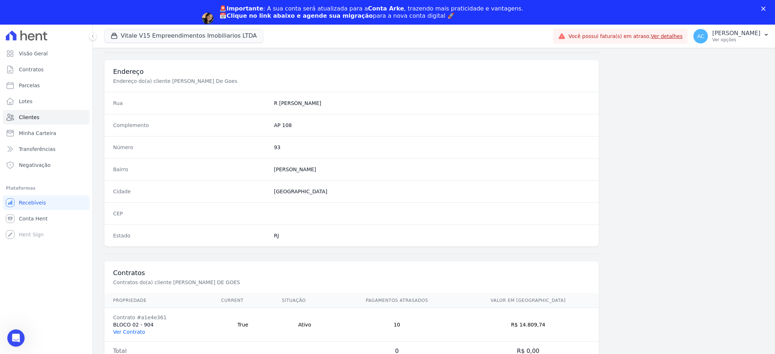
click at [137, 329] on link "Ver Contrato" at bounding box center [129, 332] width 32 height 6
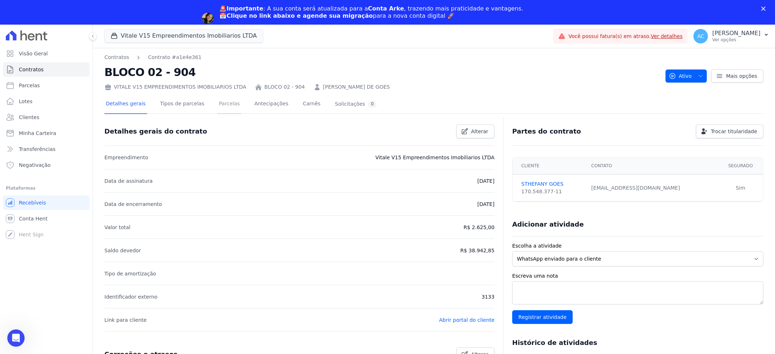
click at [217, 105] on link "Parcelas" at bounding box center [229, 104] width 24 height 19
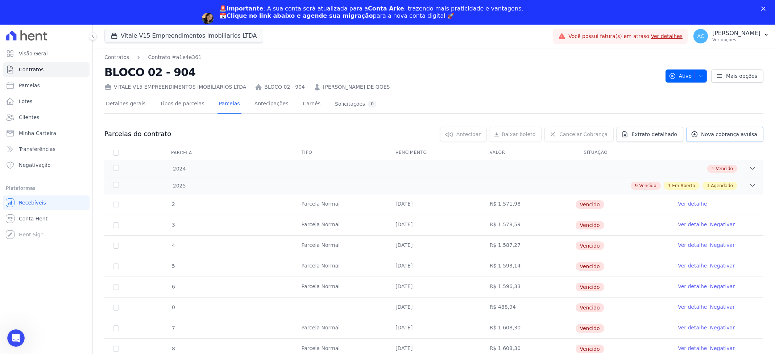
click at [722, 134] on span "Nova cobrança avulsa" at bounding box center [729, 134] width 56 height 7
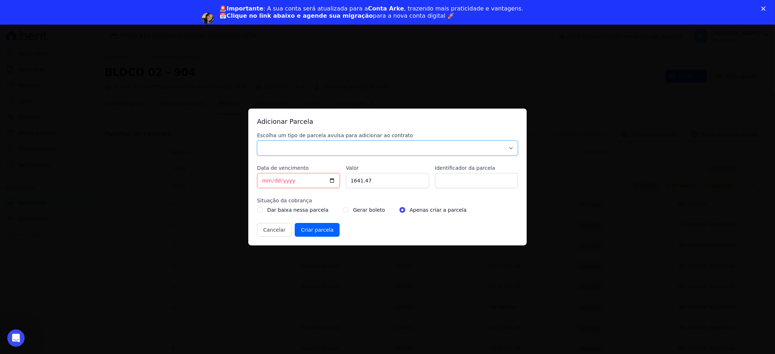
click at [305, 150] on select "Parcela Normal Sinal Caução Intercalada Chaves Pré Chaves Pós Chaves Taxas Quit…" at bounding box center [387, 148] width 261 height 15
select select "settling"
click at [257, 141] on select "Parcela Normal Sinal Caução Intercalada Chaves Pré Chaves Pós Chaves Taxas Quit…" at bounding box center [387, 148] width 261 height 15
click at [262, 183] on input "[DATE]" at bounding box center [298, 180] width 83 height 15
type input "[DATE]"
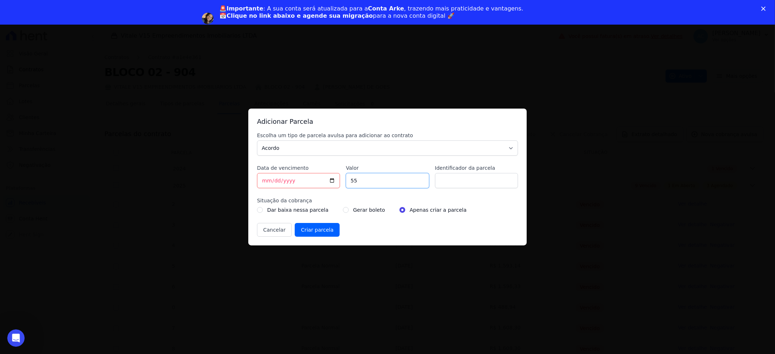
type input "5"
drag, startPoint x: 394, startPoint y: 178, endPoint x: 315, endPoint y: 162, distance: 79.8
click at [316, 169] on div "Escolha um tipo de parcela avulsa para adicionar ao contrato Parcela Normal Sin…" at bounding box center [387, 184] width 261 height 105
type input "502.09"
type input "ACORDO"
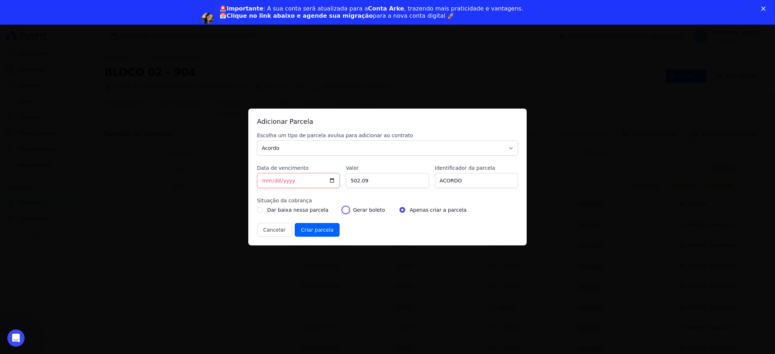
click at [343, 208] on input "radio" at bounding box center [346, 210] width 6 height 6
radio input "true"
click at [307, 232] on input "Criar parcela" at bounding box center [317, 230] width 45 height 14
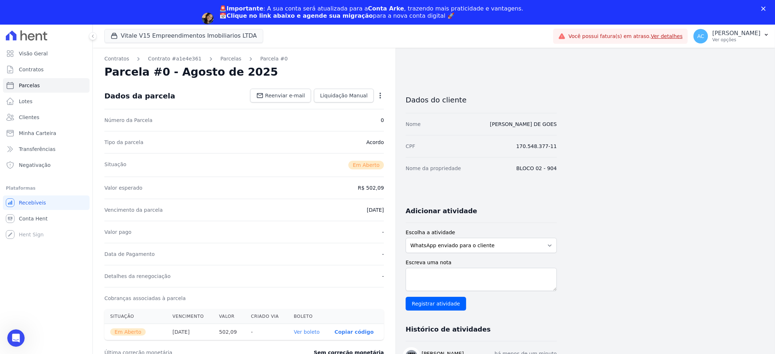
click at [313, 334] on link "Ver boleto" at bounding box center [307, 332] width 26 height 6
drag, startPoint x: 38, startPoint y: 121, endPoint x: 110, endPoint y: 120, distance: 72.5
click at [38, 121] on link "Clientes" at bounding box center [46, 117] width 87 height 14
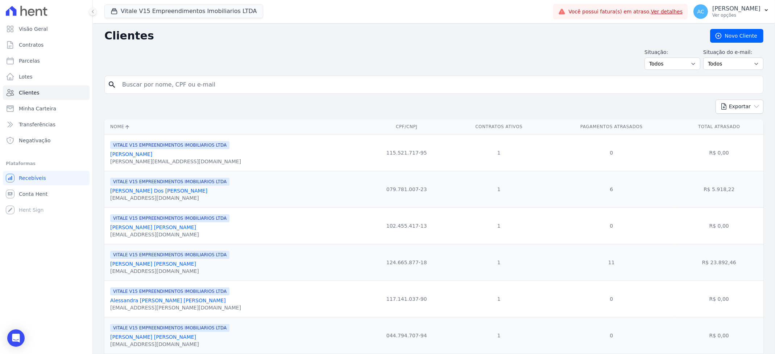
click at [152, 86] on input "search" at bounding box center [439, 85] width 642 height 14
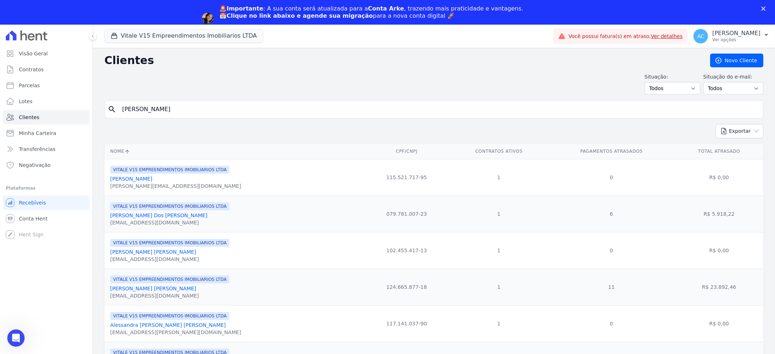
type input "[PERSON_NAME]"
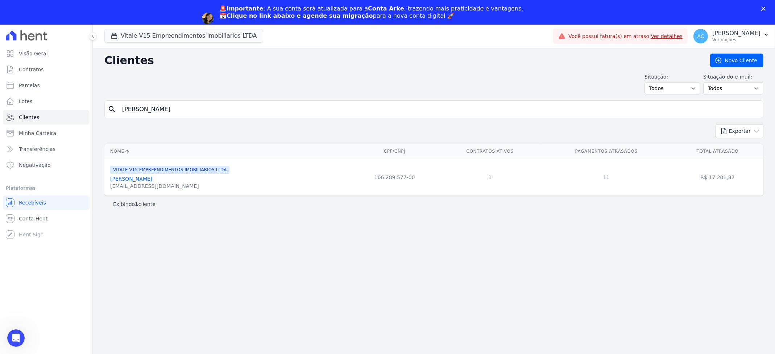
click at [141, 155] on th "Nome" at bounding box center [227, 151] width 246 height 15
click at [134, 182] on link "[PERSON_NAME]" at bounding box center [131, 179] width 42 height 6
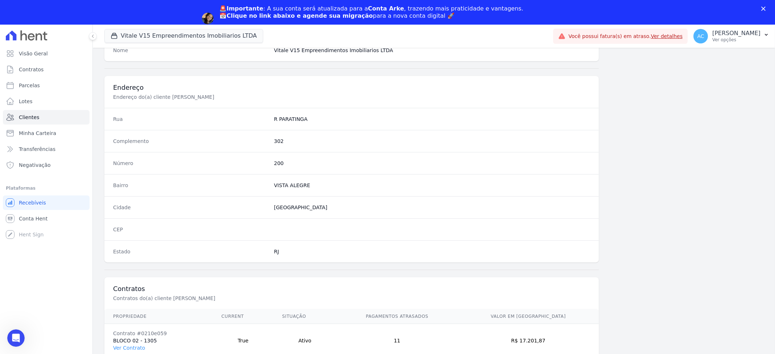
scroll to position [325, 0]
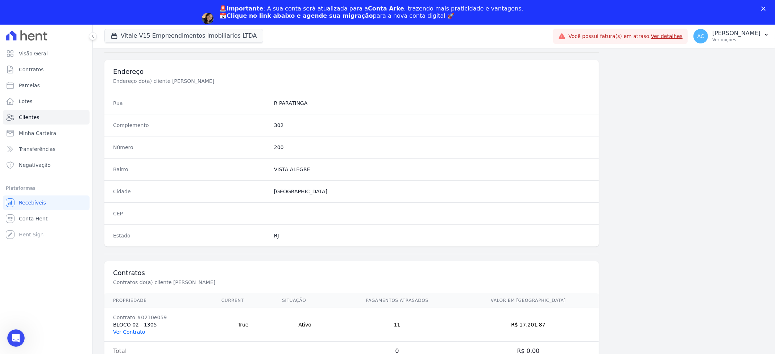
click at [136, 331] on link "Ver Contrato" at bounding box center [129, 332] width 32 height 6
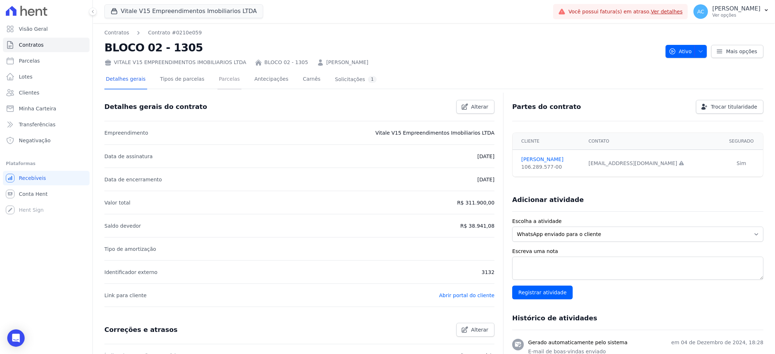
click at [217, 77] on link "Parcelas" at bounding box center [229, 79] width 24 height 19
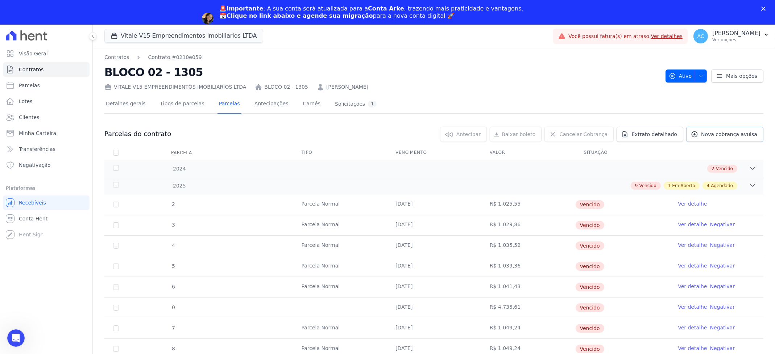
click at [721, 136] on span "Nova cobrança avulsa" at bounding box center [729, 134] width 56 height 7
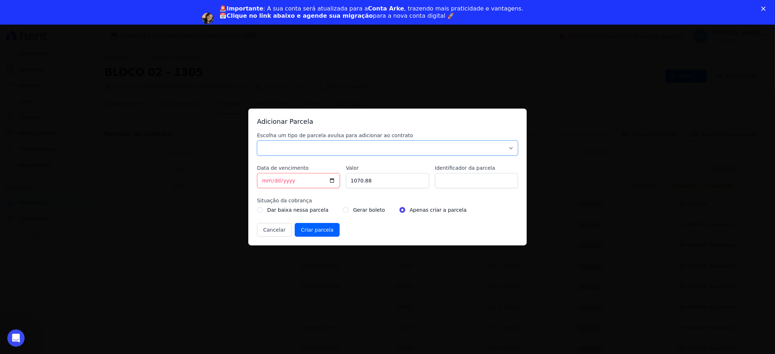
drag, startPoint x: 331, startPoint y: 147, endPoint x: 322, endPoint y: 154, distance: 10.8
click at [331, 147] on select "Parcela Normal Sinal Caução Intercalada Chaves Pré Chaves Pós Chaves Taxas Quit…" at bounding box center [387, 148] width 261 height 15
select select "settling"
click at [257, 141] on select "Parcela Normal Sinal Caução Intercalada Chaves Pré Chaves Pós Chaves Taxas Quit…" at bounding box center [387, 148] width 261 height 15
click at [266, 182] on input "[DATE]" at bounding box center [298, 180] width 83 height 15
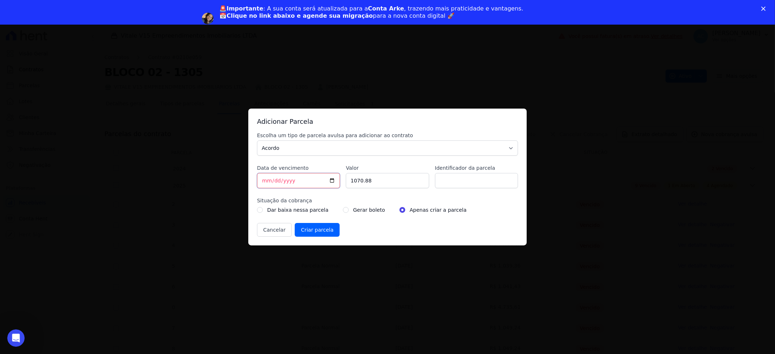
type input "[DATE]"
type input "553.61"
type input "ACORDO"
click at [343, 213] on div "Gerar boleto" at bounding box center [364, 210] width 42 height 9
click at [343, 212] on input "radio" at bounding box center [346, 210] width 6 height 6
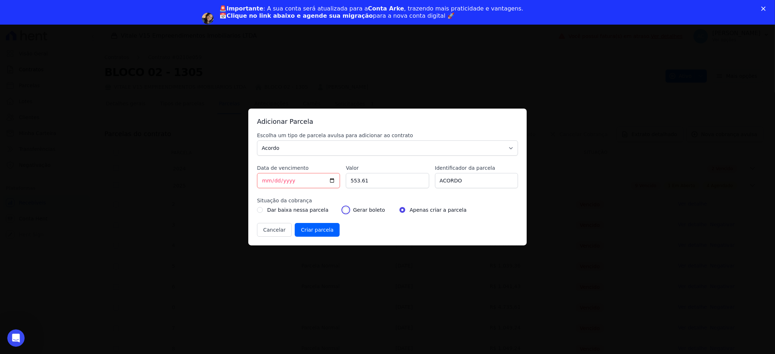
radio input "true"
click at [305, 229] on input "Criar parcela" at bounding box center [317, 230] width 45 height 14
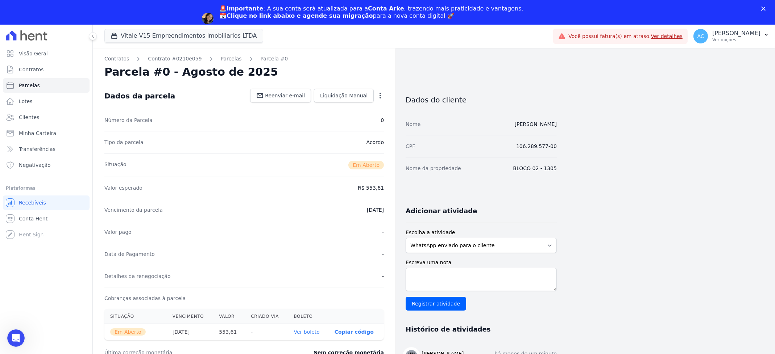
click at [314, 331] on link "Ver boleto" at bounding box center [307, 332] width 26 height 6
click at [38, 117] on link "Clientes" at bounding box center [46, 117] width 87 height 14
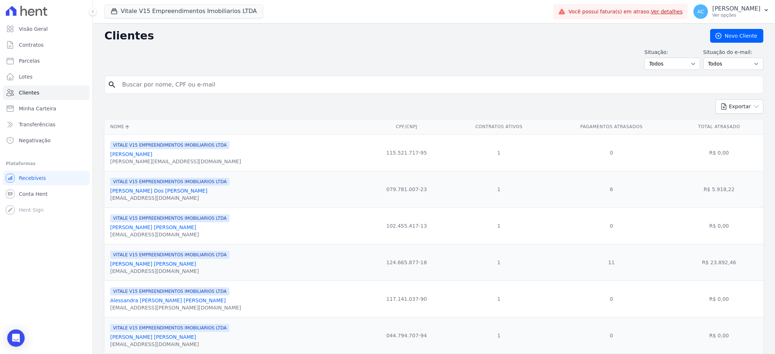
click at [239, 79] on input "search" at bounding box center [439, 85] width 642 height 14
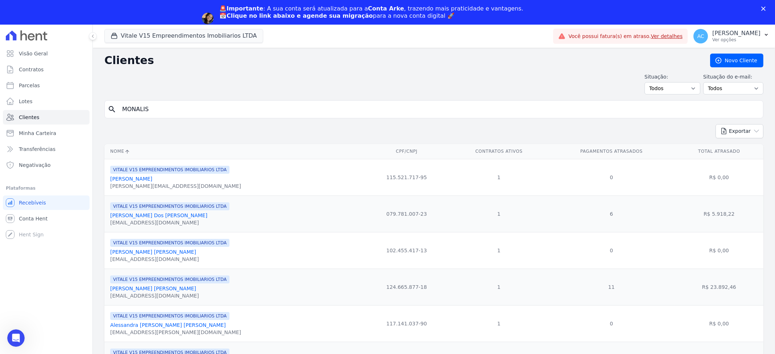
type input "MONALIS"
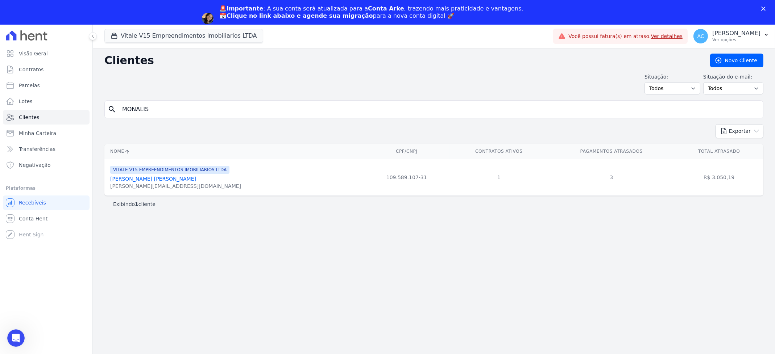
click at [162, 154] on th "Nome" at bounding box center [233, 151] width 259 height 15
click at [165, 181] on link "[PERSON_NAME] [PERSON_NAME]" at bounding box center [153, 179] width 86 height 6
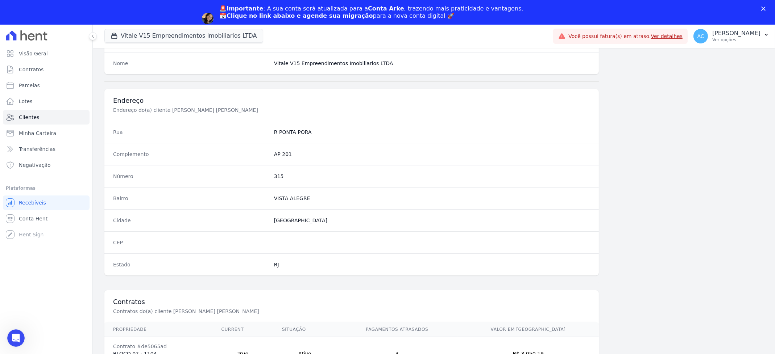
scroll to position [325, 0]
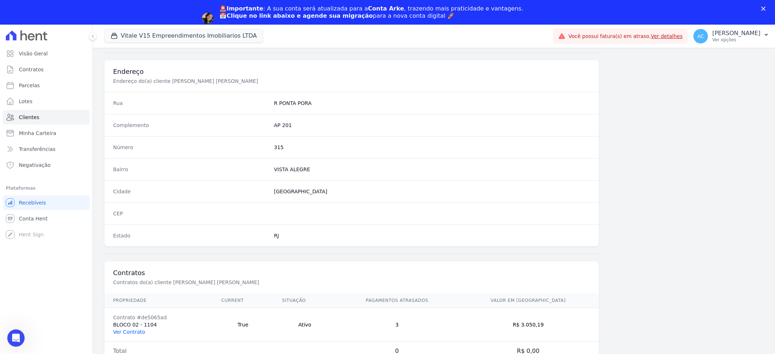
click at [136, 333] on link "Ver Contrato" at bounding box center [129, 332] width 32 height 6
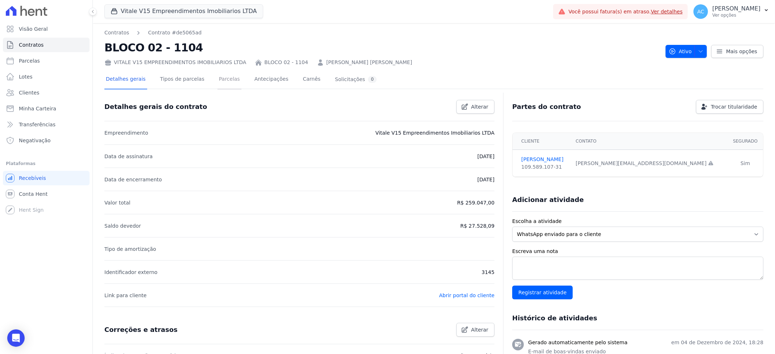
click at [219, 80] on link "Parcelas" at bounding box center [229, 79] width 24 height 19
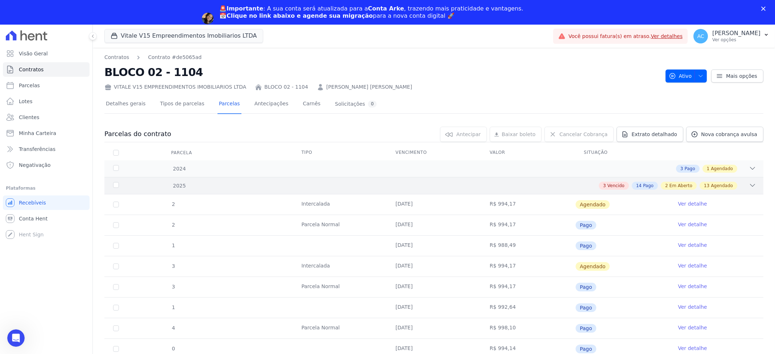
click at [604, 181] on div "2025 3 Vencido 14 Pago 2 Em Aberto 13 Agendado" at bounding box center [433, 185] width 659 height 17
click at [741, 186] on div "3 Vencido 14 Pago 2 Em Aberto 13 Agendado" at bounding box center [467, 186] width 580 height 8
click at [749, 186] on icon at bounding box center [752, 185] width 7 height 7
click at [750, 186] on icon at bounding box center [752, 185] width 5 height 2
click at [750, 185] on icon at bounding box center [752, 185] width 5 height 2
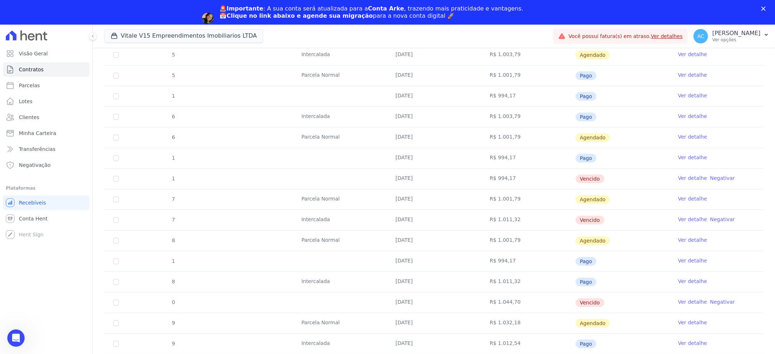
scroll to position [338, 0]
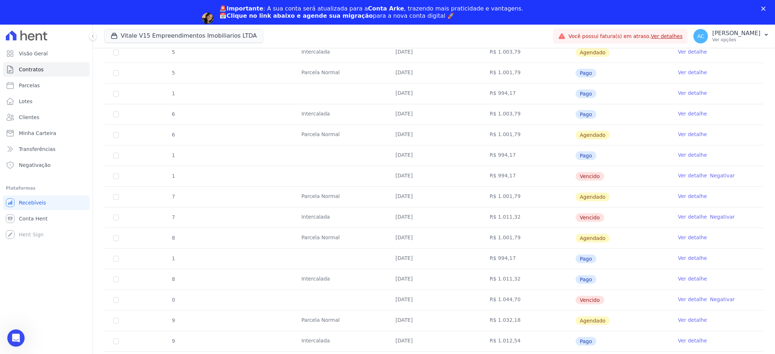
click at [683, 299] on link "Ver detalhe" at bounding box center [692, 299] width 29 height 7
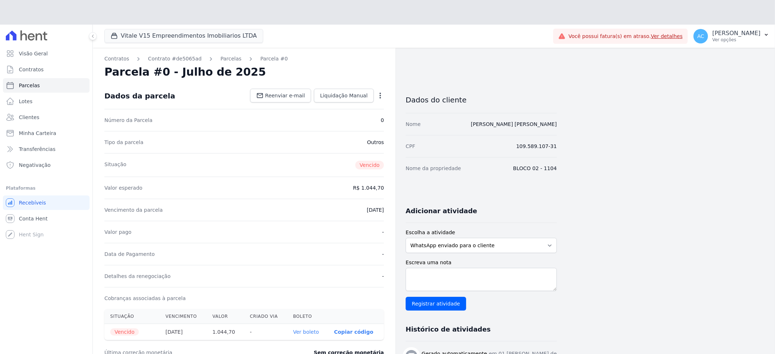
click at [383, 72] on div "Parcela #0 - Julho de 2025" at bounding box center [243, 72] width 279 height 13
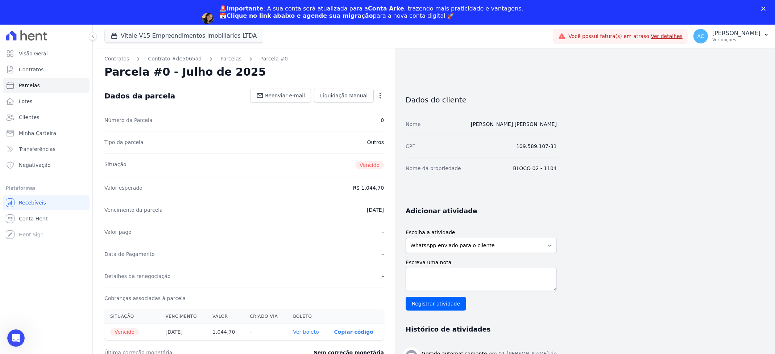
click at [384, 94] on div "Contratos Contrato #de5065ad [GEOGRAPHIC_DATA] Parcela #0 Parcela #0 - Julho de…" at bounding box center [244, 282] width 303 height 468
click at [378, 94] on icon "button" at bounding box center [380, 95] width 7 height 7
click at [380, 95] on icon "button" at bounding box center [380, 95] width 7 height 7
click at [379, 95] on icon "button" at bounding box center [380, 95] width 7 height 7
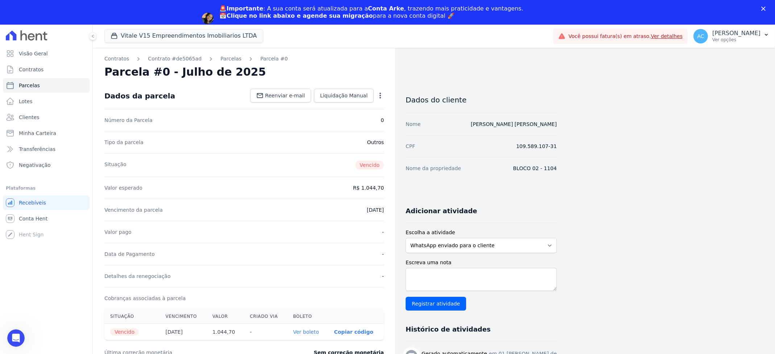
click at [379, 95] on icon "button" at bounding box center [380, 95] width 7 height 7
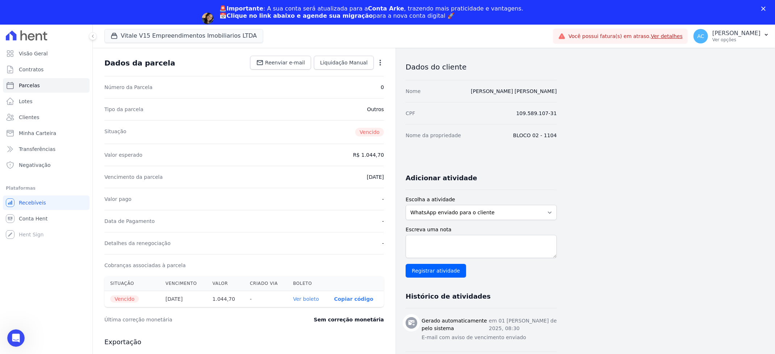
scroll to position [48, 0]
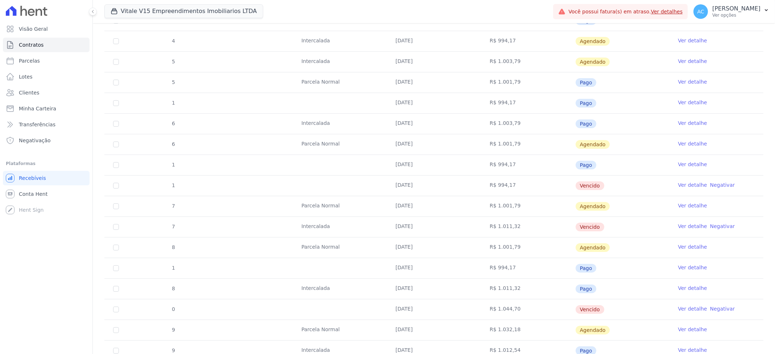
scroll to position [338, 0]
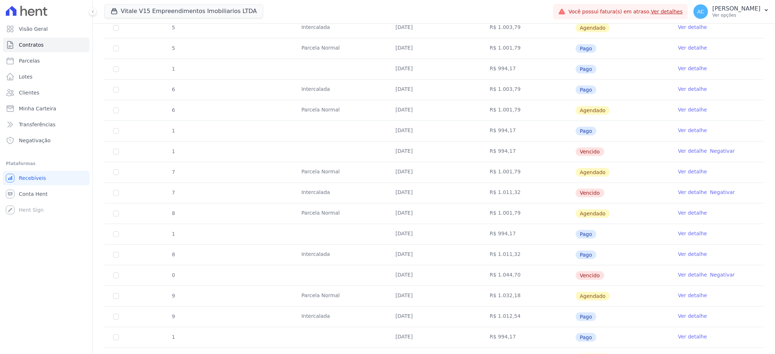
click at [684, 277] on link "Ver detalhe" at bounding box center [692, 274] width 29 height 7
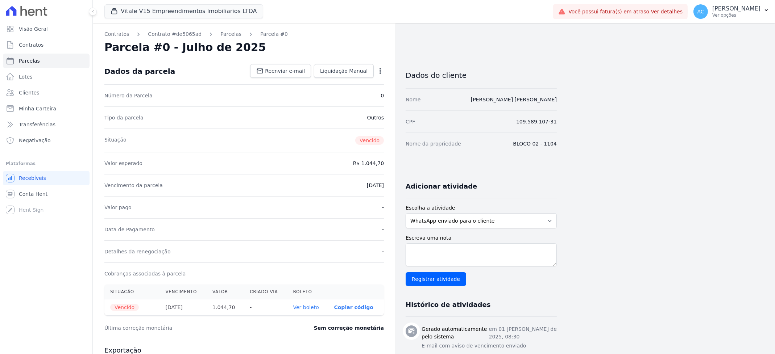
click at [381, 71] on icon "button" at bounding box center [380, 71] width 1 height 6
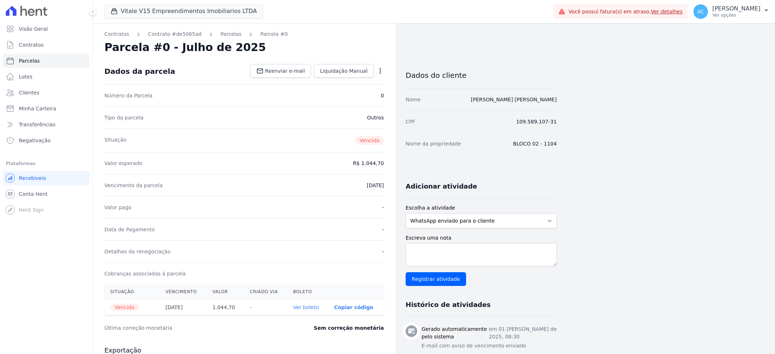
click at [381, 71] on icon "button" at bounding box center [380, 70] width 7 height 7
click at [381, 72] on icon "button" at bounding box center [380, 70] width 7 height 7
click at [380, 70] on icon "button" at bounding box center [380, 70] width 7 height 7
click at [382, 71] on icon "button" at bounding box center [380, 70] width 7 height 7
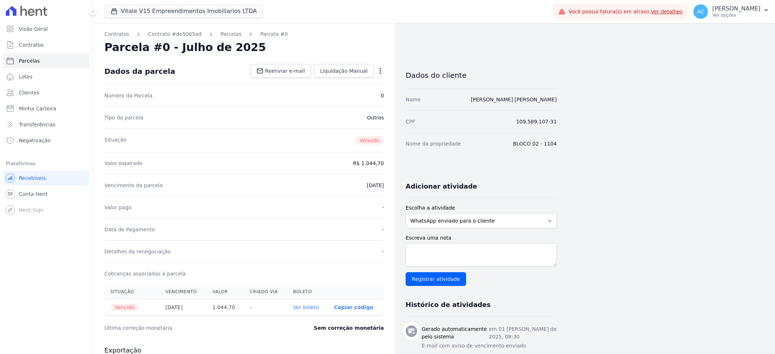
click at [381, 71] on icon "button" at bounding box center [380, 70] width 7 height 7
click at [380, 72] on icon "button" at bounding box center [380, 70] width 7 height 7
click at [381, 71] on icon "button" at bounding box center [380, 71] width 1 height 6
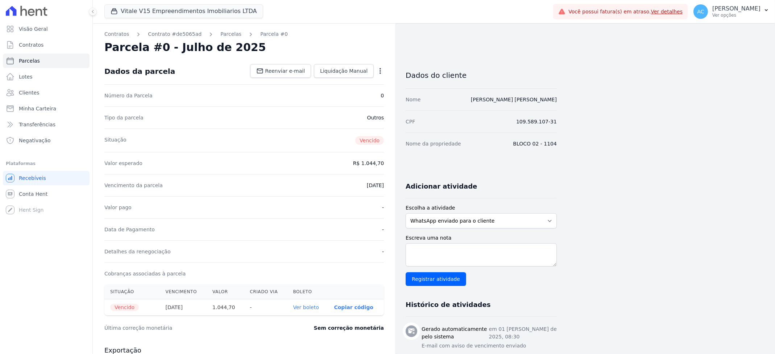
click at [381, 71] on icon "button" at bounding box center [380, 71] width 1 height 6
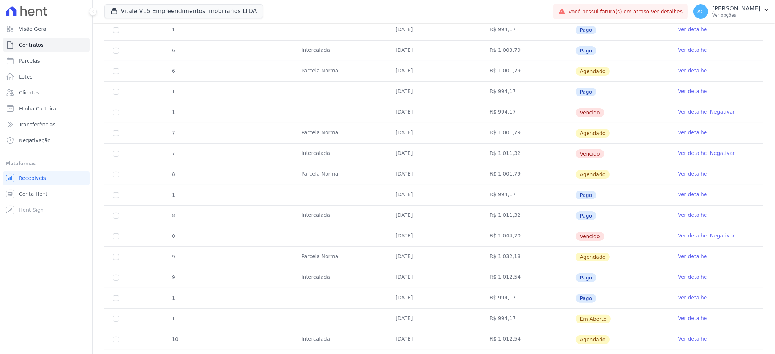
scroll to position [371, 0]
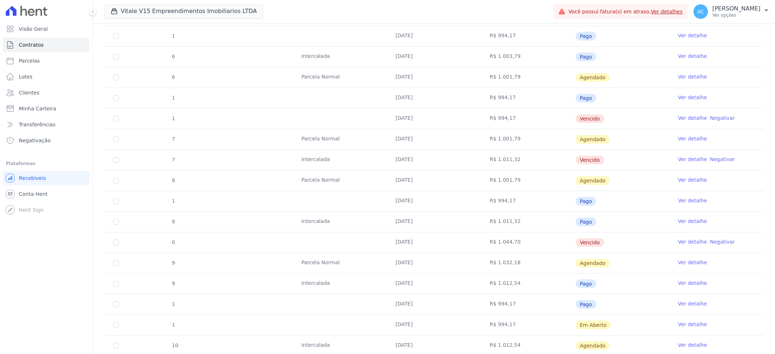
click at [681, 141] on link "Ver detalhe" at bounding box center [692, 138] width 29 height 7
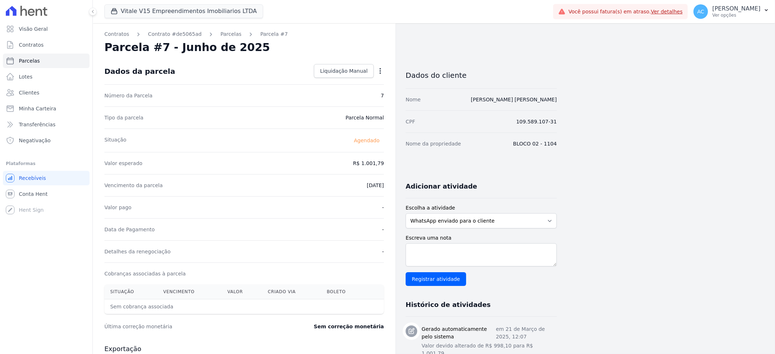
click at [381, 72] on icon "button" at bounding box center [380, 70] width 7 height 7
click at [380, 71] on icon "button" at bounding box center [380, 71] width 1 height 6
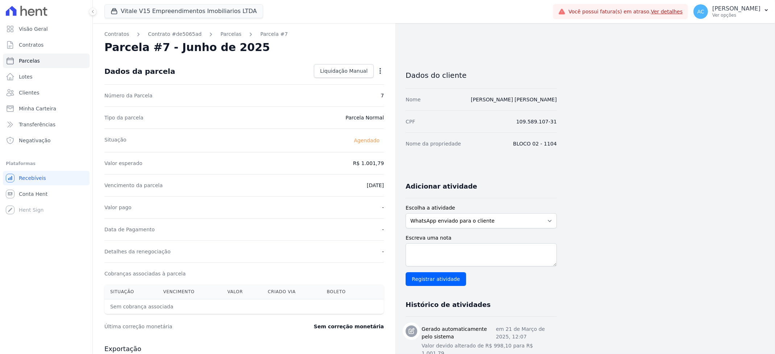
click at [380, 71] on icon "button" at bounding box center [380, 71] width 1 height 6
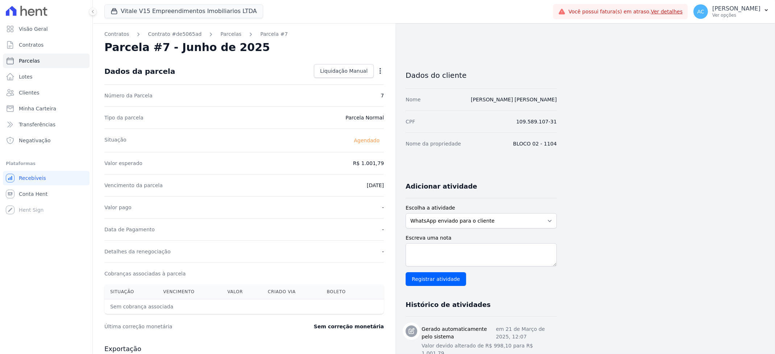
click at [379, 69] on icon "button" at bounding box center [380, 70] width 7 height 7
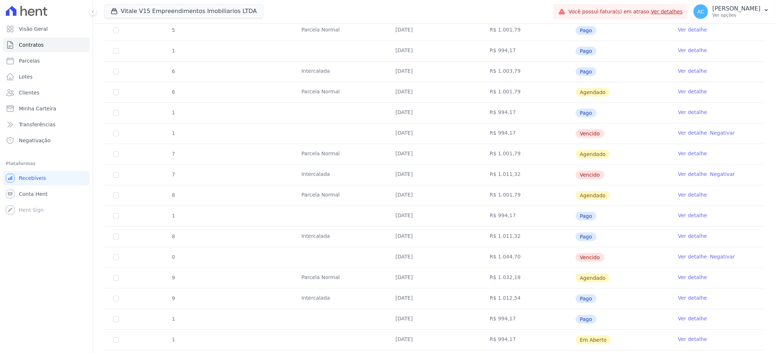
scroll to position [483, 0]
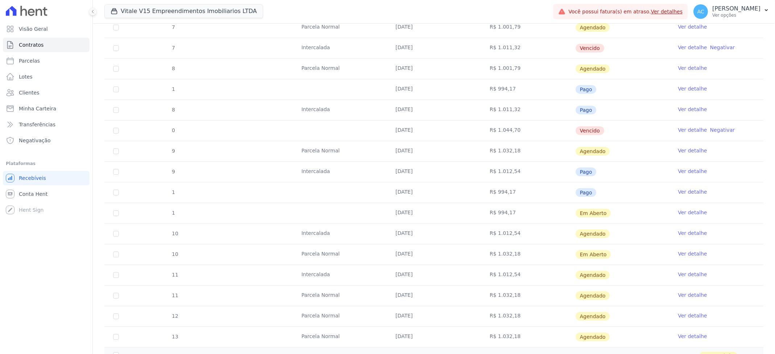
click at [686, 130] on link "Ver detalhe" at bounding box center [692, 130] width 29 height 7
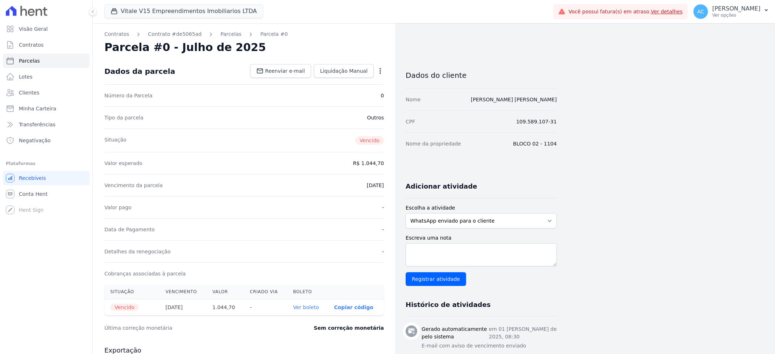
click at [380, 69] on icon "button" at bounding box center [380, 71] width 1 height 6
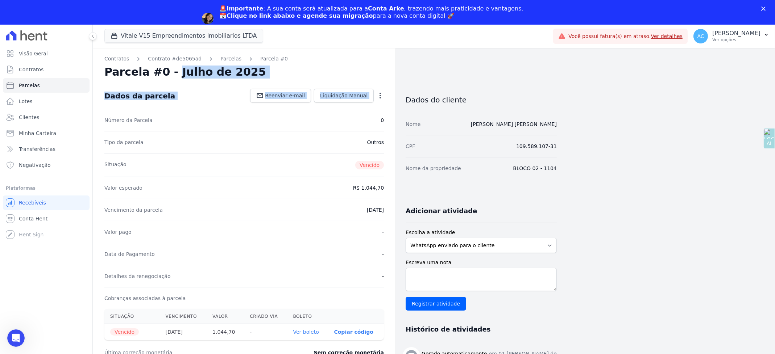
drag, startPoint x: 381, startPoint y: 72, endPoint x: 387, endPoint y: 86, distance: 15.2
click at [387, 86] on div "Contratos Contrato #de5065ad [GEOGRAPHIC_DATA] Parcela #0 Parcela #0 - Julho de…" at bounding box center [244, 282] width 303 height 468
click at [382, 97] on icon "button" at bounding box center [380, 95] width 7 height 7
click at [351, 117] on link "Cancelar Cobrança" at bounding box center [349, 118] width 64 height 13
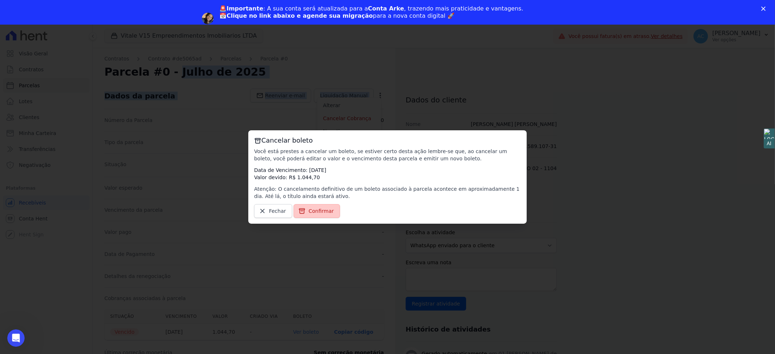
click at [325, 211] on span "Confirmar" at bounding box center [320, 211] width 25 height 7
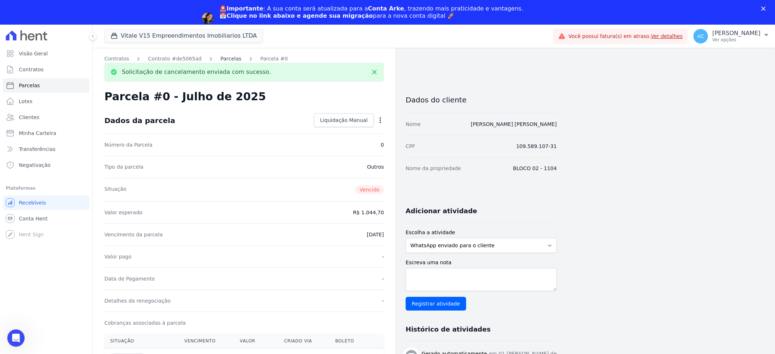
click at [220, 59] on link "Parcelas" at bounding box center [230, 59] width 21 height 8
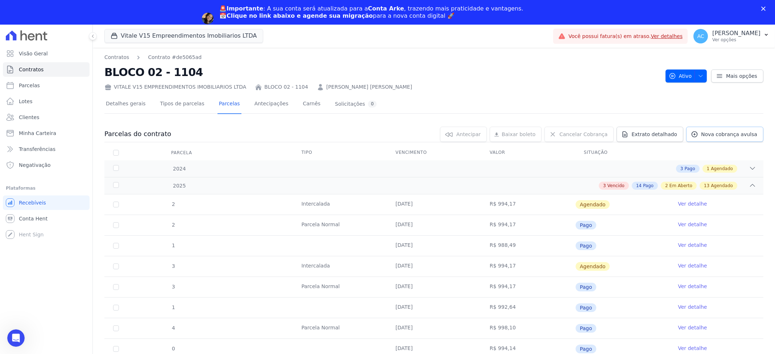
click at [719, 136] on span "Nova cobrança avulsa" at bounding box center [729, 134] width 56 height 7
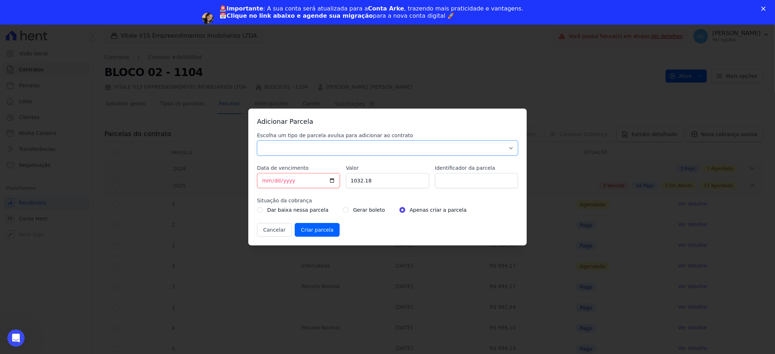
drag, startPoint x: 297, startPoint y: 145, endPoint x: 297, endPoint y: 151, distance: 5.8
click at [297, 145] on select "Parcela Normal Sinal Caução Intercalada Chaves Pré Chaves Pós Chaves Taxas Quit…" at bounding box center [387, 148] width 261 height 15
select select "settling"
click at [257, 141] on select "Parcela Normal Sinal Caução Intercalada Chaves Pré Chaves Pós Chaves Taxas Quit…" at bounding box center [387, 148] width 261 height 15
click at [264, 184] on input "[DATE]" at bounding box center [298, 180] width 83 height 15
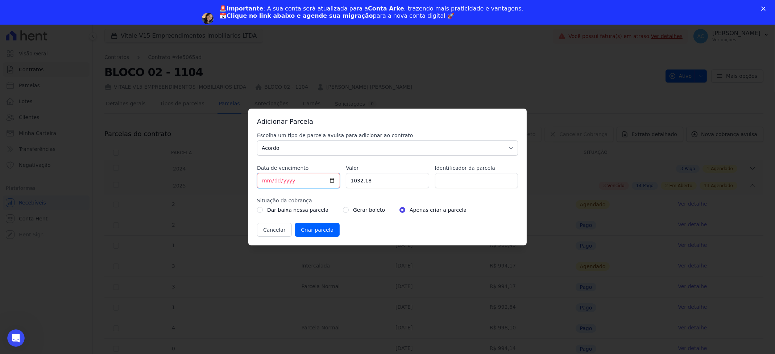
type input "[DATE]"
type input "500.00"
type input "ACORDO"
click at [343, 211] on input "radio" at bounding box center [346, 210] width 6 height 6
radio input "true"
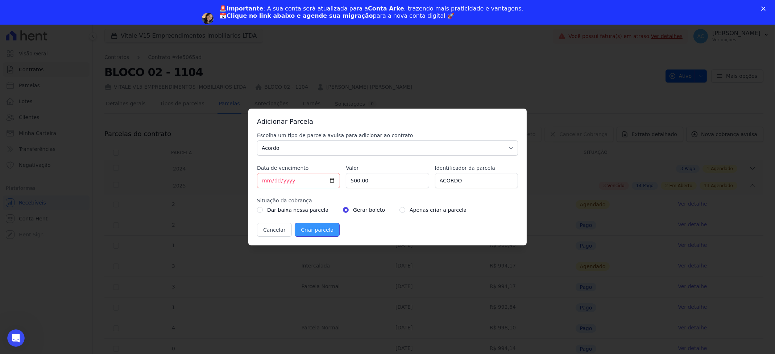
click at [319, 231] on input "Criar parcela" at bounding box center [317, 230] width 45 height 14
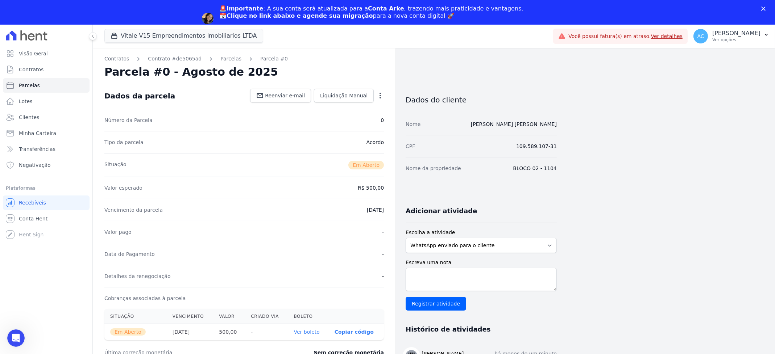
click at [315, 331] on link "Ver boleto" at bounding box center [307, 332] width 26 height 6
click at [35, 115] on span "Clientes" at bounding box center [29, 117] width 20 height 7
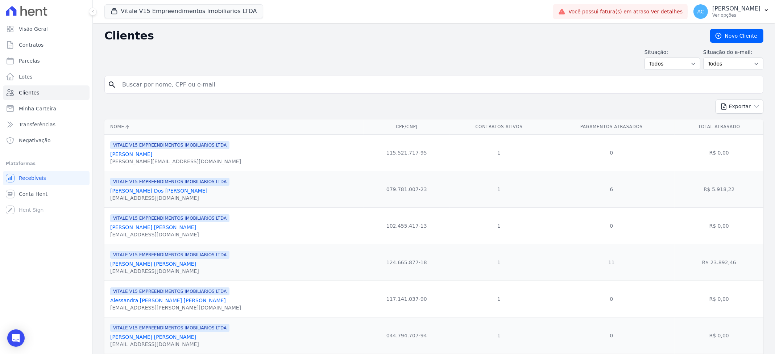
click at [169, 82] on input "search" at bounding box center [439, 85] width 642 height 14
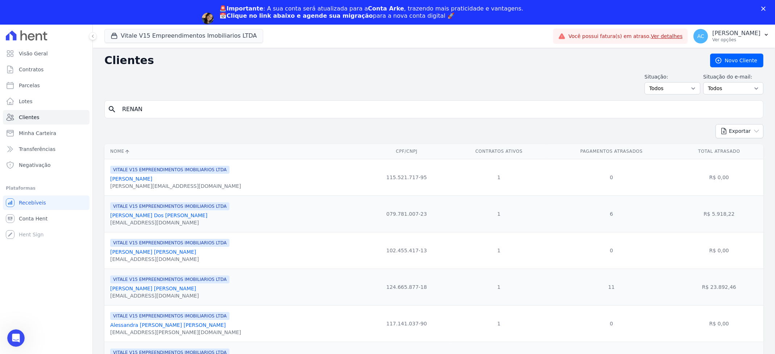
type input "RENAN"
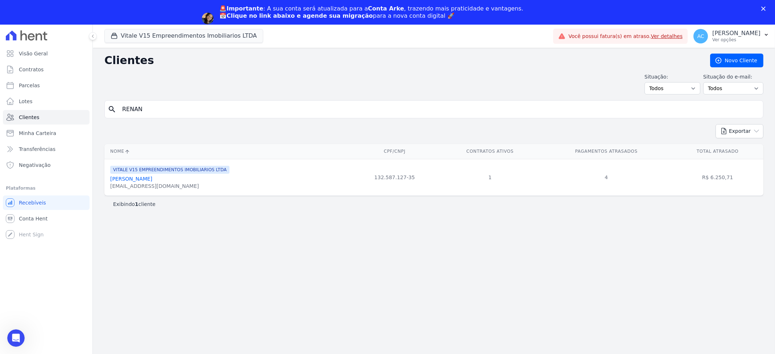
click at [132, 180] on link "Renan Reis Brito" at bounding box center [131, 179] width 42 height 6
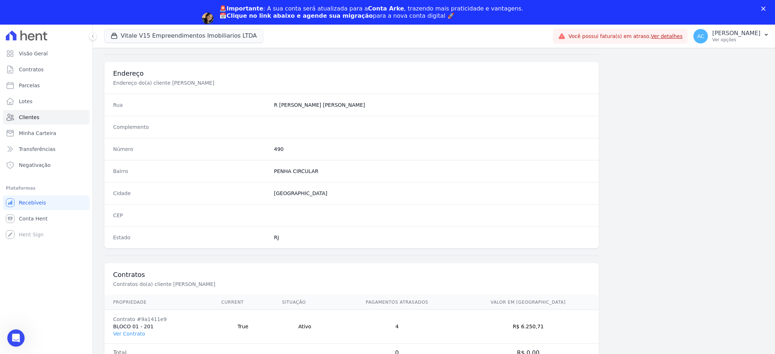
scroll to position [325, 0]
click at [138, 333] on link "Ver Contrato" at bounding box center [129, 332] width 32 height 6
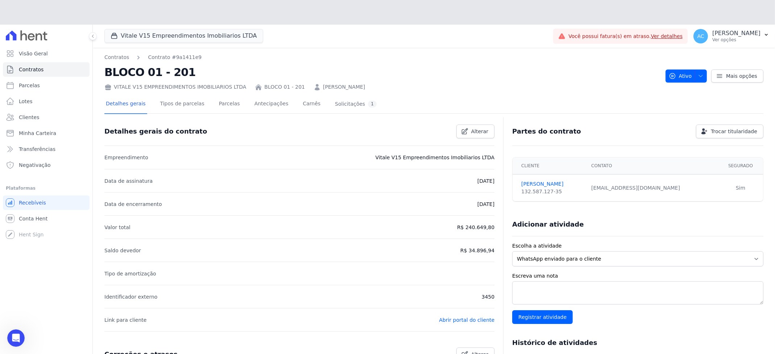
click at [213, 79] on h2 "BLOCO 01 - 201" at bounding box center [381, 72] width 555 height 16
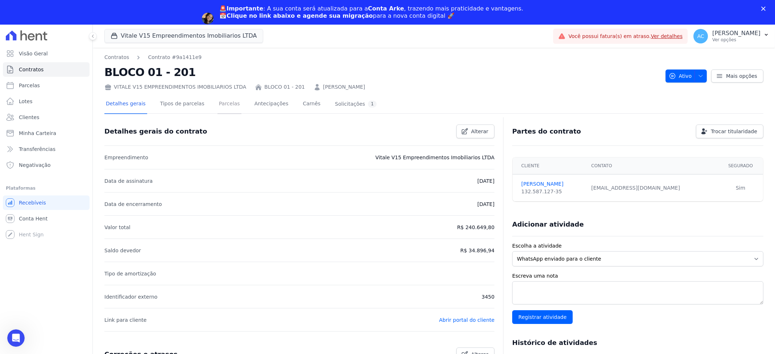
click at [218, 105] on link "Parcelas" at bounding box center [229, 104] width 24 height 19
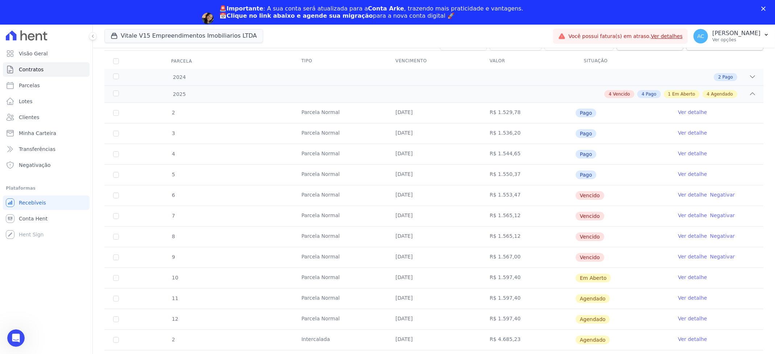
scroll to position [74, 0]
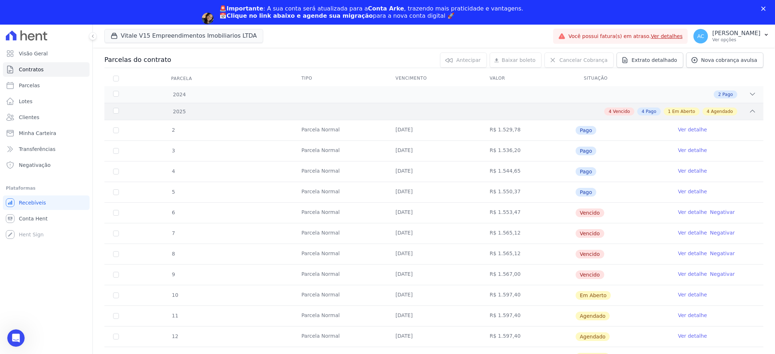
click at [684, 112] on span "Em Aberto" at bounding box center [683, 111] width 23 height 7
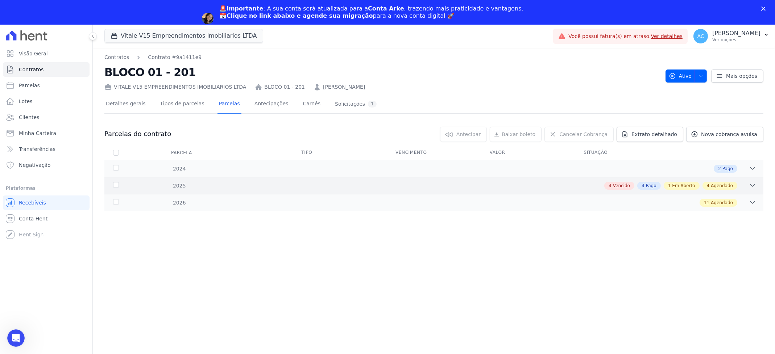
scroll to position [0, 0]
click at [750, 183] on icon at bounding box center [752, 185] width 7 height 7
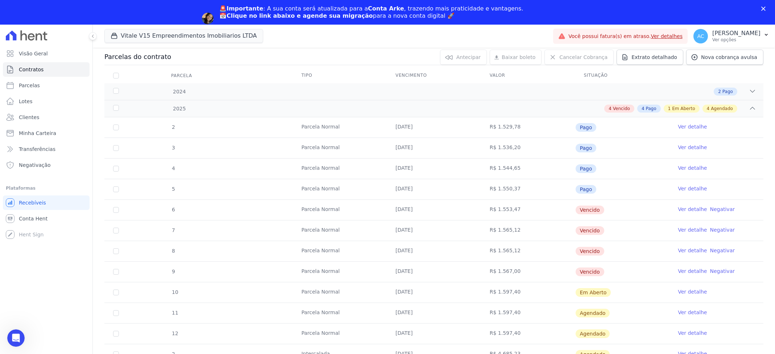
scroll to position [74, 0]
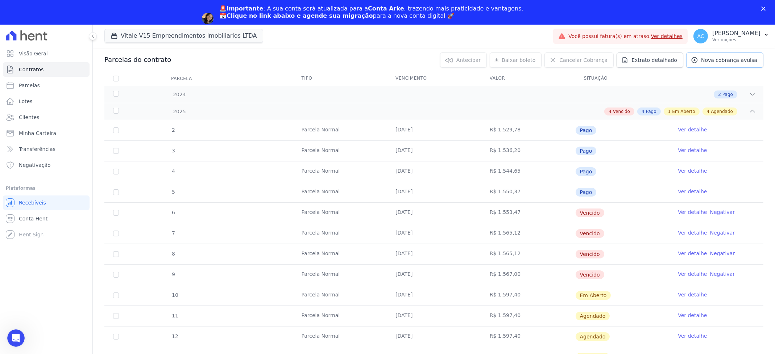
click at [719, 63] on span "Nova cobrança avulsa" at bounding box center [729, 60] width 56 height 7
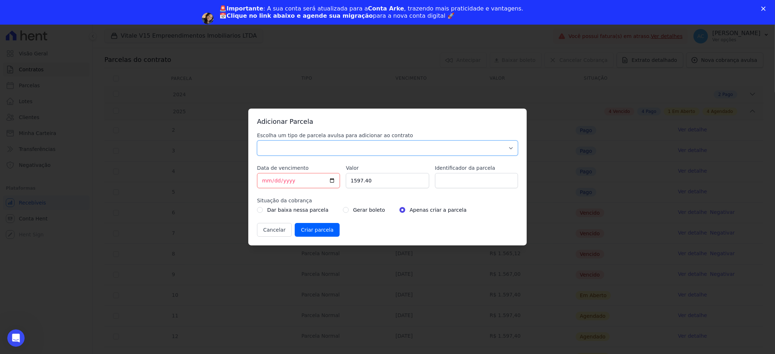
click at [290, 152] on select "Parcela Normal Sinal Caução Intercalada Chaves Pré Chaves Pós Chaves Taxas Quit…" at bounding box center [387, 148] width 261 height 15
click at [257, 141] on select "Parcela Normal Sinal Caução Intercalada Chaves Pré Chaves Pós Chaves Taxas Quit…" at bounding box center [387, 148] width 261 height 15
click at [283, 152] on select "Parcela Normal Sinal Caução Intercalada Chaves Pré Chaves Pós Chaves Taxas Quit…" at bounding box center [387, 148] width 261 height 15
select select "settling"
click at [257, 141] on select "Parcela Normal Sinal Caução Intercalada Chaves Pré Chaves Pós Chaves Taxas Quit…" at bounding box center [387, 148] width 261 height 15
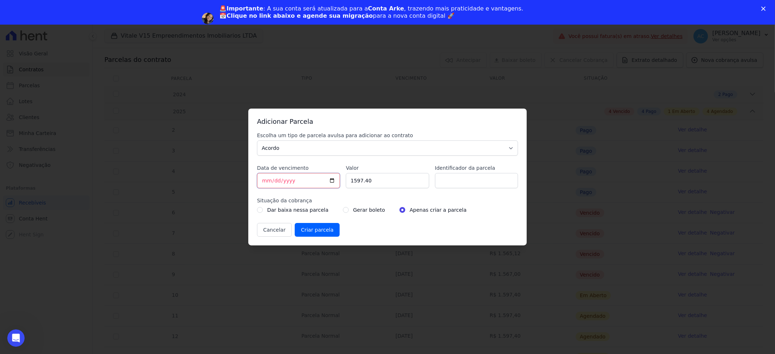
click at [266, 181] on input "[DATE]" at bounding box center [298, 180] width 83 height 15
type input "[DATE]"
type input "500.00"
type input "ACORDO"
click at [343, 211] on input "radio" at bounding box center [346, 210] width 6 height 6
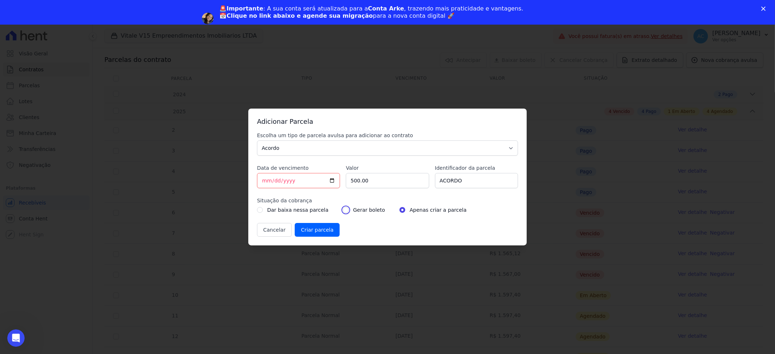
radio input "true"
click at [320, 230] on input "Criar parcela" at bounding box center [317, 230] width 45 height 14
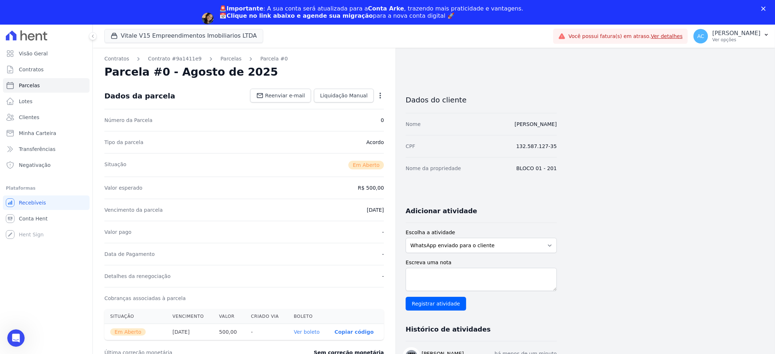
click at [313, 334] on link "Ver boleto" at bounding box center [307, 332] width 26 height 6
click at [29, 118] on span "Clientes" at bounding box center [29, 117] width 20 height 7
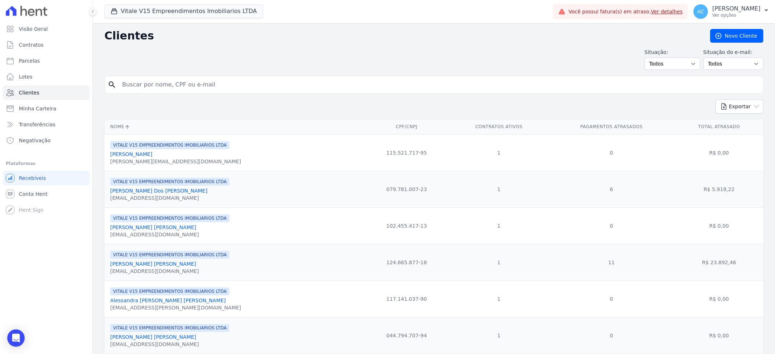
click at [195, 86] on input "search" at bounding box center [439, 85] width 642 height 14
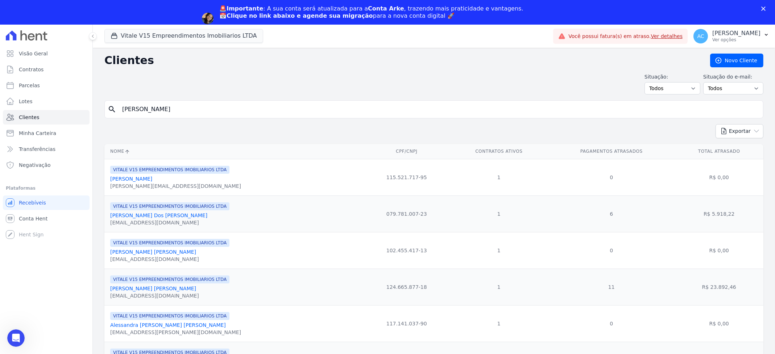
type input "ADRIANO"
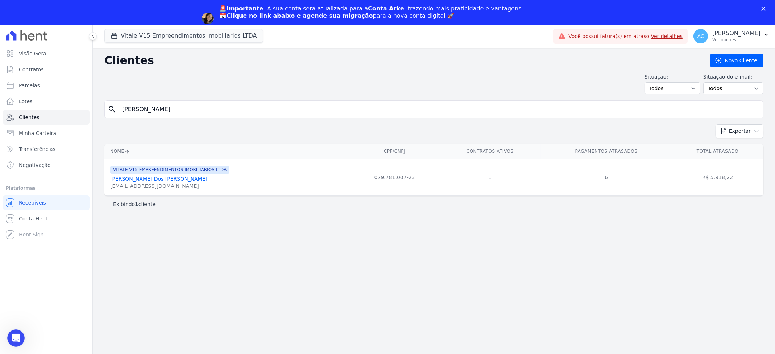
click at [162, 181] on link "[PERSON_NAME] Dos [PERSON_NAME]" at bounding box center [158, 179] width 97 height 6
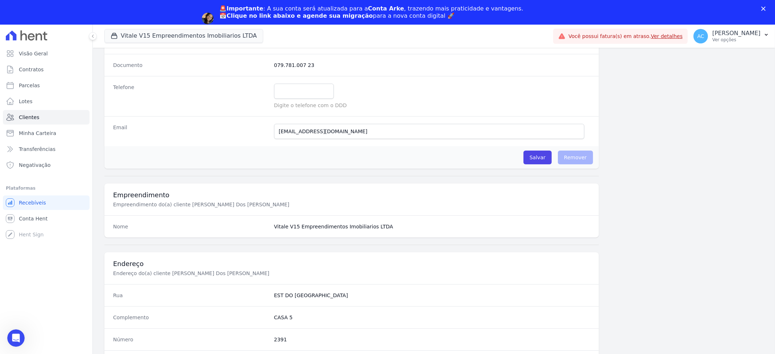
scroll to position [325, 0]
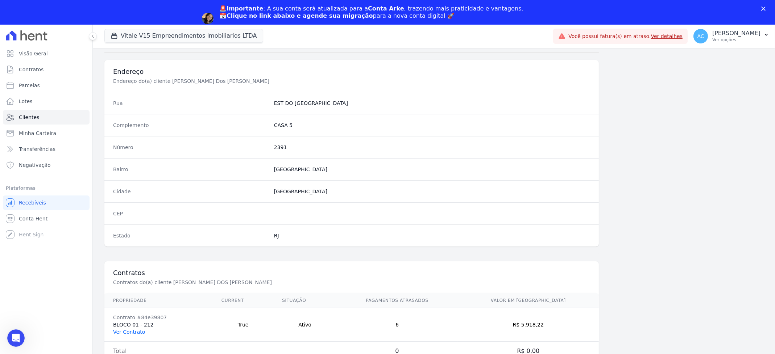
click at [140, 333] on link "Ver Contrato" at bounding box center [129, 332] width 32 height 6
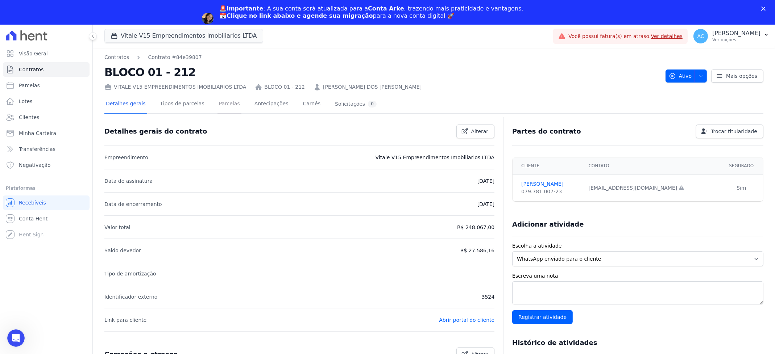
click at [218, 104] on link "Parcelas" at bounding box center [229, 104] width 24 height 19
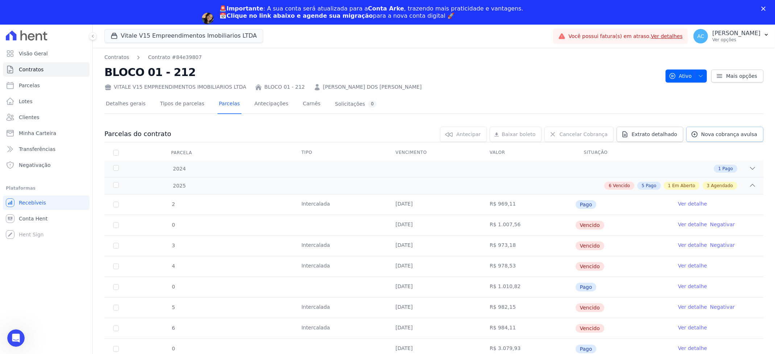
click at [714, 136] on span "Nova cobrança avulsa" at bounding box center [729, 134] width 56 height 7
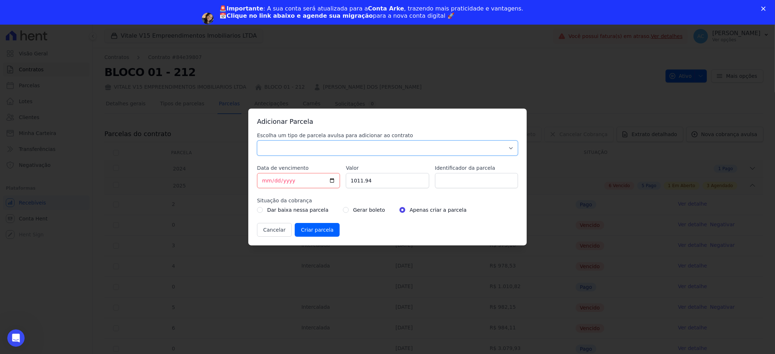
drag, startPoint x: 424, startPoint y: 149, endPoint x: 394, endPoint y: 154, distance: 30.6
click at [421, 148] on select "Parcela Normal Sinal Caução Intercalada Chaves Pré Chaves Pós Chaves Taxas Quit…" at bounding box center [387, 148] width 261 height 15
select select "settling"
click at [257, 141] on select "Parcela Normal Sinal Caução Intercalada Chaves Pré Chaves Pós Chaves Taxas Quit…" at bounding box center [387, 148] width 261 height 15
drag, startPoint x: 260, startPoint y: 209, endPoint x: 290, endPoint y: 184, distance: 38.9
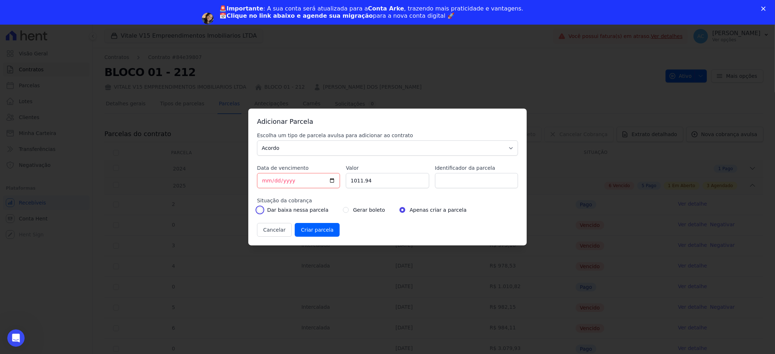
click at [301, 177] on div "Escolha um tipo de parcela avulsa para adicionar ao contrato Parcela Normal Sin…" at bounding box center [387, 184] width 261 height 105
drag, startPoint x: 290, startPoint y: 184, endPoint x: 275, endPoint y: 181, distance: 14.8
click at [282, 183] on input "[DATE]" at bounding box center [298, 180] width 83 height 15
type input "[DATE]"
type input "500.00"
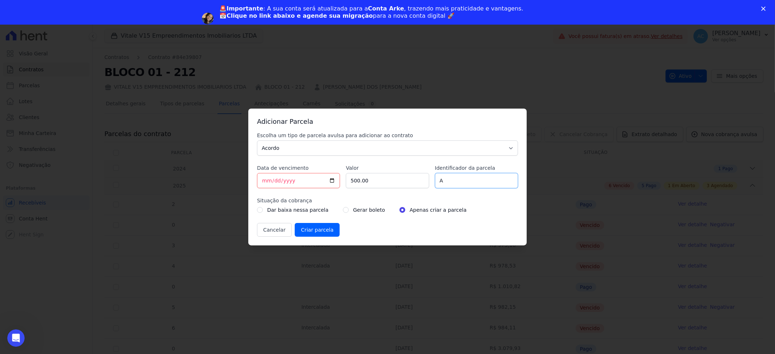
type input "ACORDO"
click at [343, 212] on input "radio" at bounding box center [346, 210] width 6 height 6
radio input "true"
click at [304, 233] on input "Criar parcela" at bounding box center [317, 230] width 45 height 14
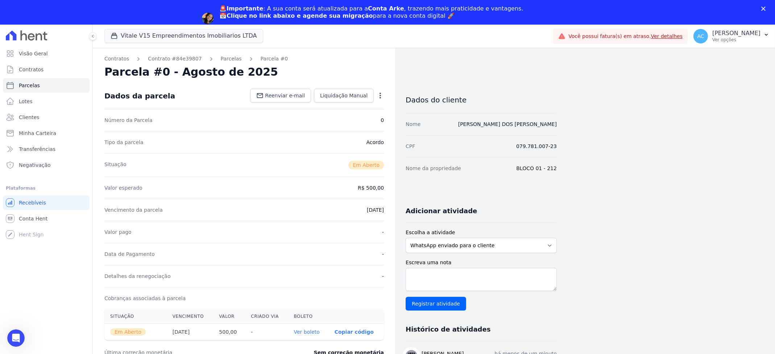
click at [312, 331] on link "Ver boleto" at bounding box center [307, 332] width 26 height 6
